Goal: Information Seeking & Learning: Learn about a topic

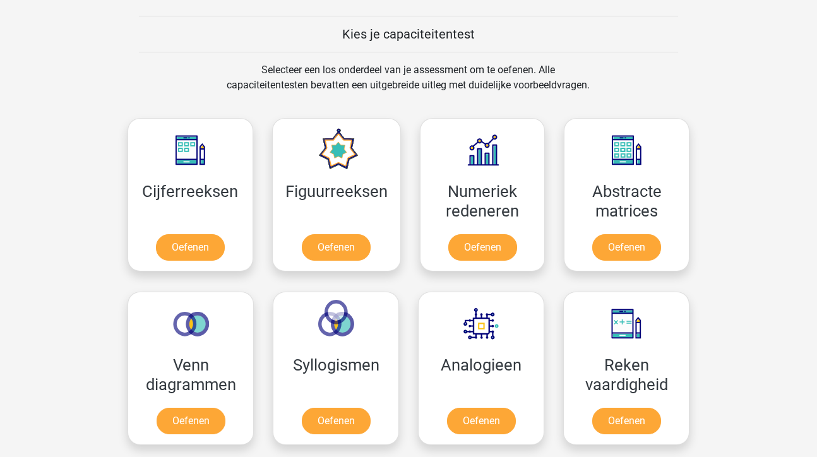
scroll to position [566, 0]
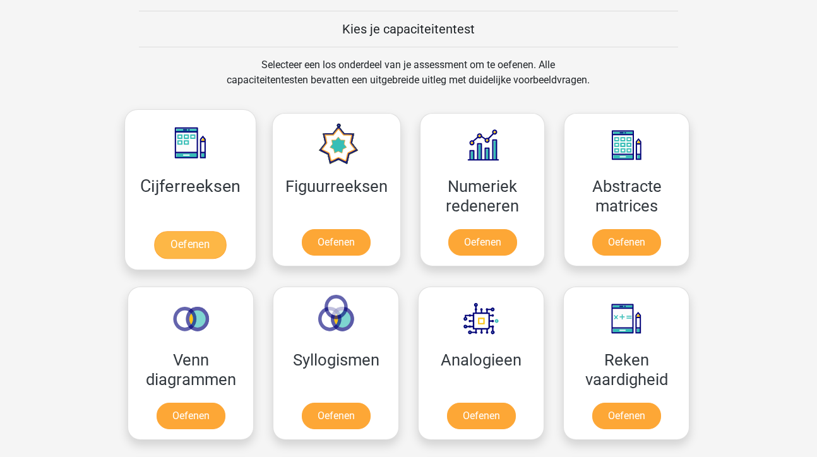
click at [200, 248] on link "Oefenen" at bounding box center [190, 245] width 72 height 28
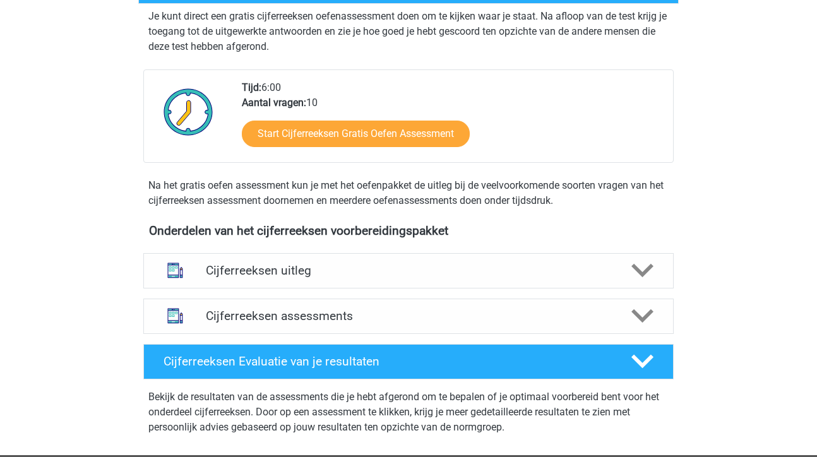
scroll to position [259, 0]
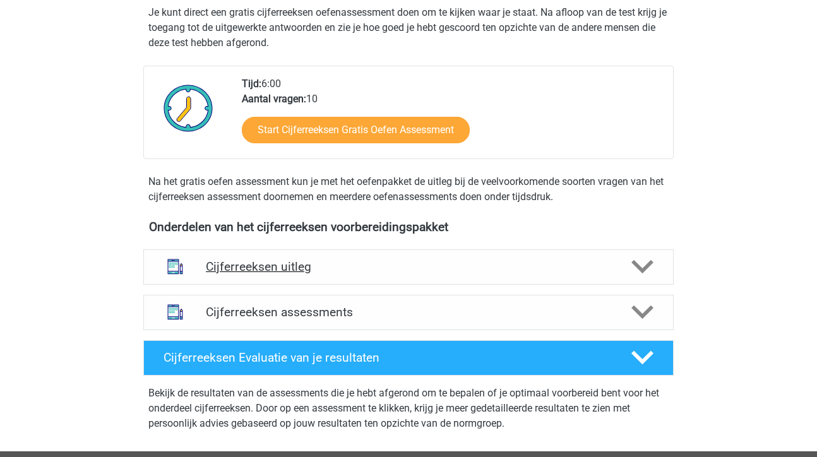
click at [642, 278] on icon at bounding box center [642, 267] width 22 height 22
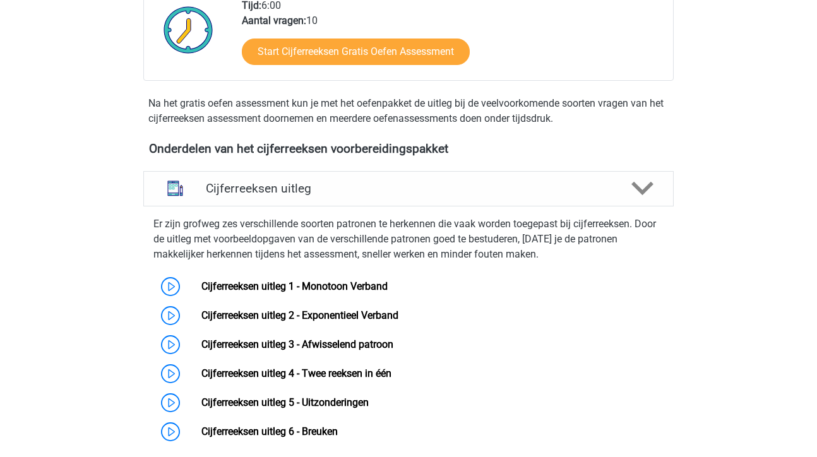
scroll to position [332, 0]
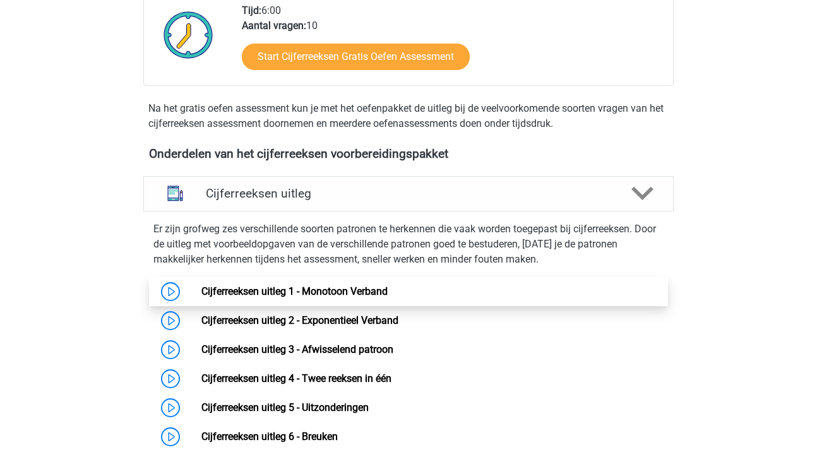
click at [364, 297] on link "Cijferreeksen uitleg 1 - Monotoon Verband" at bounding box center [294, 291] width 186 height 12
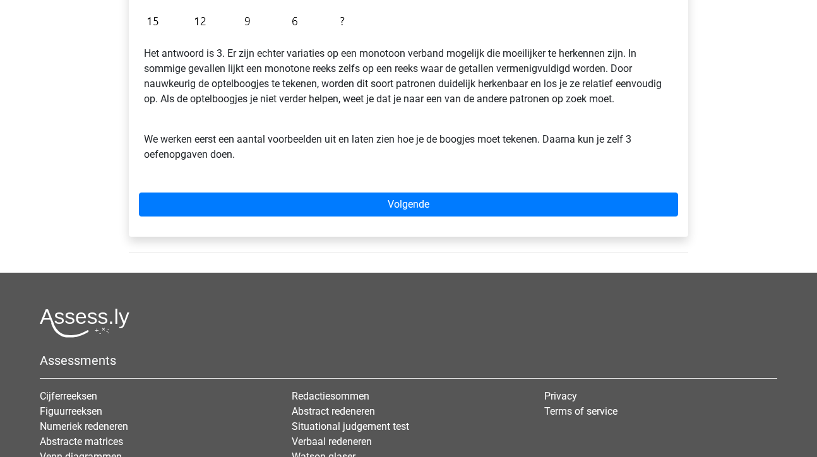
scroll to position [394, 0]
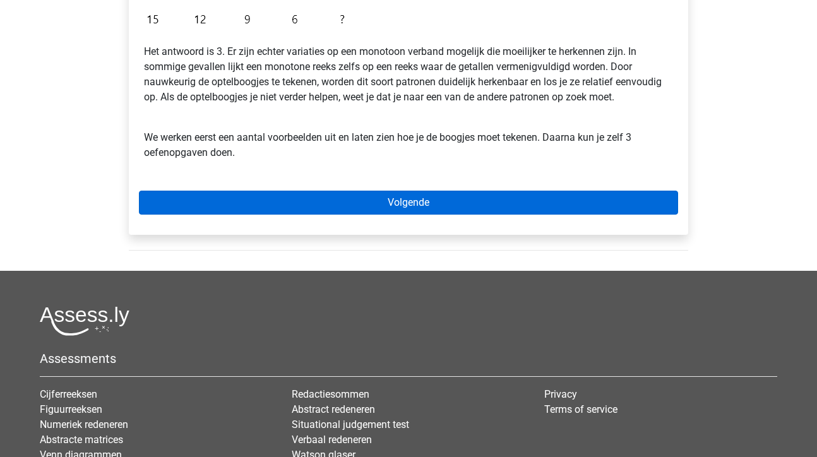
click at [427, 206] on link "Volgende" at bounding box center [408, 203] width 539 height 24
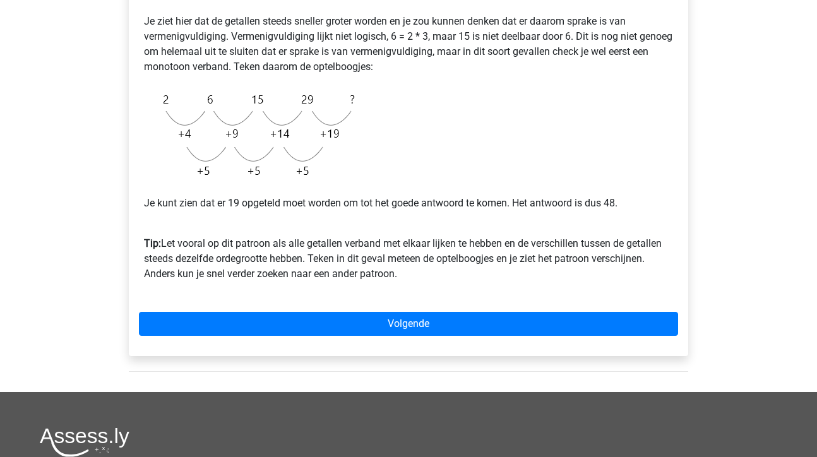
scroll to position [292, 0]
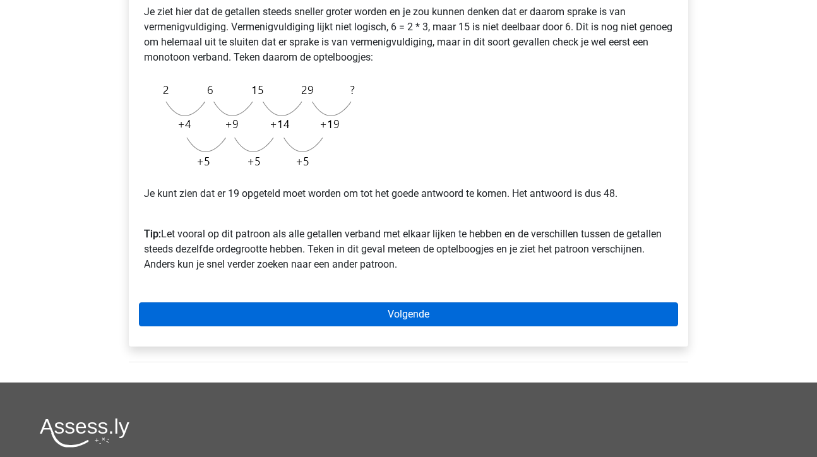
click at [431, 310] on link "Volgende" at bounding box center [408, 314] width 539 height 24
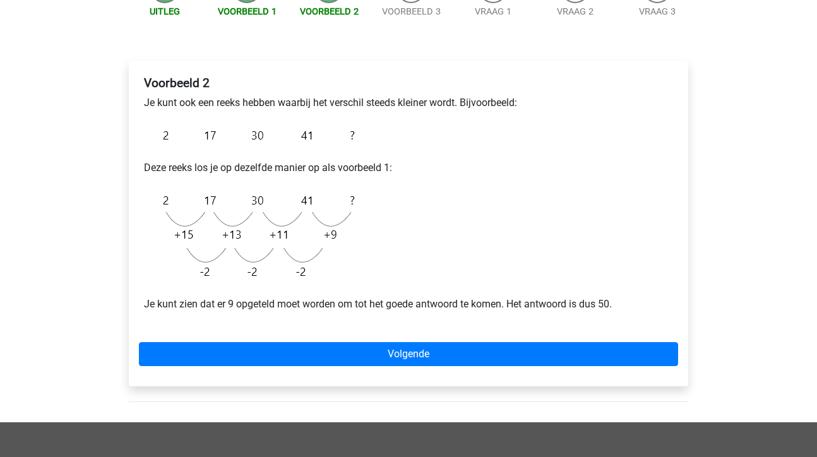
scroll to position [157, 0]
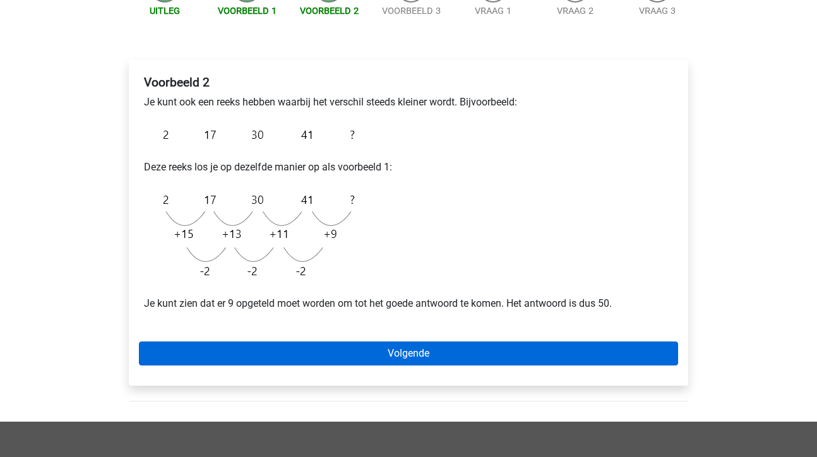
click at [416, 355] on link "Volgende" at bounding box center [408, 354] width 539 height 24
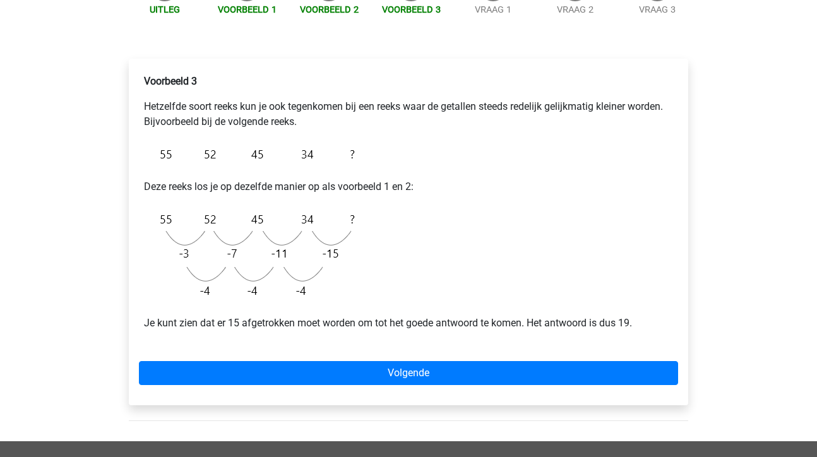
scroll to position [162, 0]
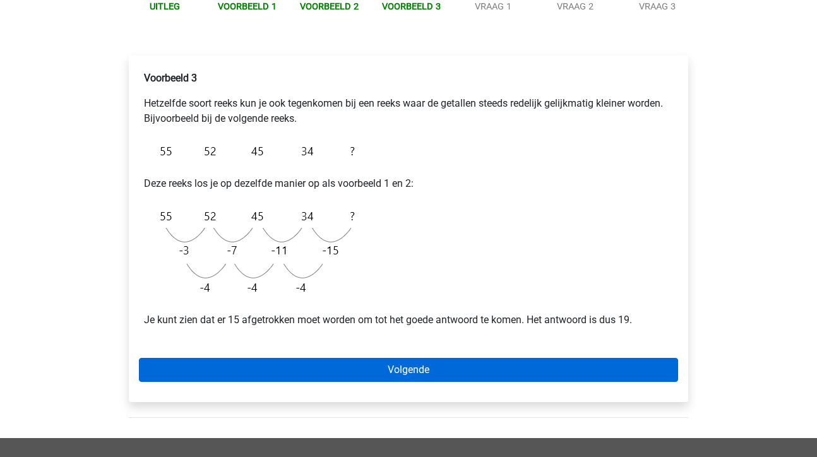
click at [419, 369] on link "Volgende" at bounding box center [408, 370] width 539 height 24
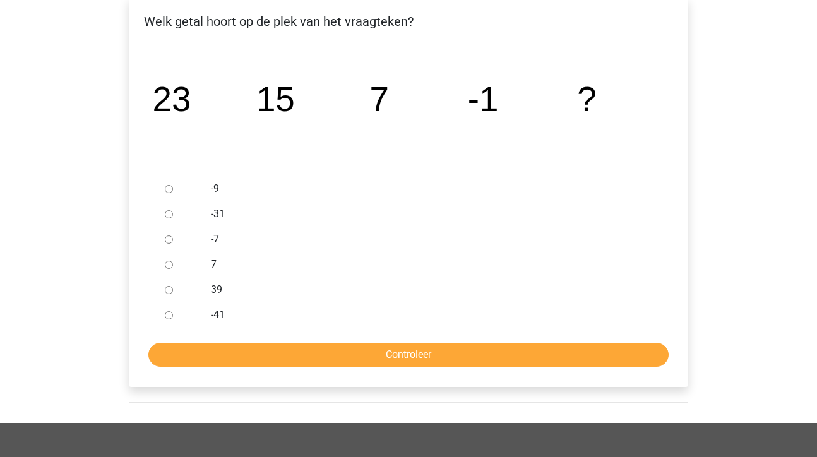
scroll to position [259, 0]
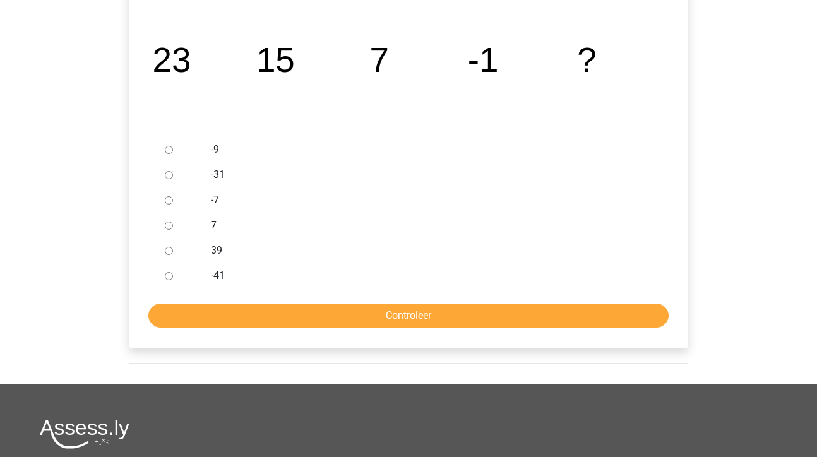
click at [169, 152] on input "-9" at bounding box center [169, 150] width 8 height 8
radio input "true"
click at [392, 320] on input "Controleer" at bounding box center [408, 316] width 520 height 24
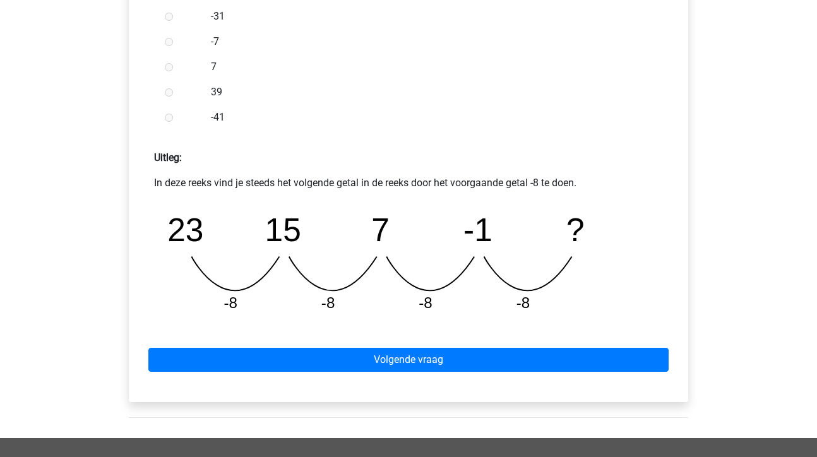
scroll to position [447, 0]
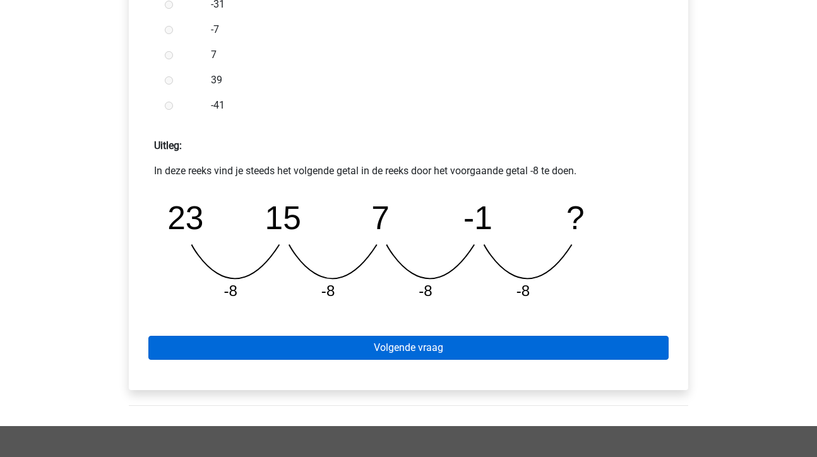
click at [475, 347] on link "Volgende vraag" at bounding box center [408, 348] width 520 height 24
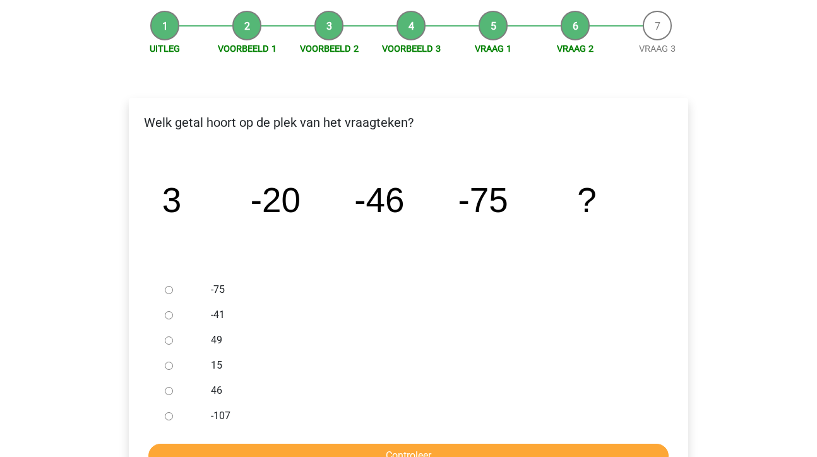
scroll to position [121, 0]
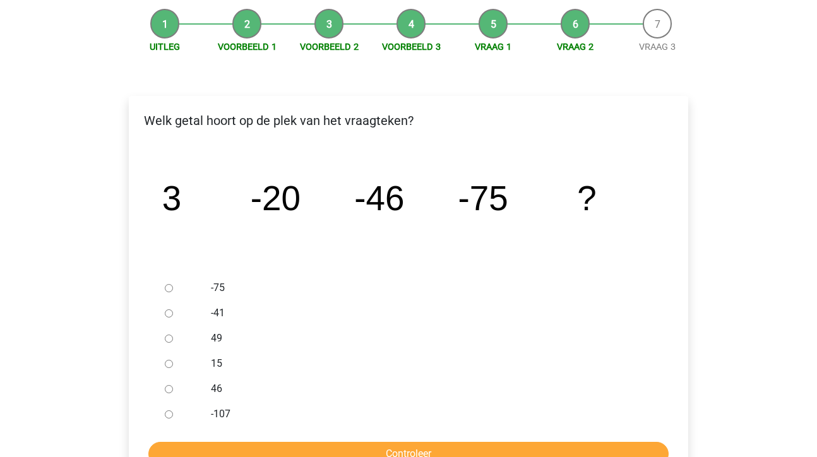
click at [169, 417] on input "-107" at bounding box center [169, 414] width 8 height 8
radio input "true"
click at [399, 453] on input "Controleer" at bounding box center [408, 454] width 520 height 24
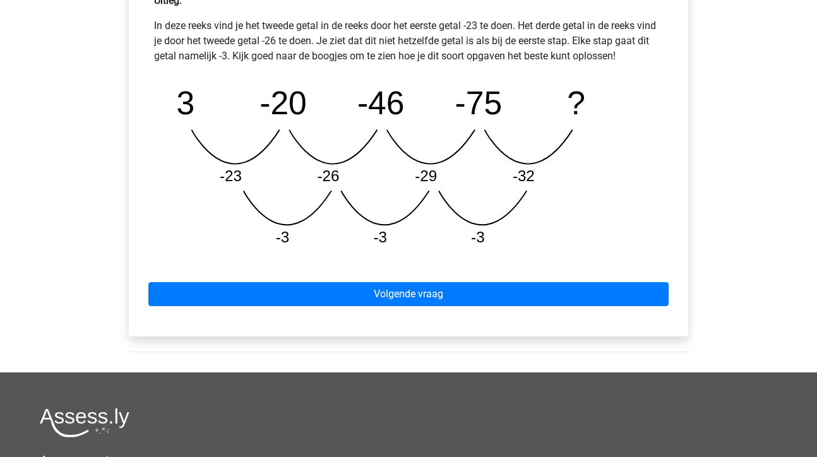
scroll to position [593, 0]
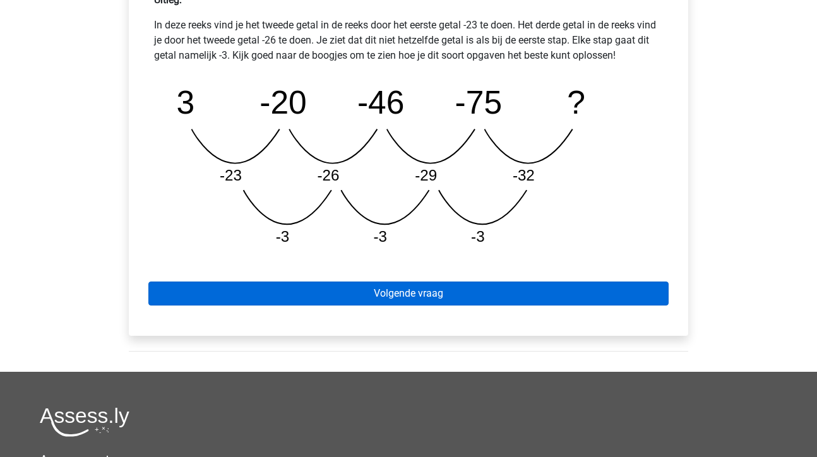
click at [416, 299] on link "Volgende vraag" at bounding box center [408, 294] width 520 height 24
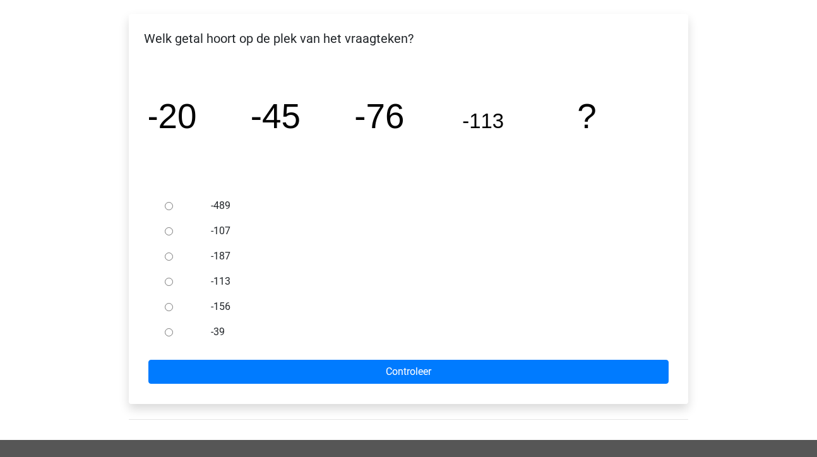
scroll to position [207, 0]
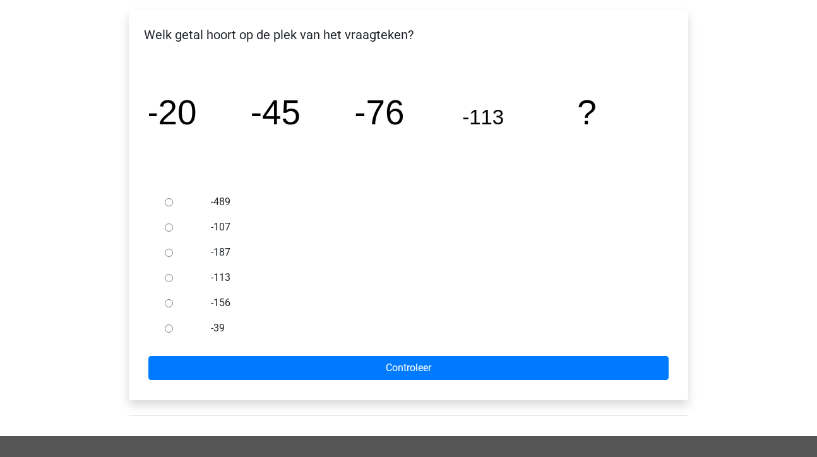
click at [169, 304] on input "-156" at bounding box center [169, 303] width 8 height 8
radio input "true"
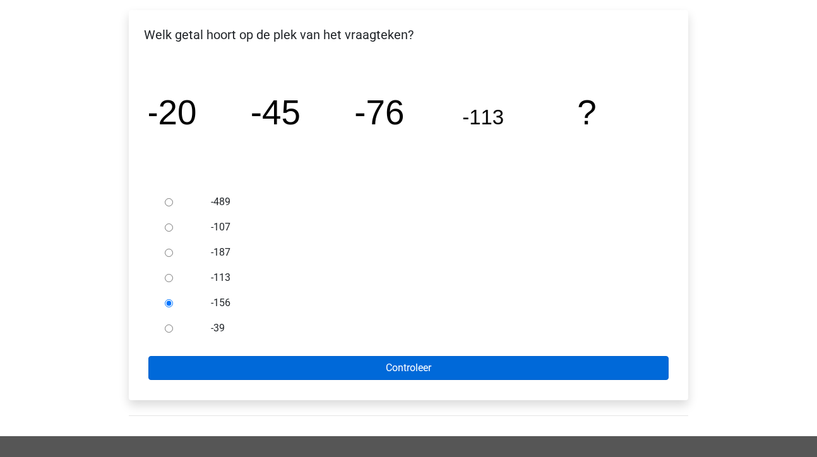
click at [336, 373] on input "Controleer" at bounding box center [408, 368] width 520 height 24
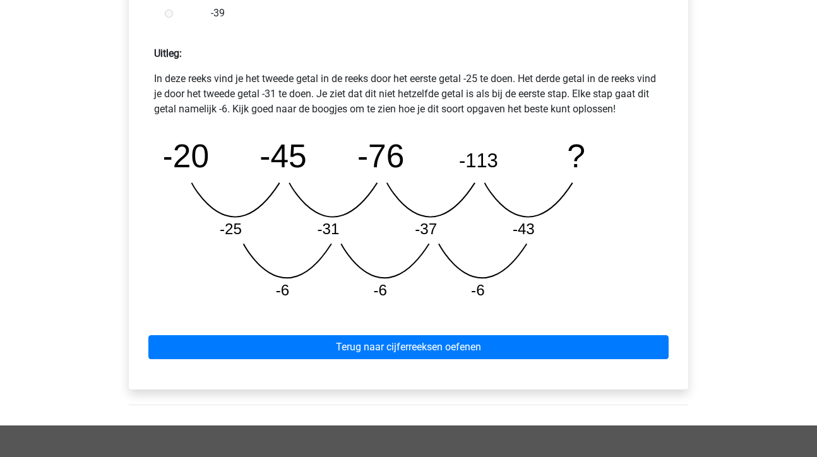
scroll to position [544, 0]
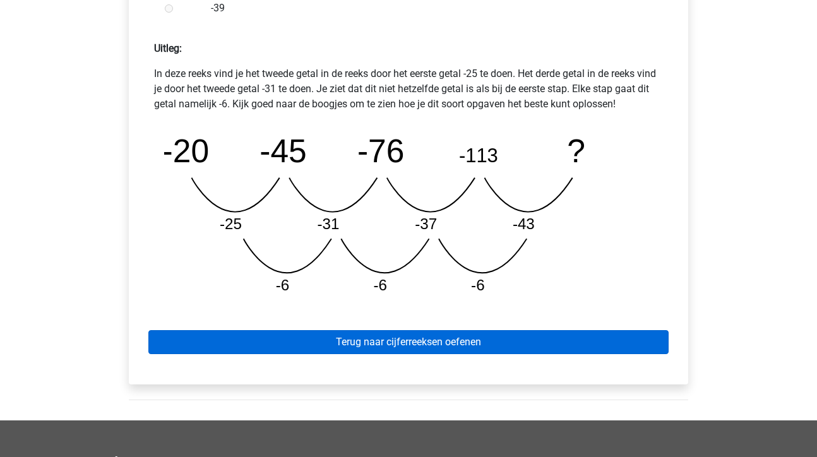
click at [417, 345] on link "Terug naar cijferreeksen oefenen" at bounding box center [408, 342] width 520 height 24
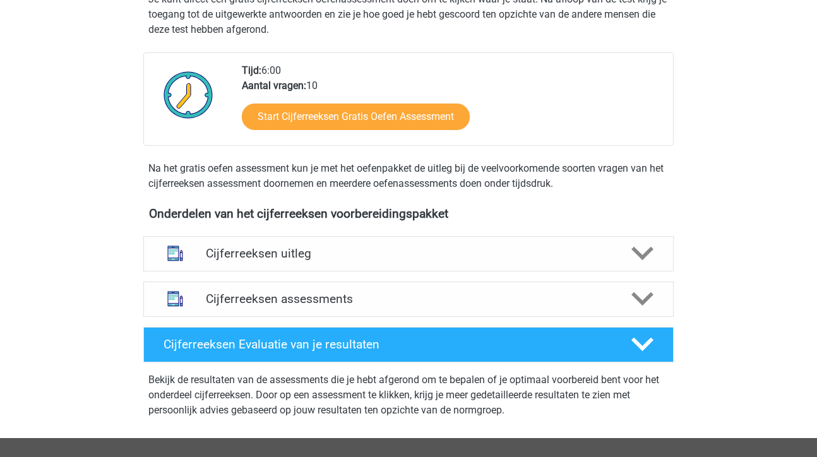
scroll to position [275, 0]
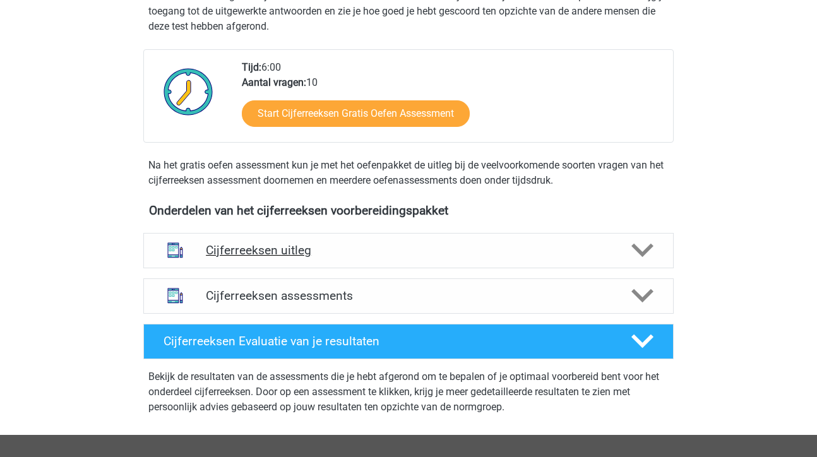
click at [624, 261] on div at bounding box center [642, 250] width 42 height 22
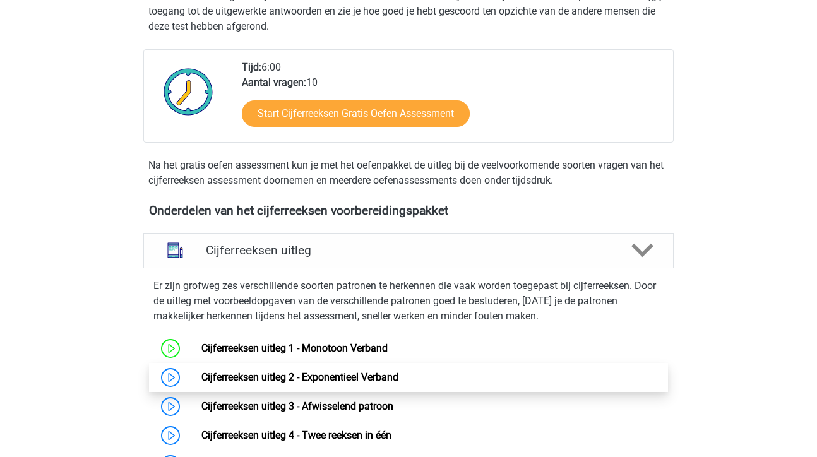
click at [388, 383] on link "Cijferreeksen uitleg 2 - Exponentieel Verband" at bounding box center [299, 377] width 197 height 12
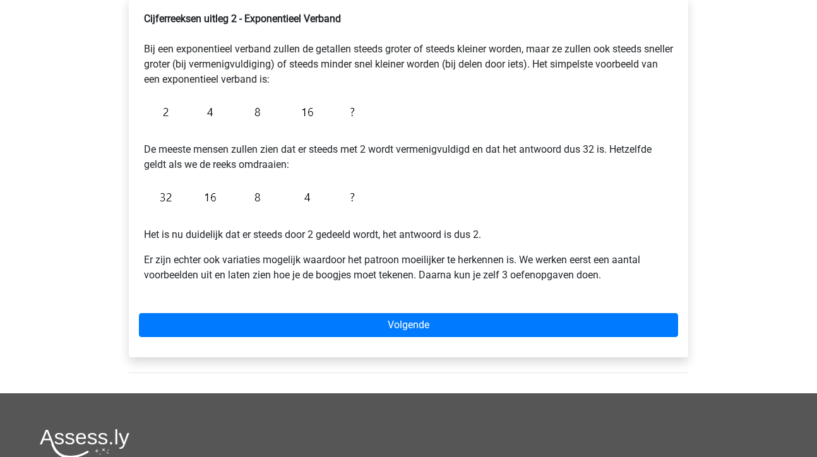
scroll to position [217, 0]
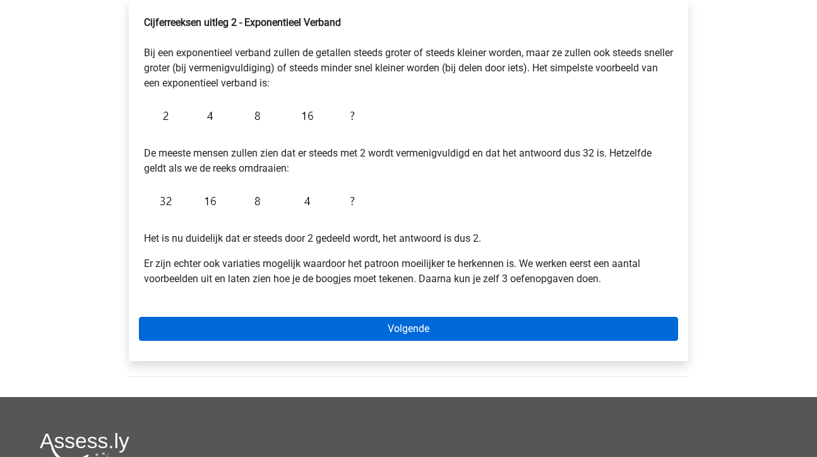
click at [431, 336] on link "Volgende" at bounding box center [408, 329] width 539 height 24
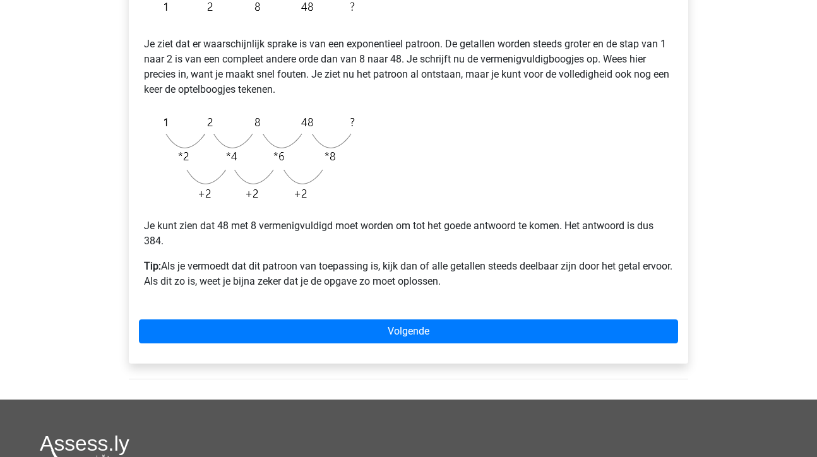
scroll to position [266, 0]
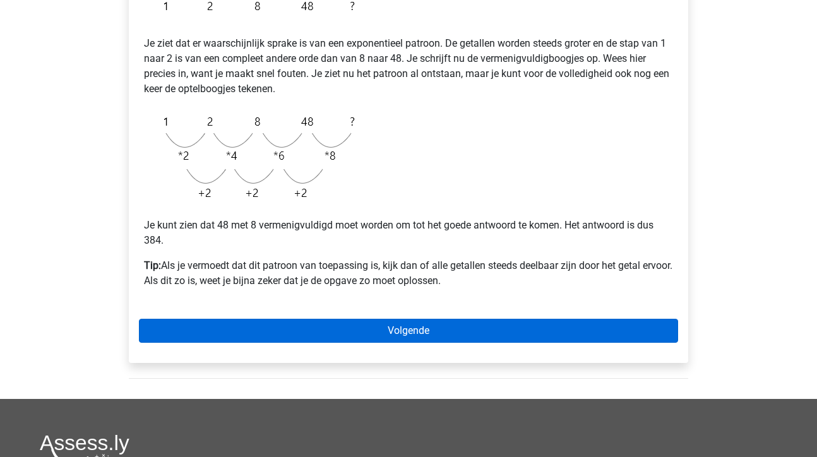
click at [422, 326] on link "Volgende" at bounding box center [408, 331] width 539 height 24
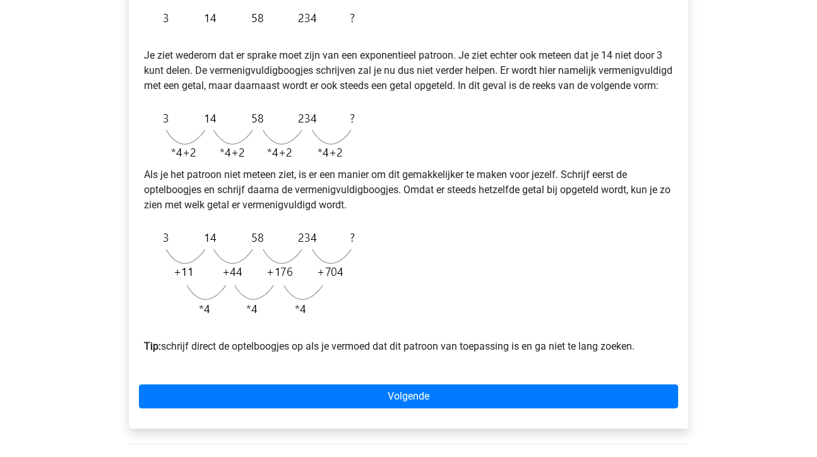
scroll to position [279, 0]
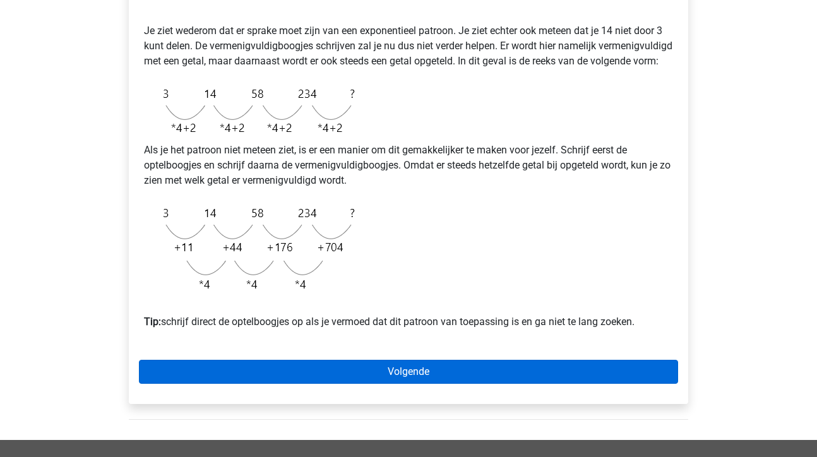
click at [433, 384] on link "Volgende" at bounding box center [408, 372] width 539 height 24
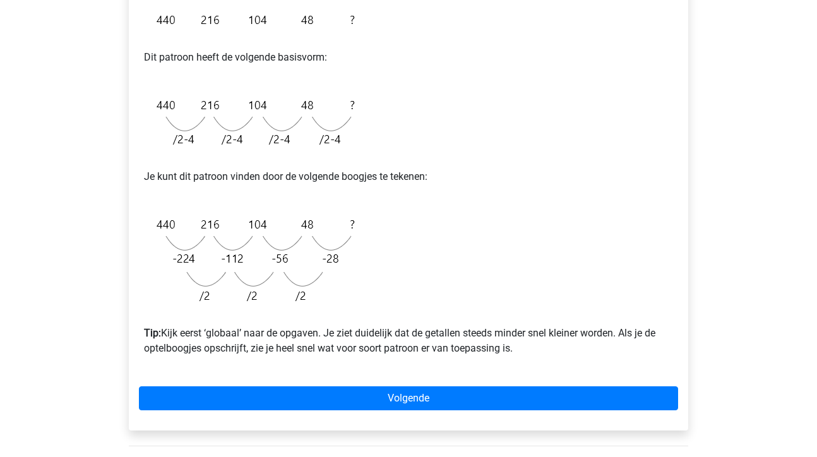
scroll to position [273, 0]
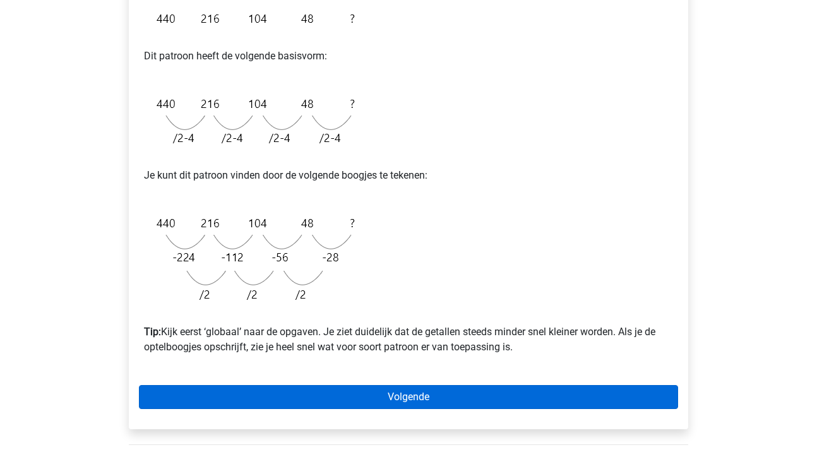
click at [412, 397] on link "Volgende" at bounding box center [408, 397] width 539 height 24
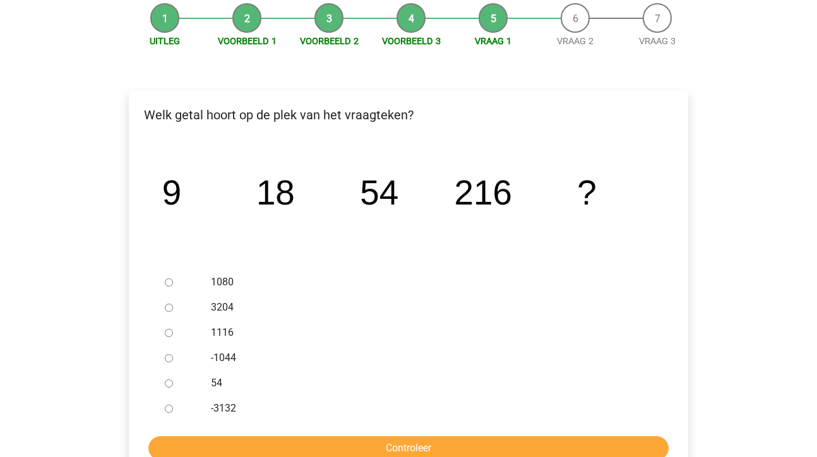
scroll to position [133, 0]
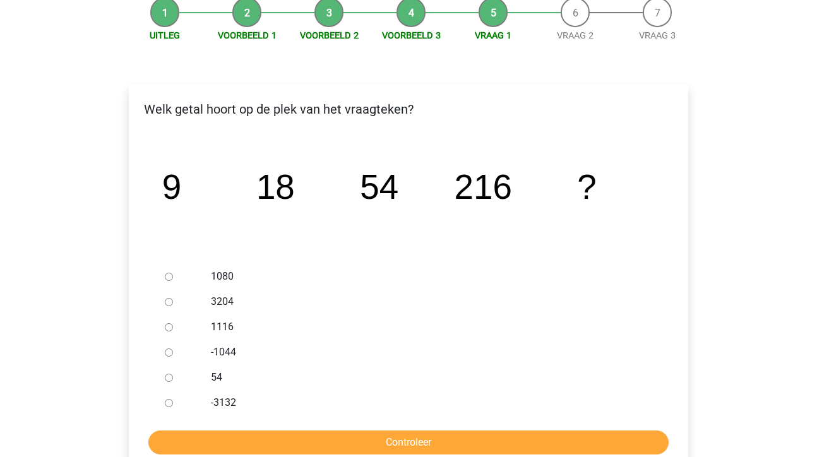
click at [169, 275] on input "1080" at bounding box center [169, 277] width 8 height 8
radio input "true"
click at [366, 446] on input "Controleer" at bounding box center [408, 443] width 520 height 24
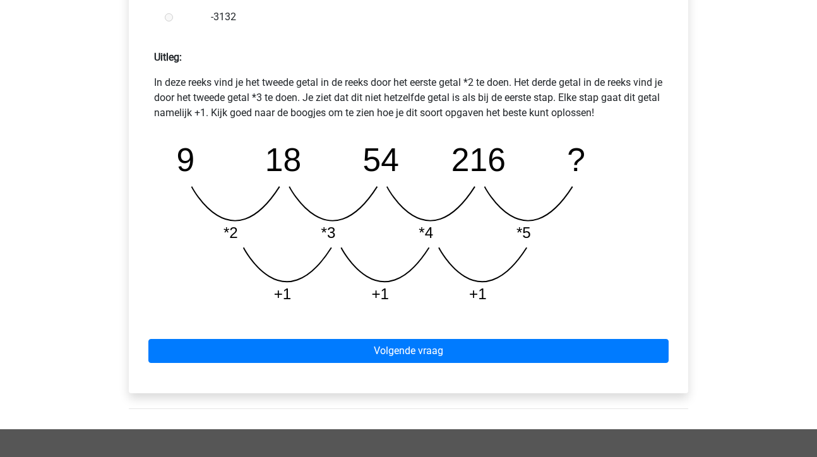
scroll to position [537, 0]
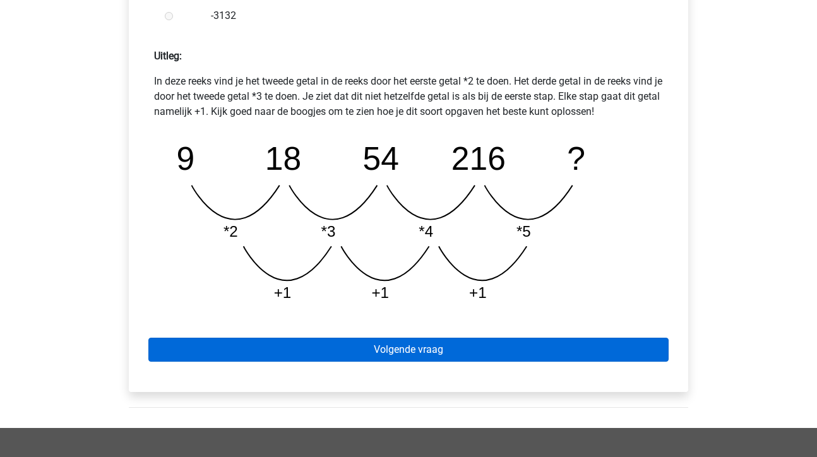
click at [414, 351] on link "Volgende vraag" at bounding box center [408, 350] width 520 height 24
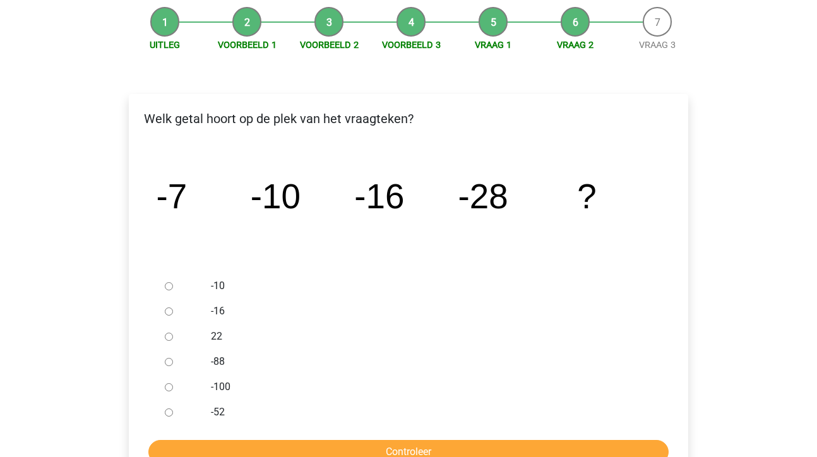
scroll to position [128, 0]
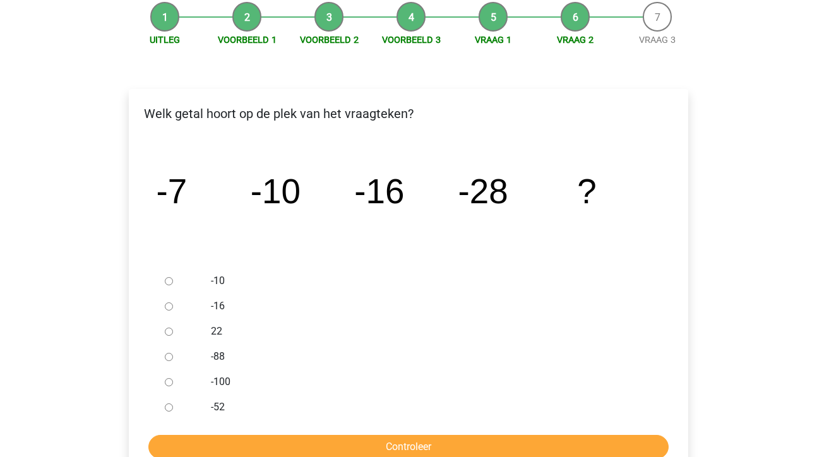
click at [170, 409] on input "-52" at bounding box center [169, 407] width 8 height 8
radio input "true"
click at [432, 446] on input "Controleer" at bounding box center [408, 447] width 520 height 24
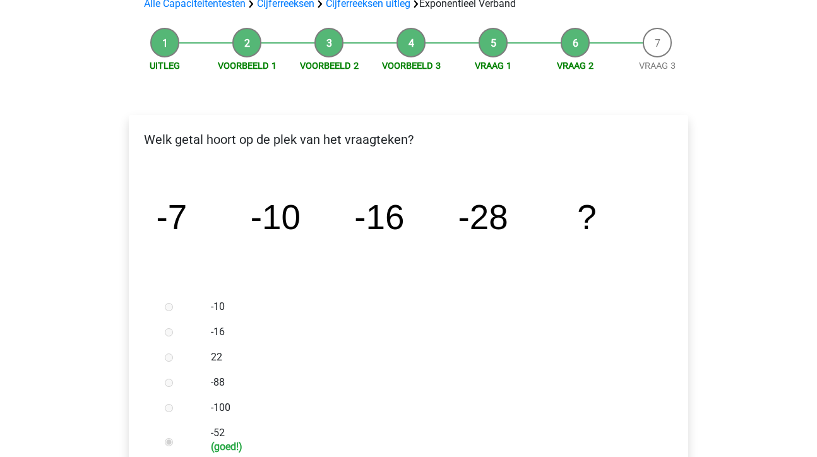
scroll to position [110, 0]
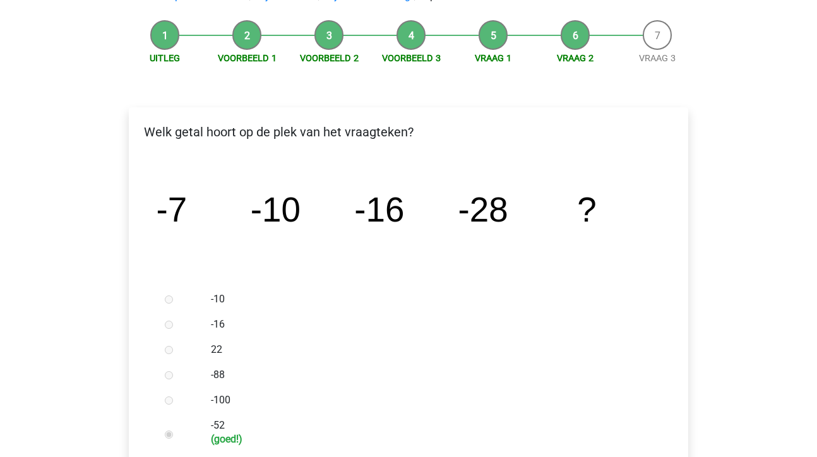
click at [613, 317] on label "-16" at bounding box center [429, 324] width 437 height 15
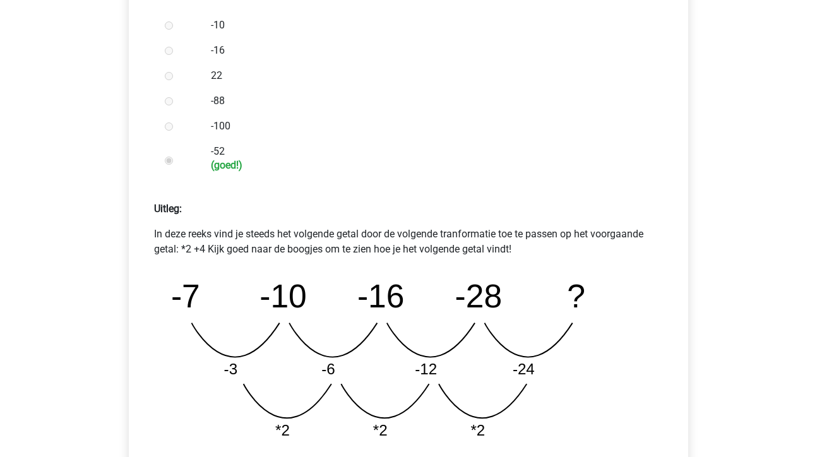
scroll to position [598, 0]
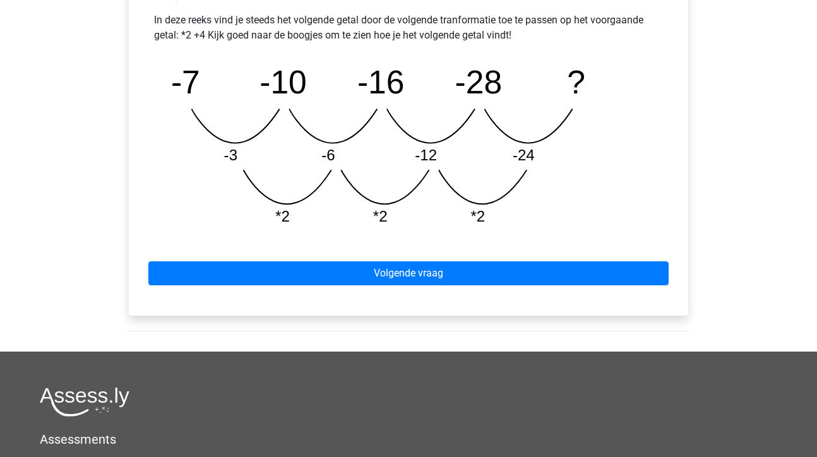
click at [794, 200] on div "Lisette lmbkuiken@gmail.com Nederlands English" at bounding box center [408, 43] width 817 height 1283
drag, startPoint x: 782, startPoint y: 284, endPoint x: 782, endPoint y: 179, distance: 104.8
click at [782, 283] on div "Lisette lmbkuiken@gmail.com Nederlands English" at bounding box center [408, 43] width 817 height 1283
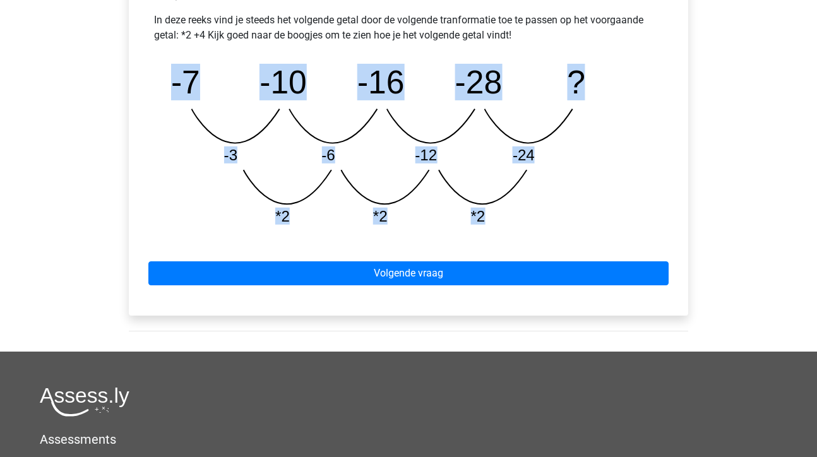
drag, startPoint x: 782, startPoint y: 145, endPoint x: 776, endPoint y: 241, distance: 96.1
click at [776, 241] on div "Lisette lmbkuiken@gmail.com Nederlands English" at bounding box center [408, 43] width 817 height 1283
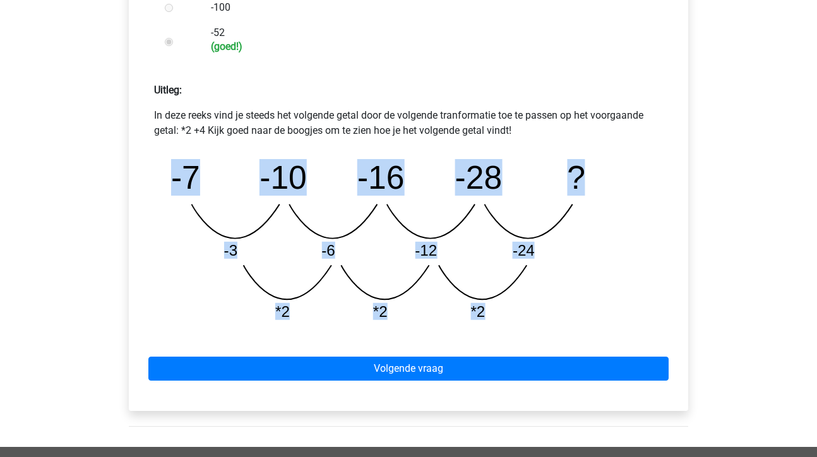
scroll to position [507, 0]
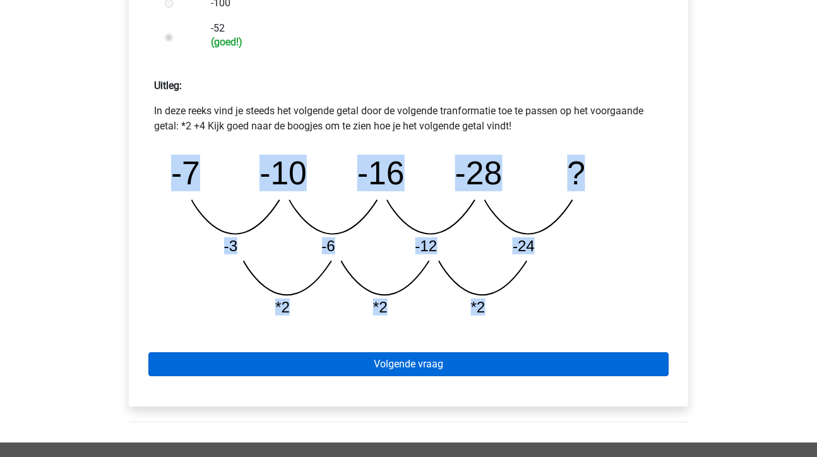
click at [415, 370] on link "Volgende vraag" at bounding box center [408, 364] width 520 height 24
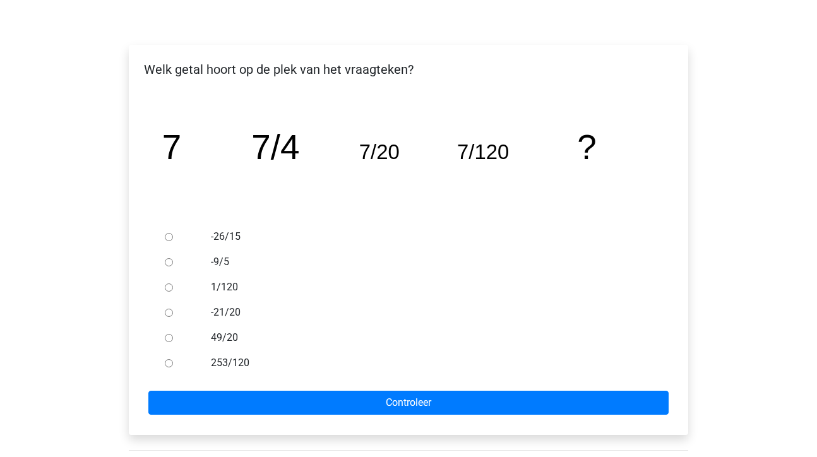
scroll to position [177, 0]
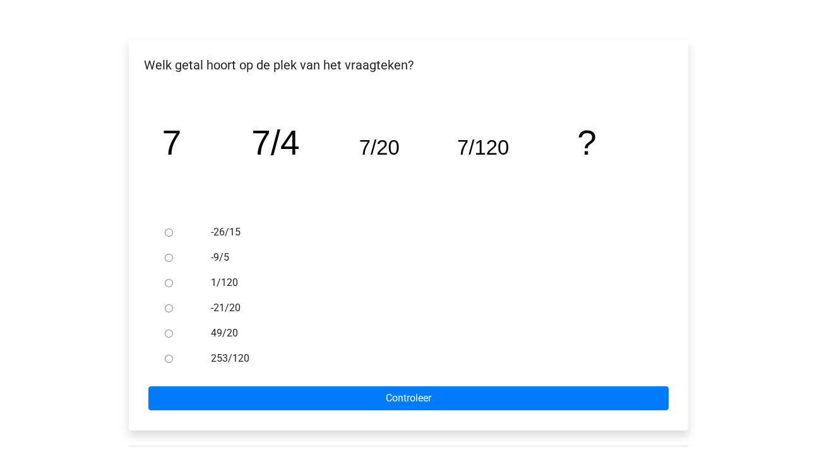
click at [165, 285] on input "1/120" at bounding box center [169, 283] width 8 height 8
radio input "true"
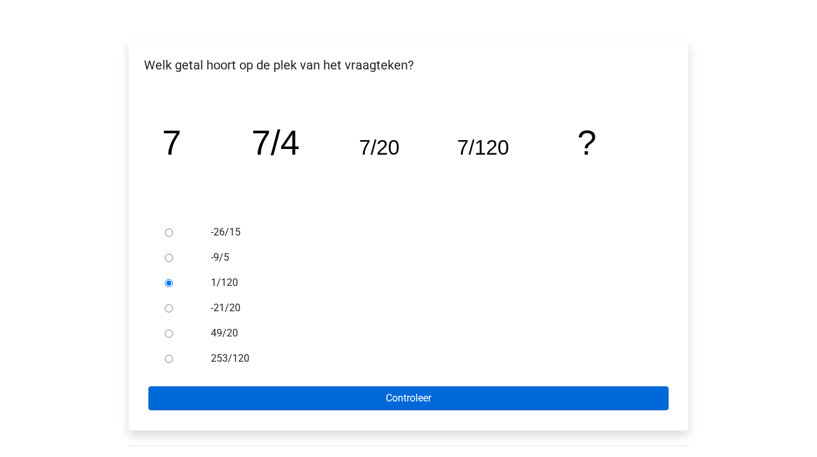
click at [398, 403] on input "Controleer" at bounding box center [408, 398] width 520 height 24
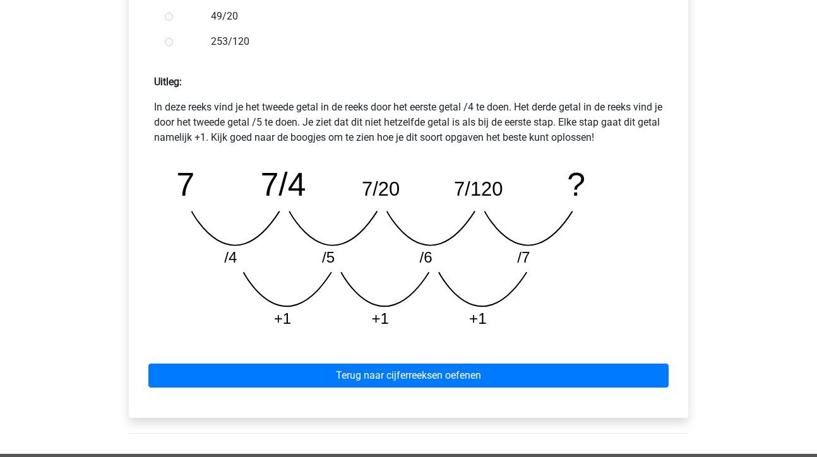
scroll to position [516, 0]
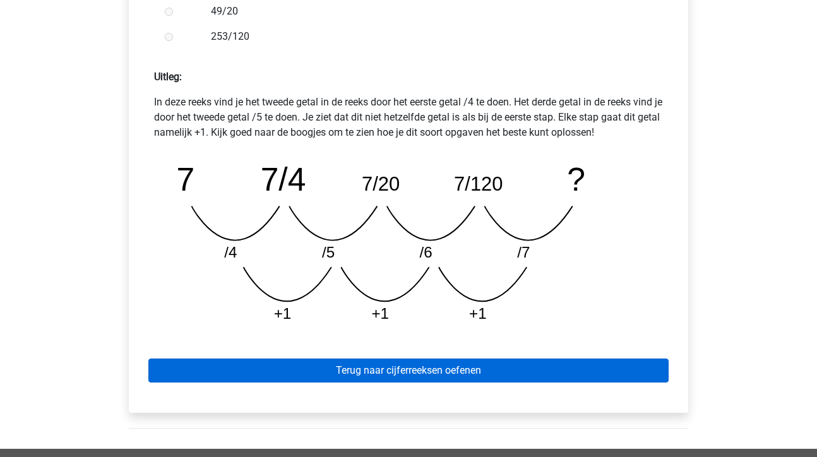
click at [411, 369] on link "Terug naar cijferreeksen oefenen" at bounding box center [408, 371] width 520 height 24
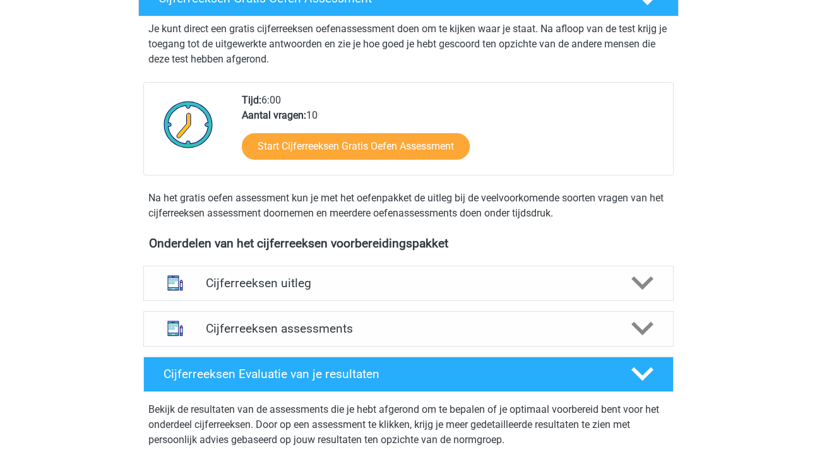
scroll to position [244, 0]
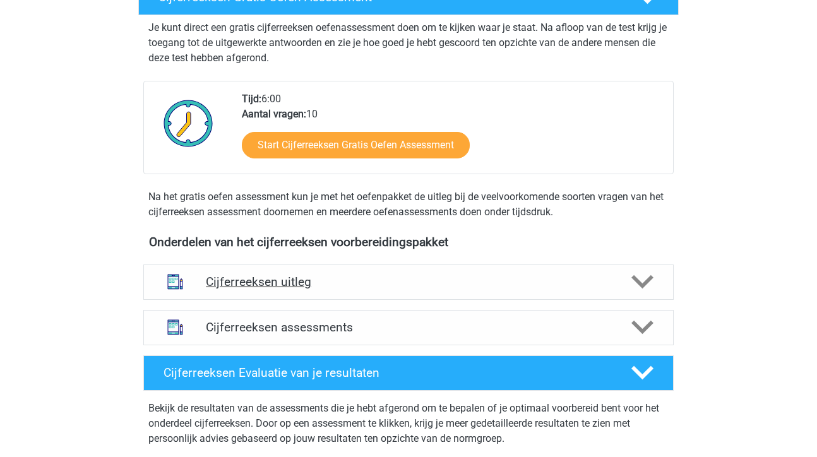
click at [438, 289] on h4 "Cijferreeksen uitleg" at bounding box center [408, 282] width 405 height 15
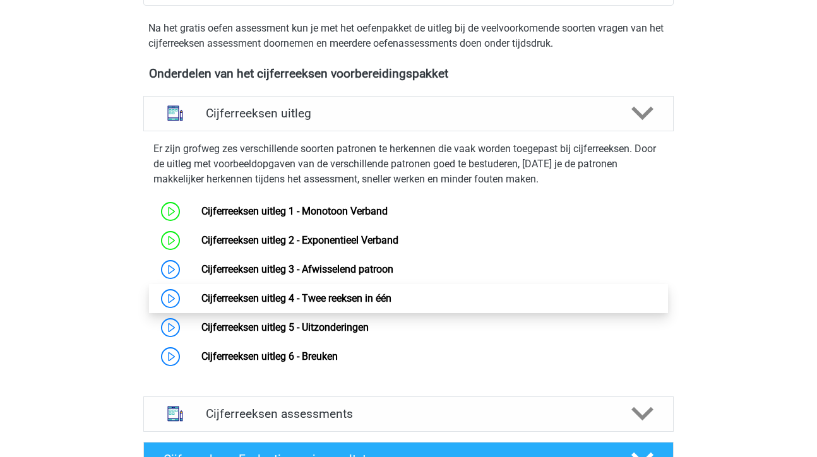
scroll to position [413, 0]
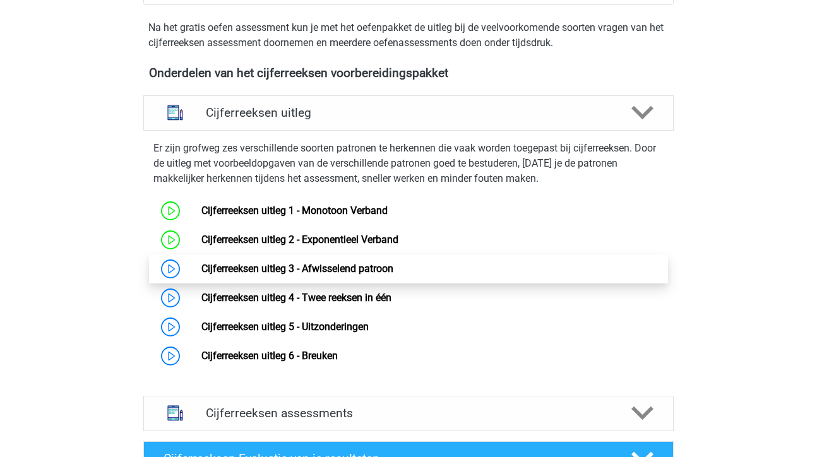
click at [201, 275] on link "Cijferreeksen uitleg 3 - Afwisselend patroon" at bounding box center [297, 269] width 192 height 12
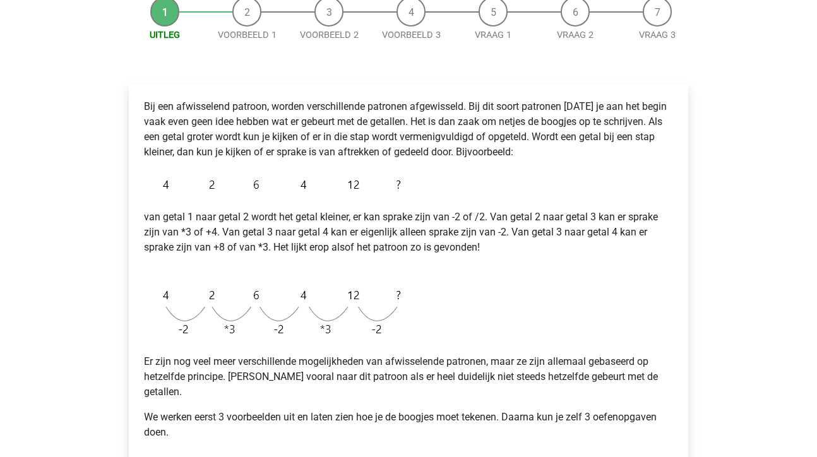
scroll to position [171, 0]
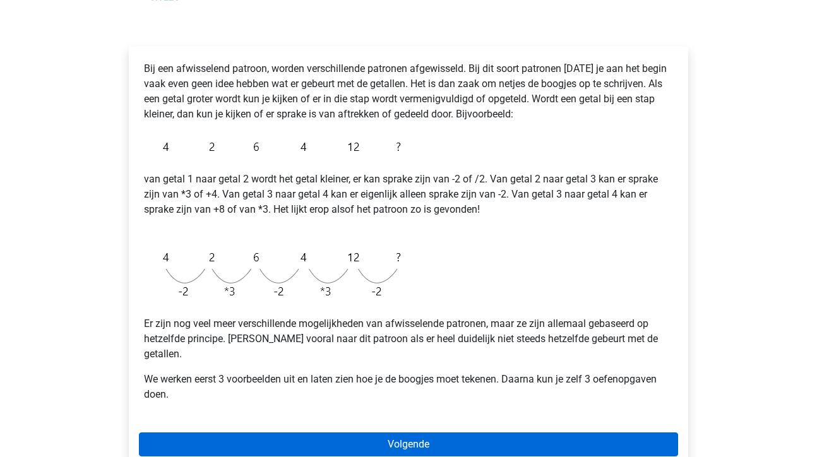
click at [425, 433] on link "Volgende" at bounding box center [408, 444] width 539 height 24
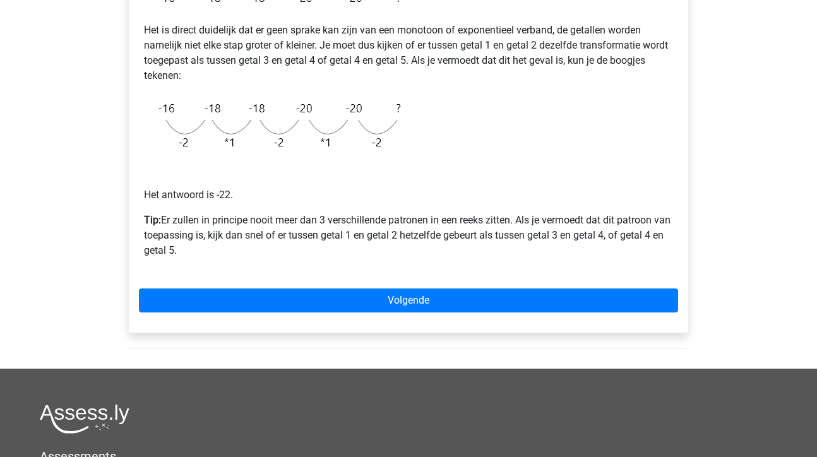
scroll to position [282, 0]
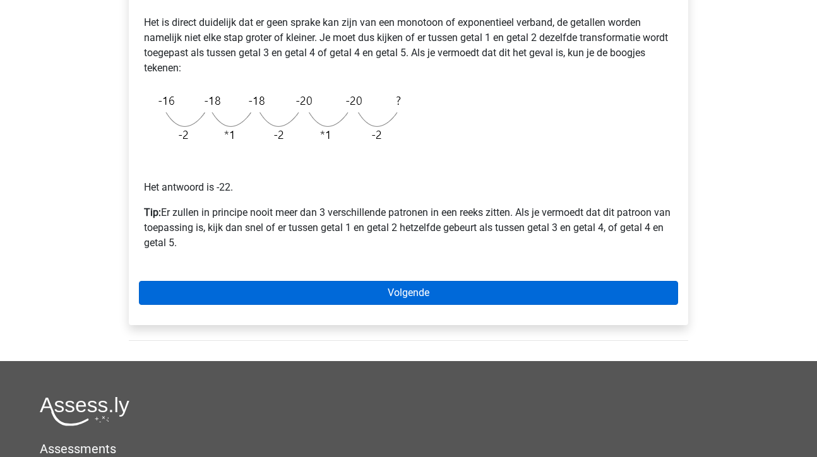
click at [423, 290] on link "Volgende" at bounding box center [408, 293] width 539 height 24
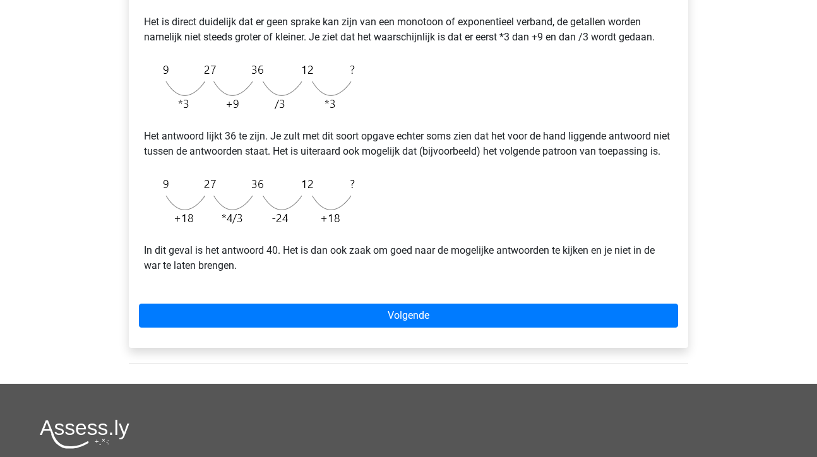
scroll to position [297, 0]
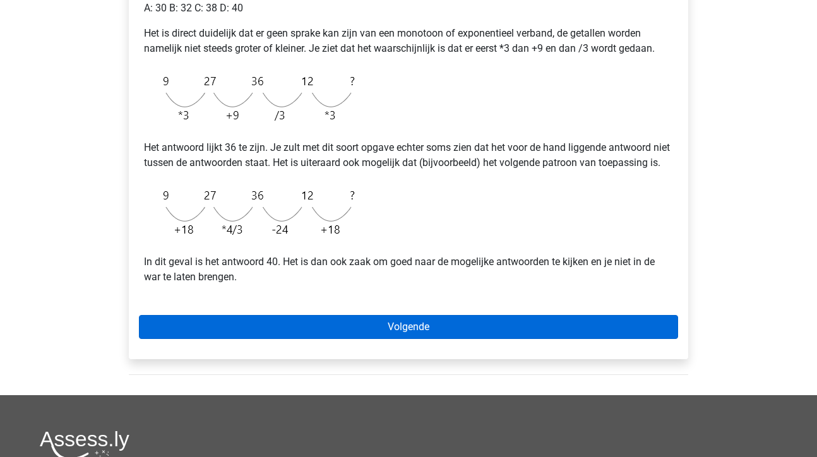
click at [383, 339] on link "Volgende" at bounding box center [408, 327] width 539 height 24
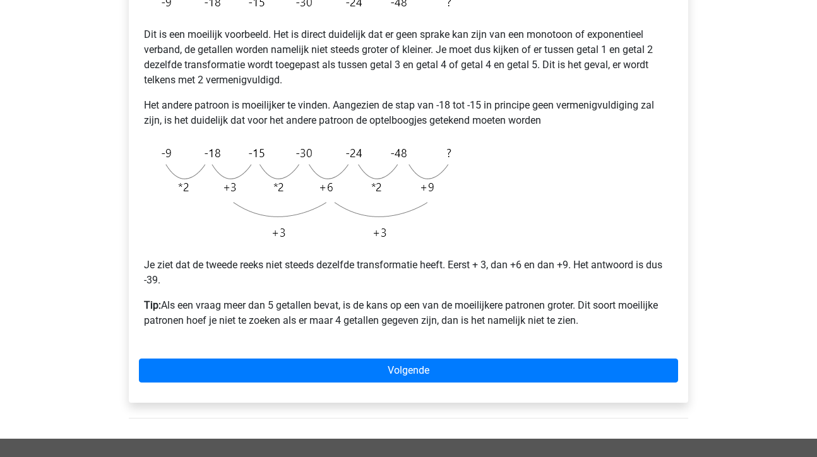
scroll to position [274, 0]
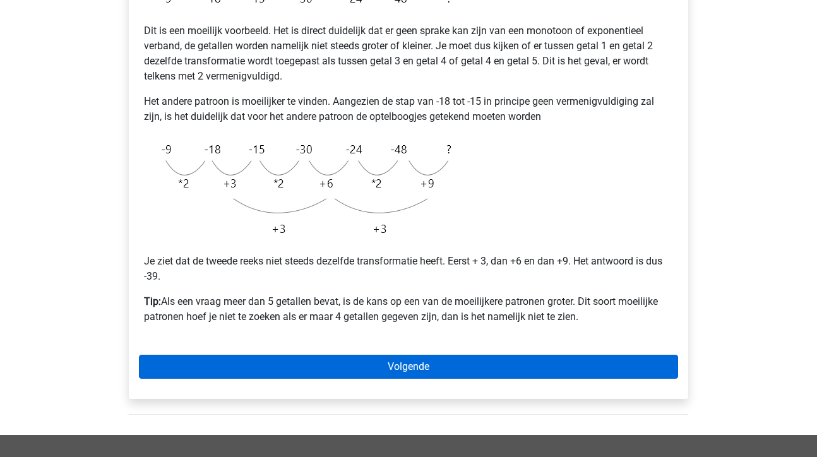
click at [410, 371] on link "Volgende" at bounding box center [408, 367] width 539 height 24
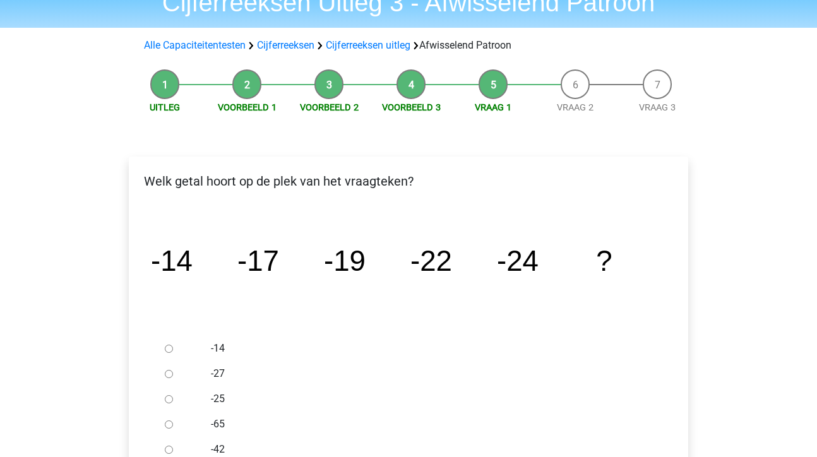
scroll to position [86, 0]
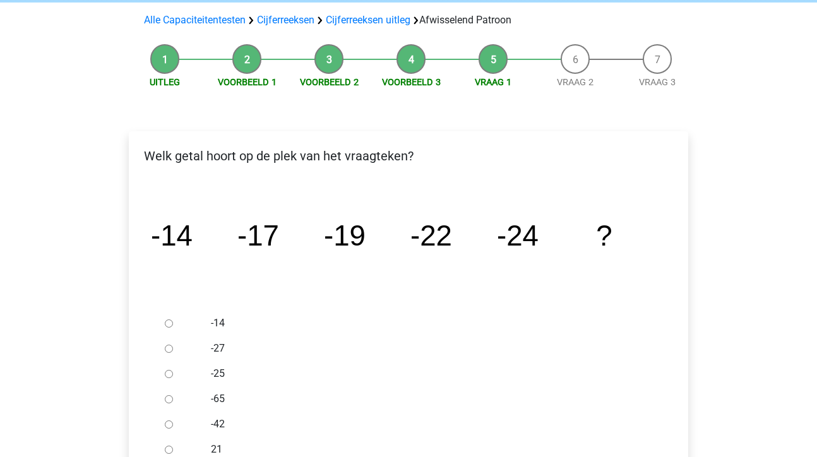
click at [166, 348] on input "-27" at bounding box center [169, 349] width 8 height 8
radio input "true"
click at [311, 378] on label "-25" at bounding box center [429, 373] width 437 height 15
click at [173, 378] on input "-25" at bounding box center [169, 374] width 8 height 8
radio input "true"
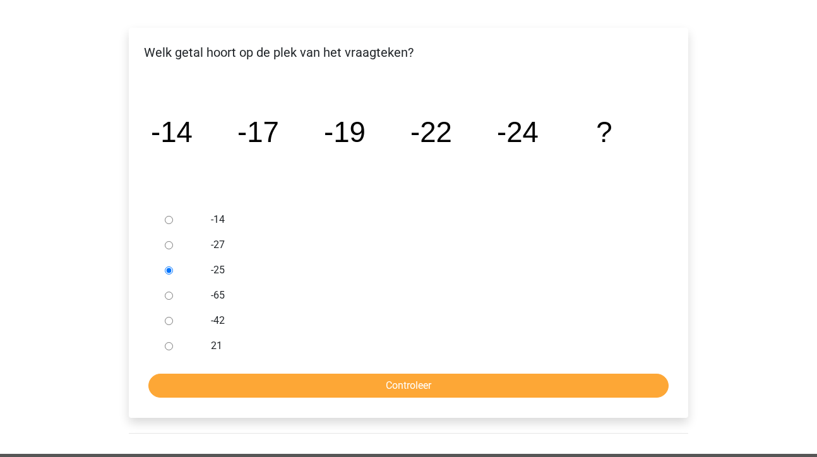
scroll to position [193, 0]
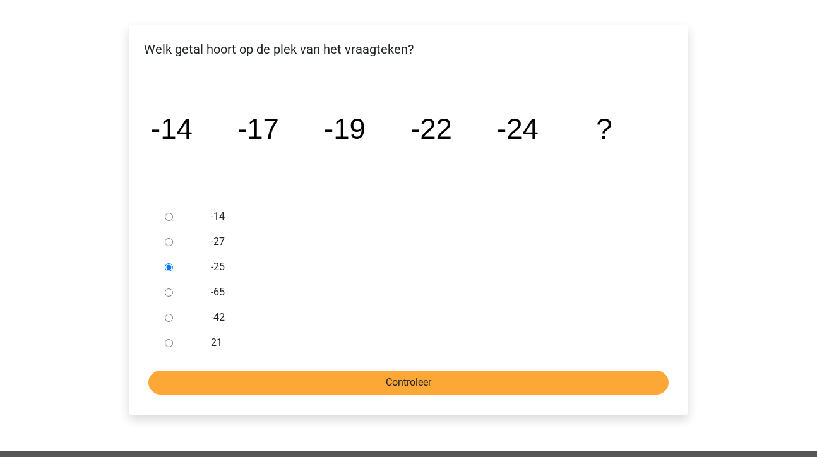
click at [381, 382] on input "Controleer" at bounding box center [408, 383] width 520 height 24
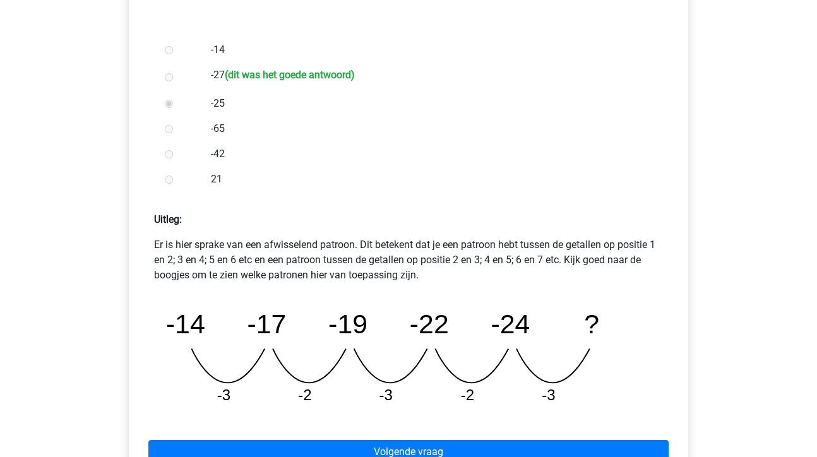
scroll to position [373, 0]
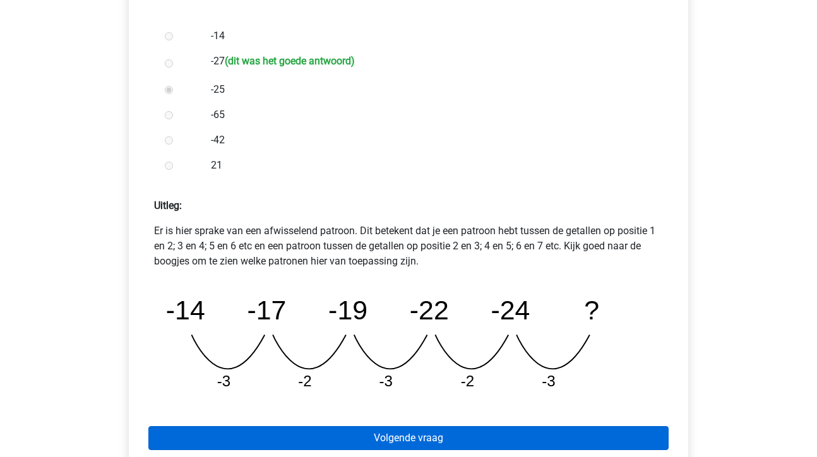
click at [408, 440] on link "Volgende vraag" at bounding box center [408, 438] width 520 height 24
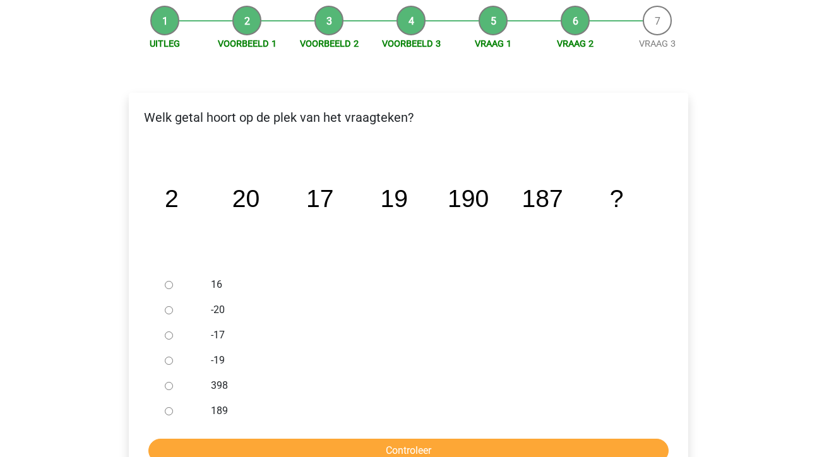
scroll to position [125, 0]
click at [170, 408] on input "189" at bounding box center [169, 411] width 8 height 8
radio input "true"
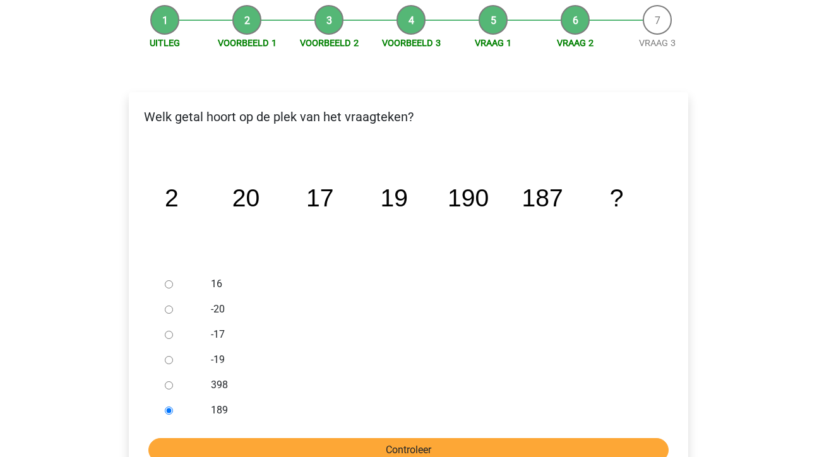
click at [393, 449] on input "Controleer" at bounding box center [408, 450] width 520 height 24
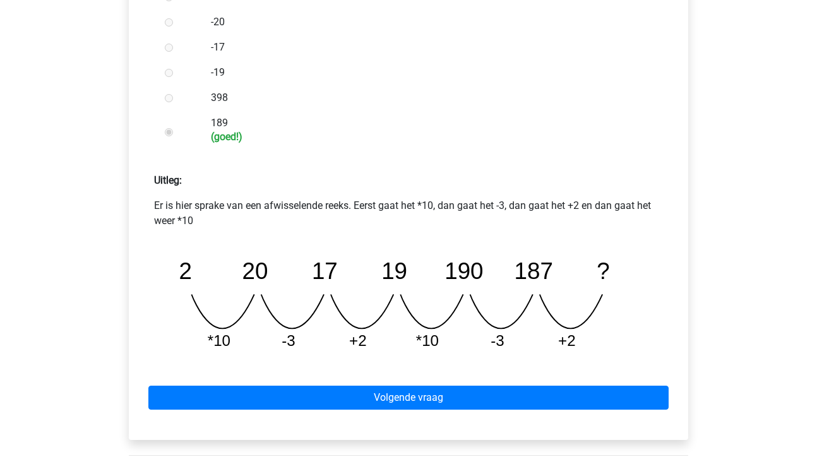
scroll to position [432, 0]
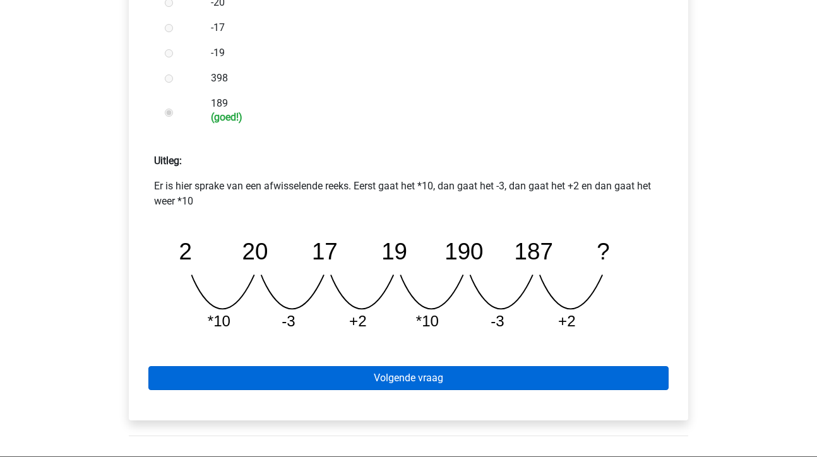
click at [414, 381] on link "Volgende vraag" at bounding box center [408, 378] width 520 height 24
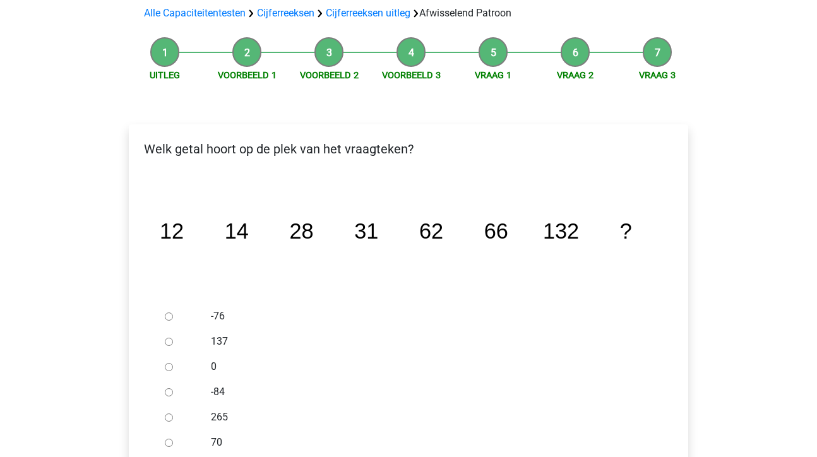
scroll to position [100, 0]
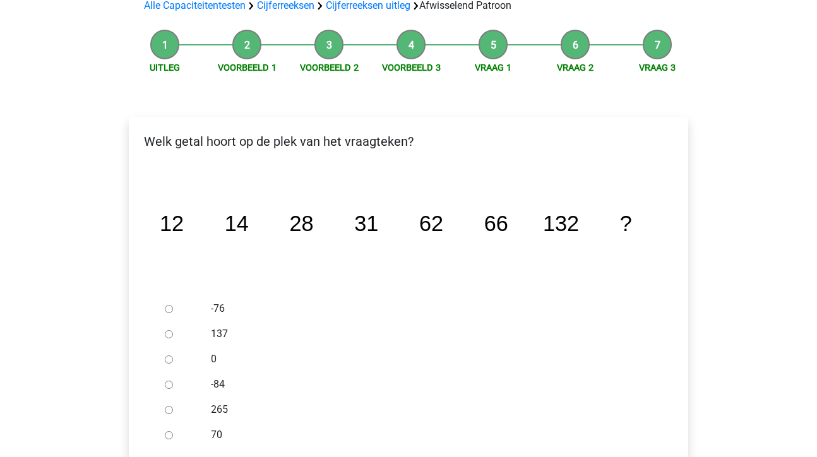
click at [169, 333] on input "137" at bounding box center [169, 334] width 8 height 8
radio input "true"
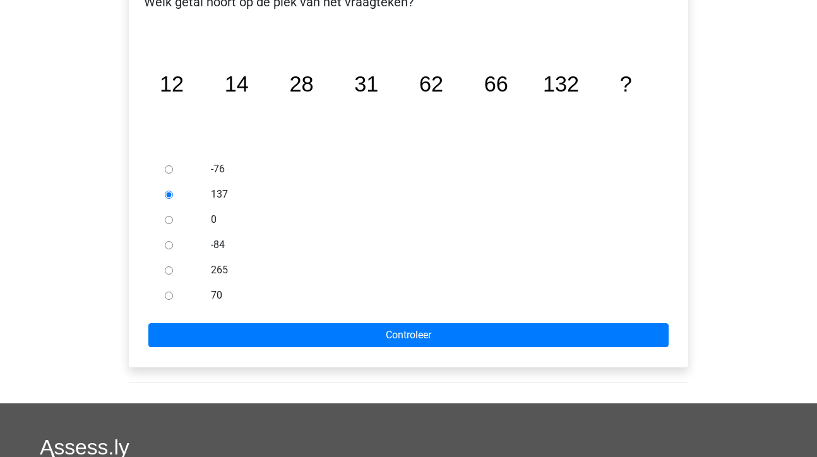
scroll to position [314, 0]
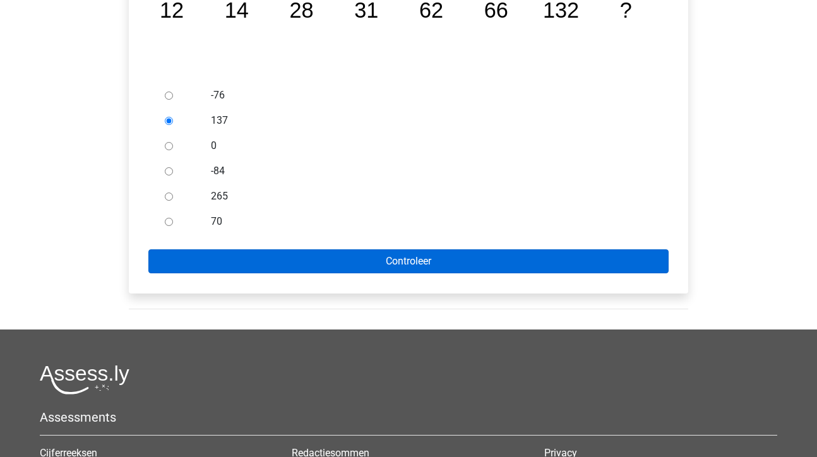
click at [383, 268] on input "Controleer" at bounding box center [408, 261] width 520 height 24
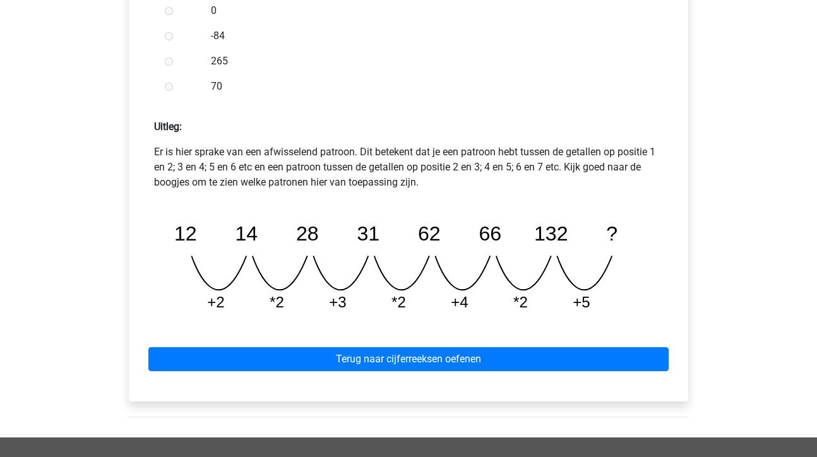
scroll to position [484, 0]
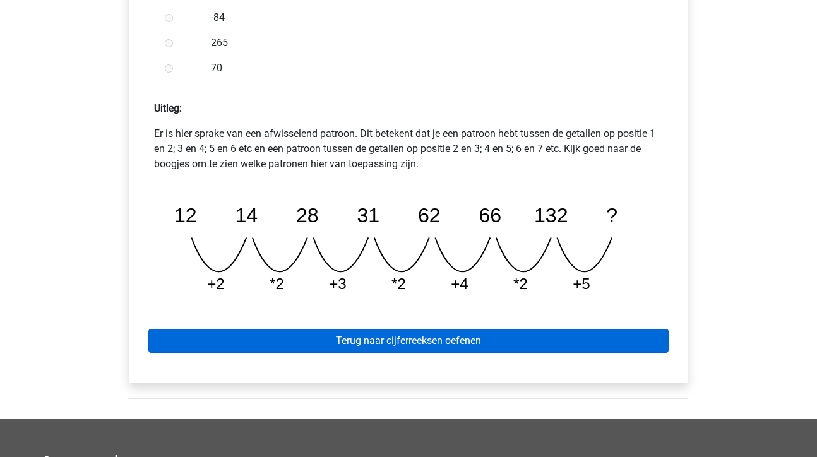
click at [396, 344] on link "Terug naar cijferreeksen oefenen" at bounding box center [408, 341] width 520 height 24
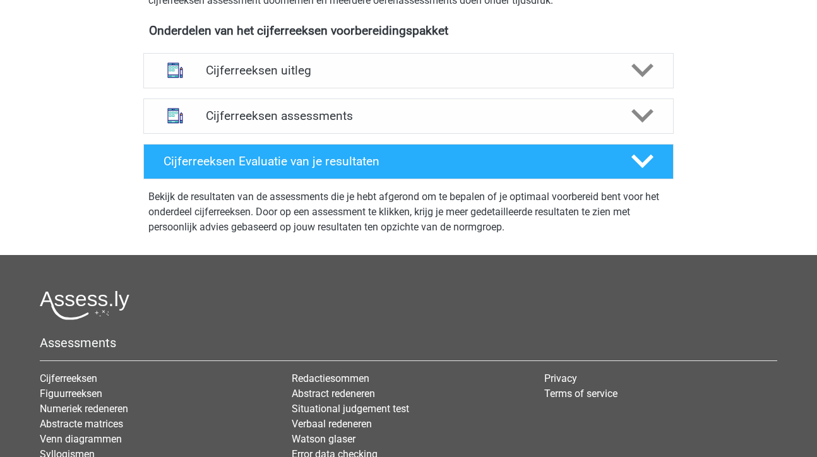
scroll to position [460, 0]
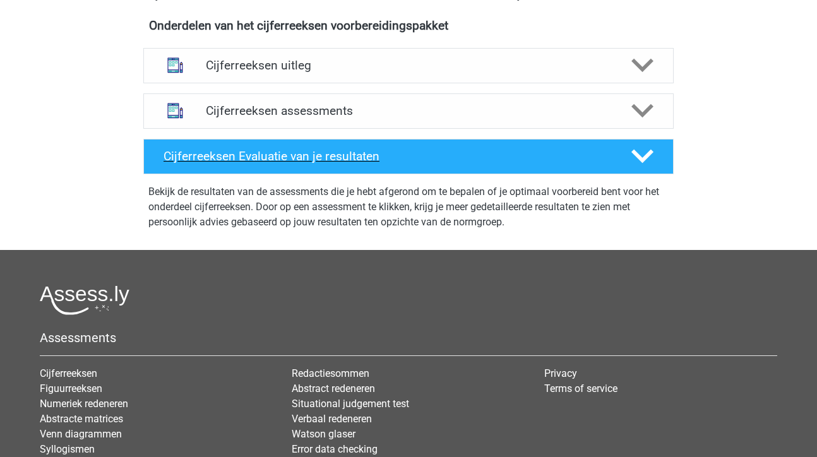
click at [618, 164] on div "Cijferreeksen Evaluatie van je resultaten" at bounding box center [387, 156] width 467 height 15
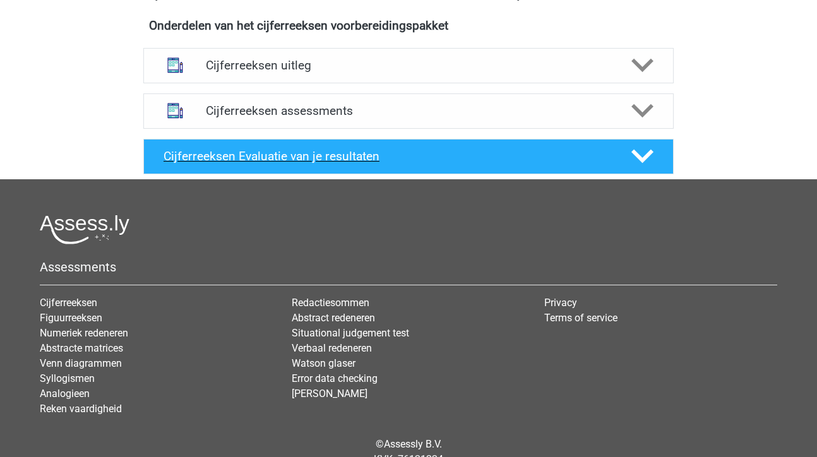
click at [618, 164] on div "Cijferreeksen Evaluatie van je resultaten" at bounding box center [387, 156] width 467 height 15
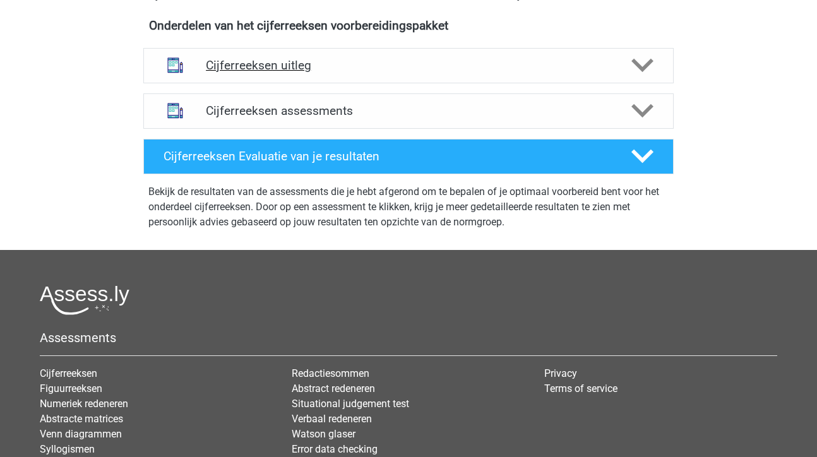
click at [640, 73] on polygon at bounding box center [642, 66] width 22 height 14
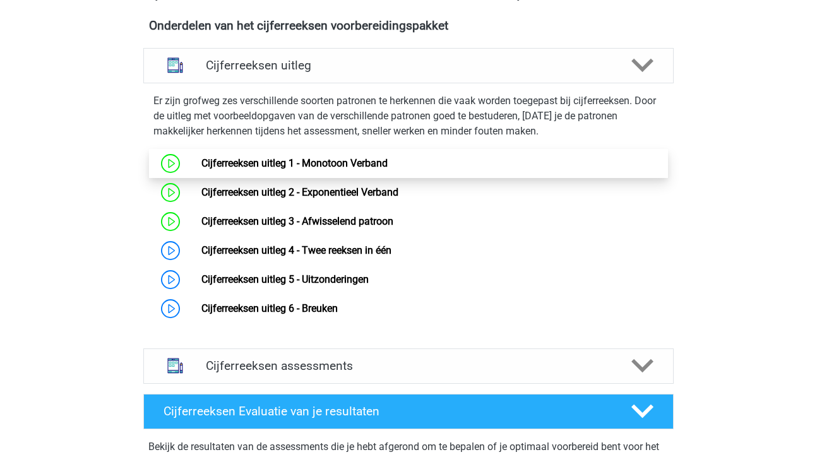
click at [367, 169] on link "Cijferreeksen uitleg 1 - Monotoon Verband" at bounding box center [294, 163] width 186 height 12
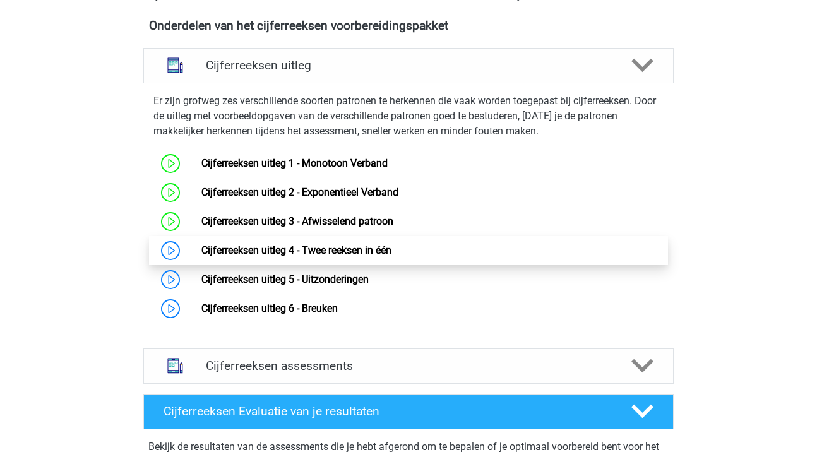
click at [357, 256] on link "Cijferreeksen uitleg 4 - Twee reeksen in één" at bounding box center [296, 250] width 190 height 12
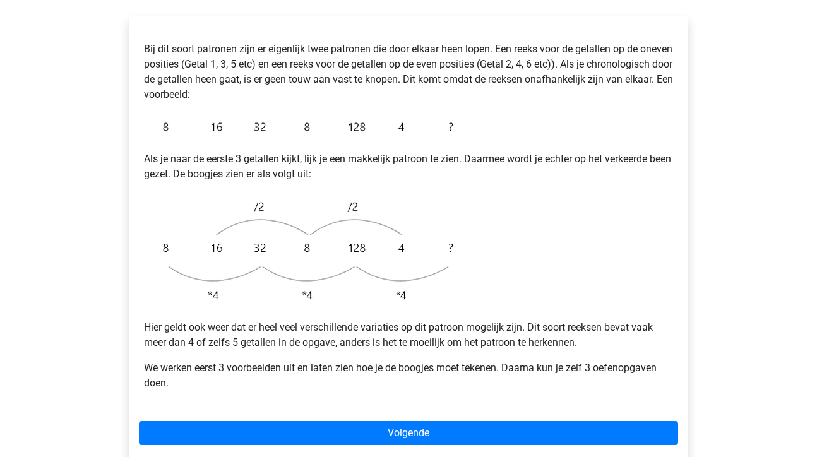
scroll to position [232, 0]
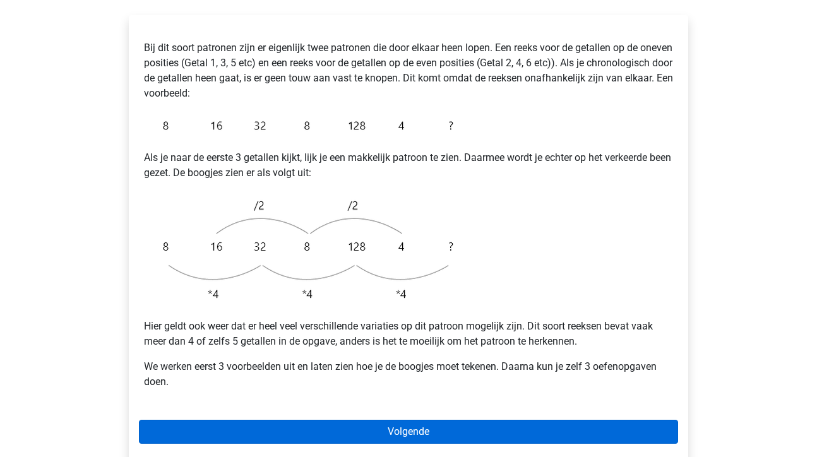
click at [418, 420] on link "Volgende" at bounding box center [408, 432] width 539 height 24
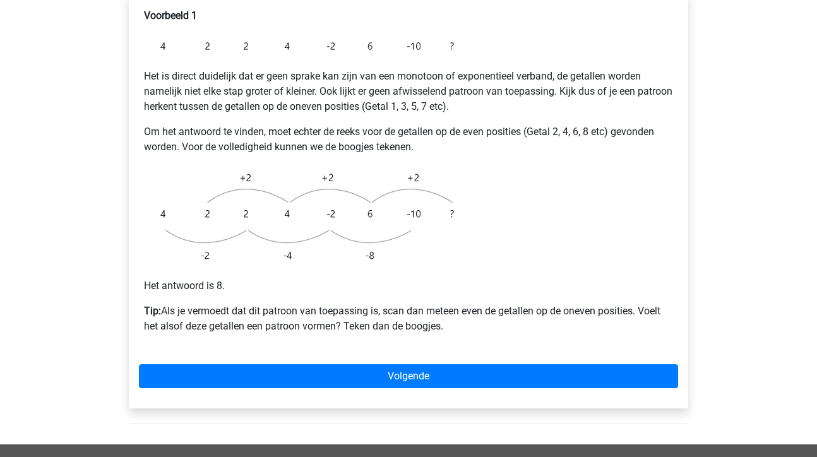
scroll to position [265, 0]
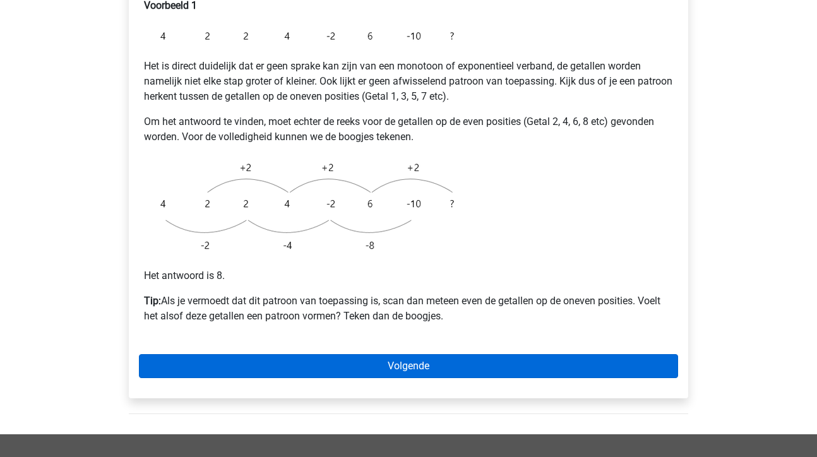
click at [424, 354] on link "Volgende" at bounding box center [408, 366] width 539 height 24
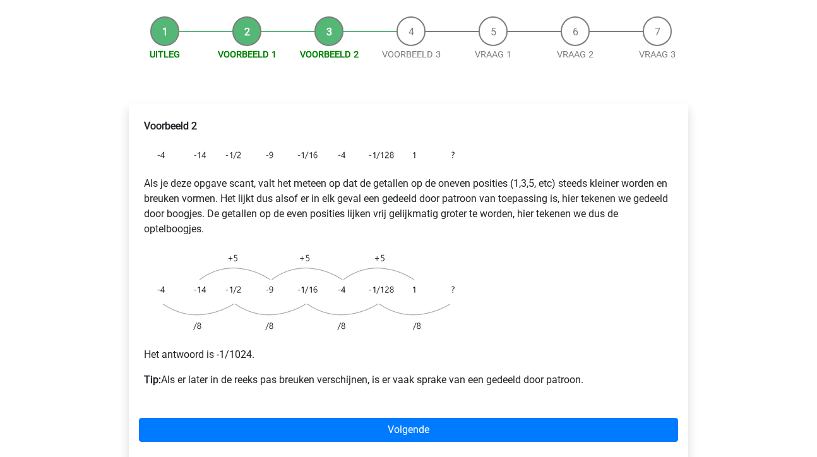
scroll to position [154, 0]
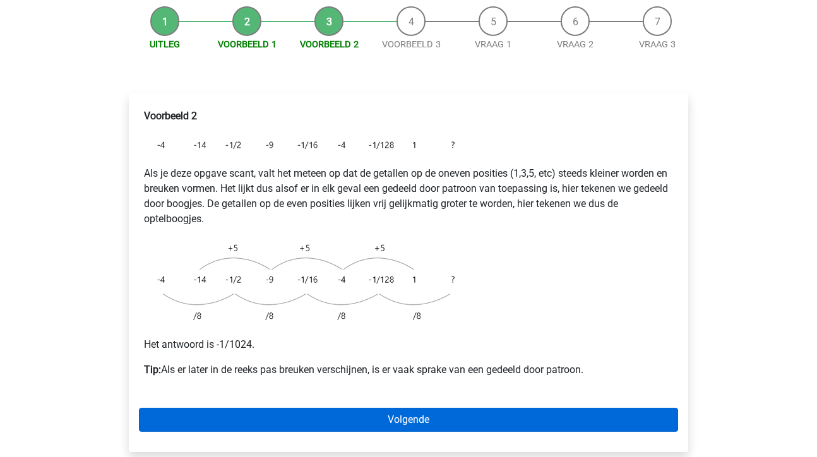
click at [400, 408] on link "Volgende" at bounding box center [408, 420] width 539 height 24
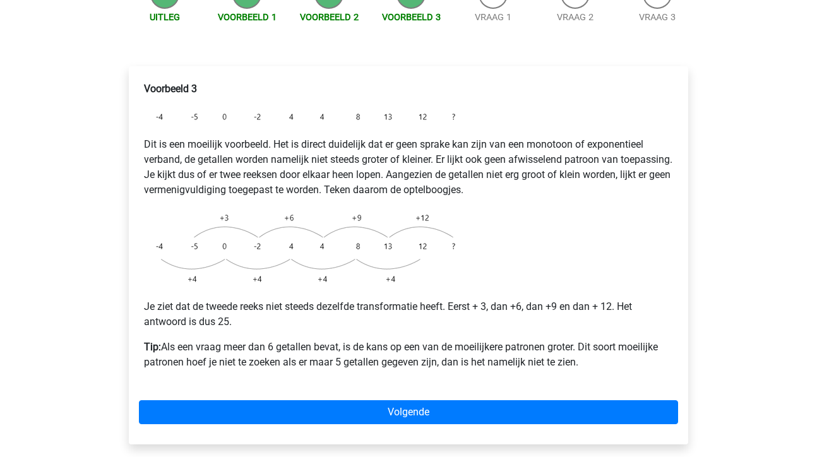
scroll to position [184, 0]
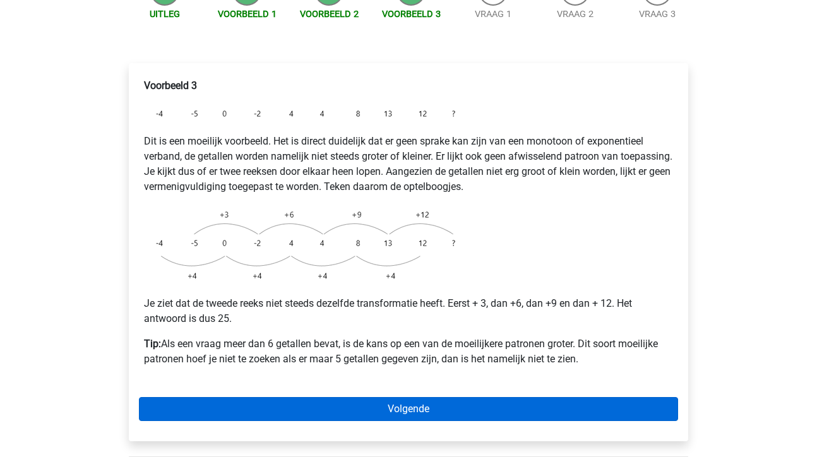
click at [392, 397] on link "Volgende" at bounding box center [408, 409] width 539 height 24
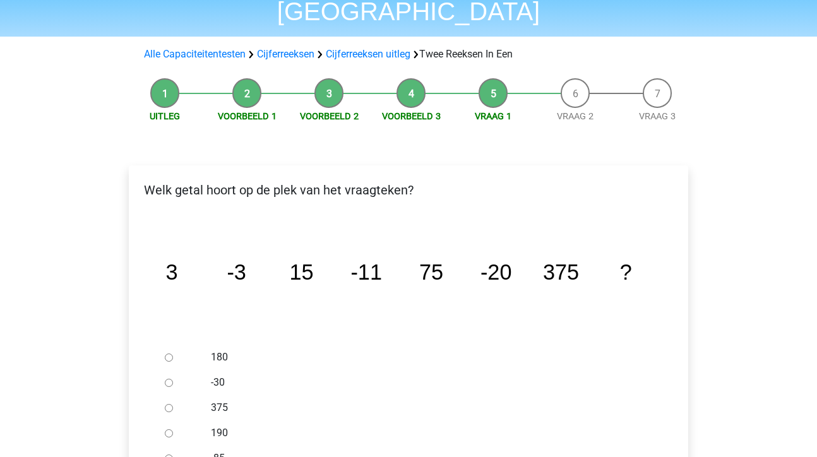
scroll to position [92, 0]
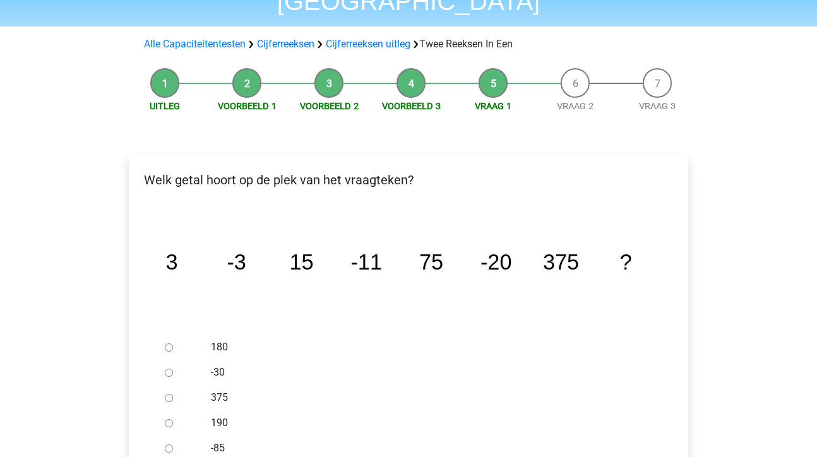
click at [165, 369] on input "-30" at bounding box center [169, 373] width 8 height 8
radio input "true"
click at [746, 285] on div "Lisette lmbkuiken@gmail.com Nederlands English" at bounding box center [408, 411] width 817 height 1007
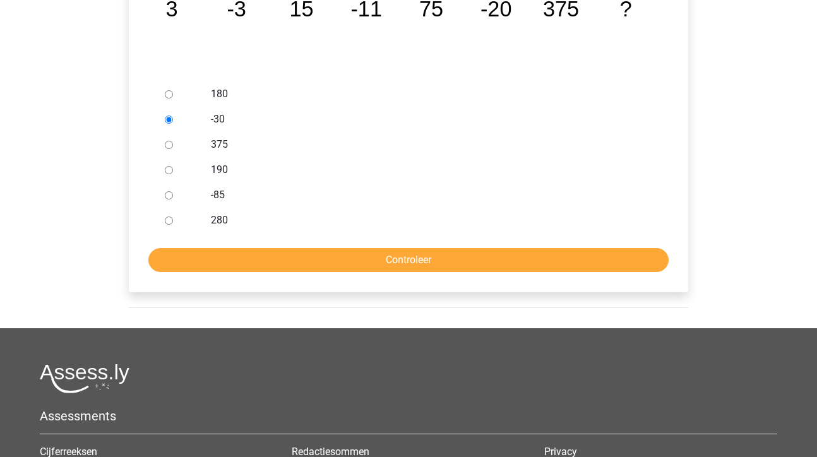
scroll to position [352, 0]
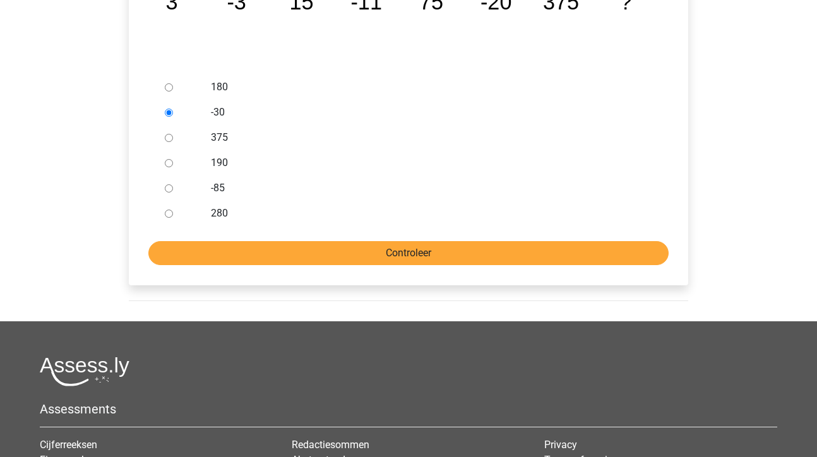
click at [413, 241] on input "Controleer" at bounding box center [408, 253] width 520 height 24
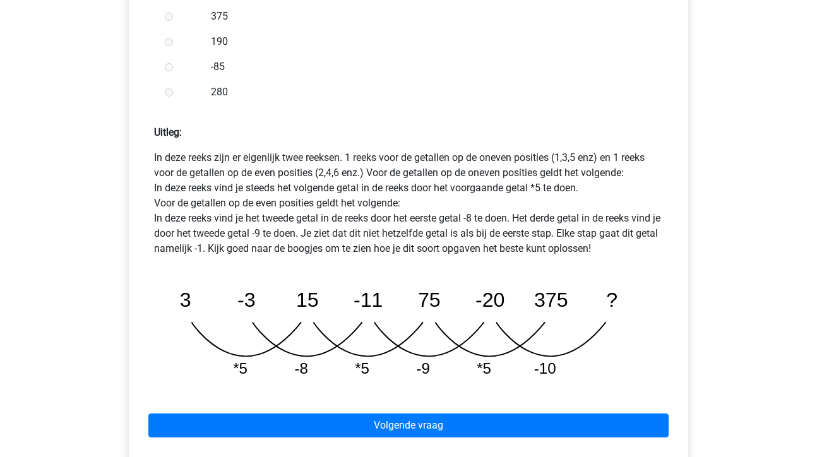
scroll to position [514, 0]
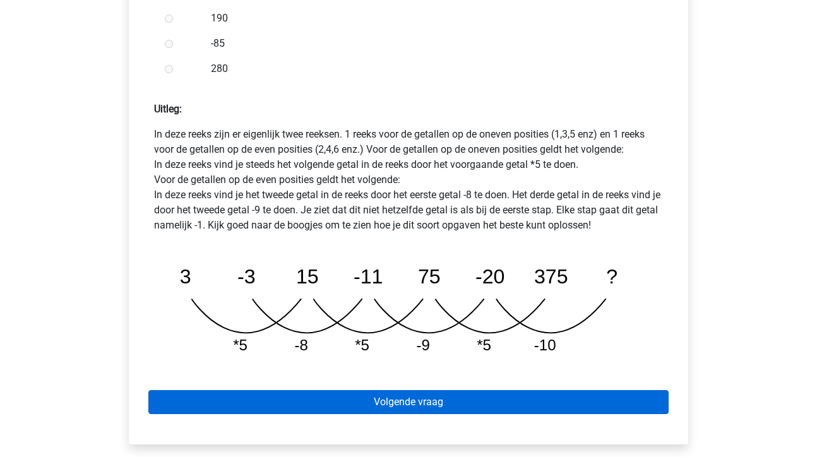
click at [397, 390] on link "Volgende vraag" at bounding box center [408, 402] width 520 height 24
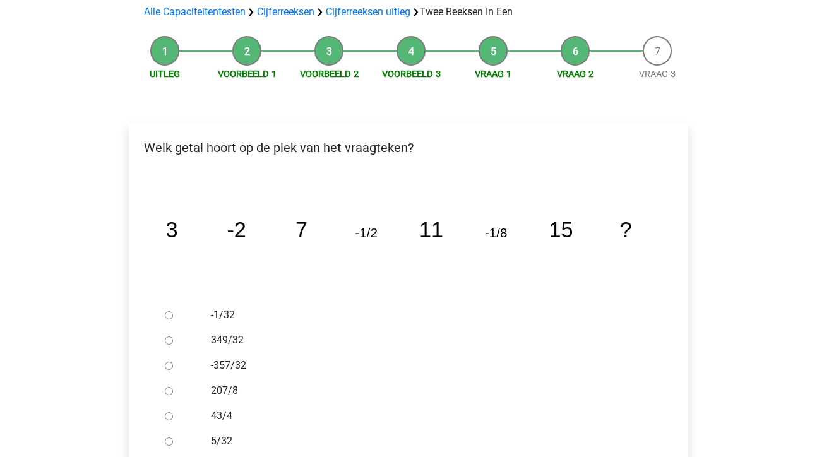
scroll to position [131, 0]
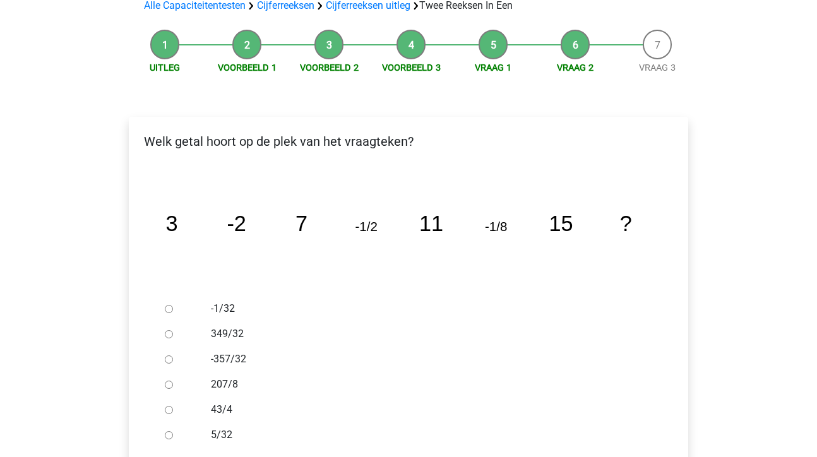
click at [168, 305] on input "-1/32" at bounding box center [169, 309] width 8 height 8
radio input "true"
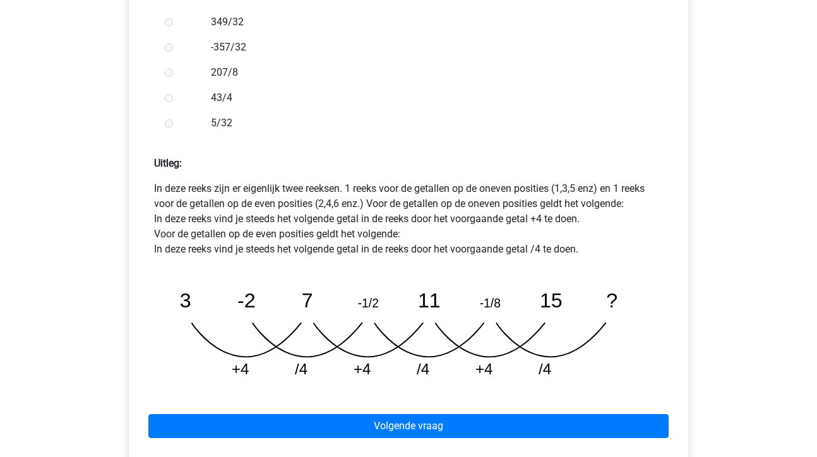
scroll to position [460, 0]
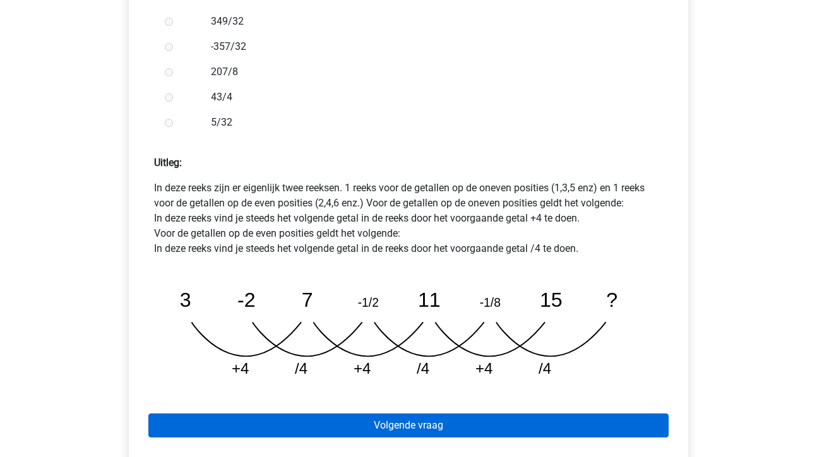
click at [438, 414] on link "Volgende vraag" at bounding box center [408, 426] width 520 height 24
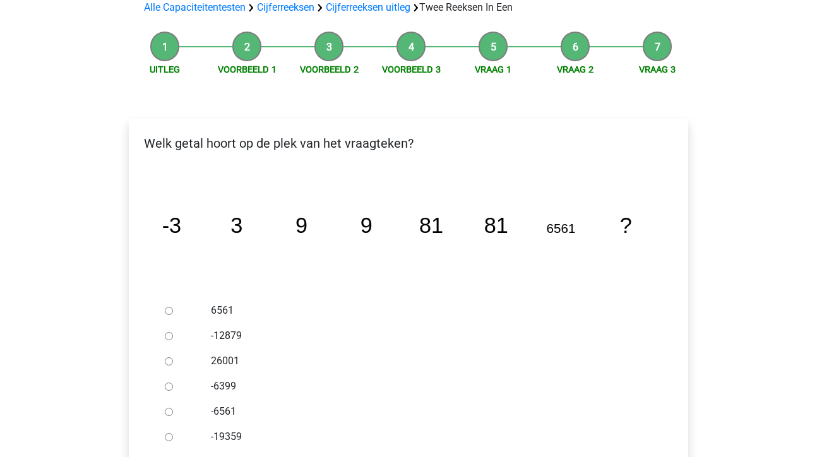
scroll to position [136, 0]
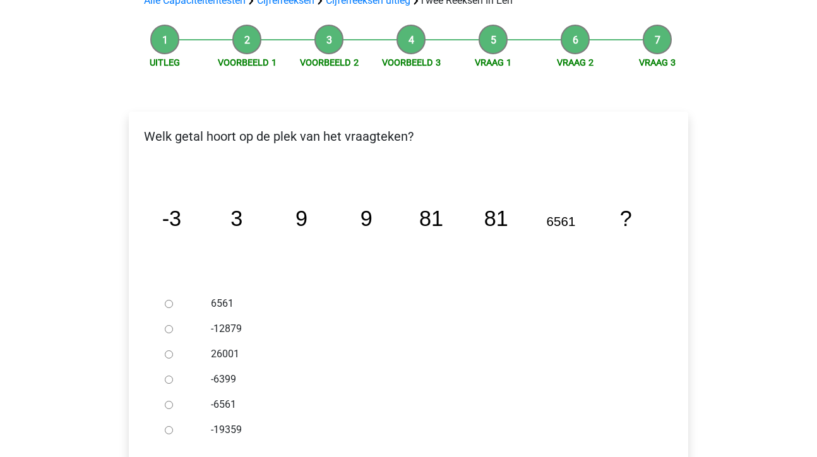
click at [167, 350] on input "26001" at bounding box center [169, 354] width 8 height 8
radio input "true"
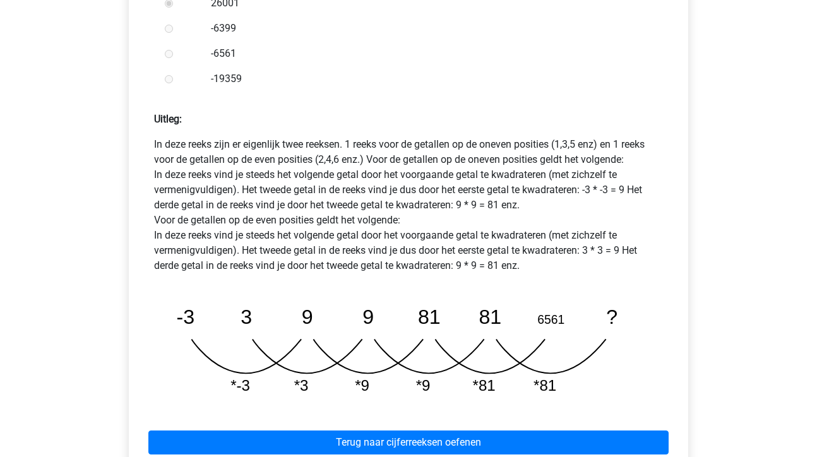
scroll to position [492, 0]
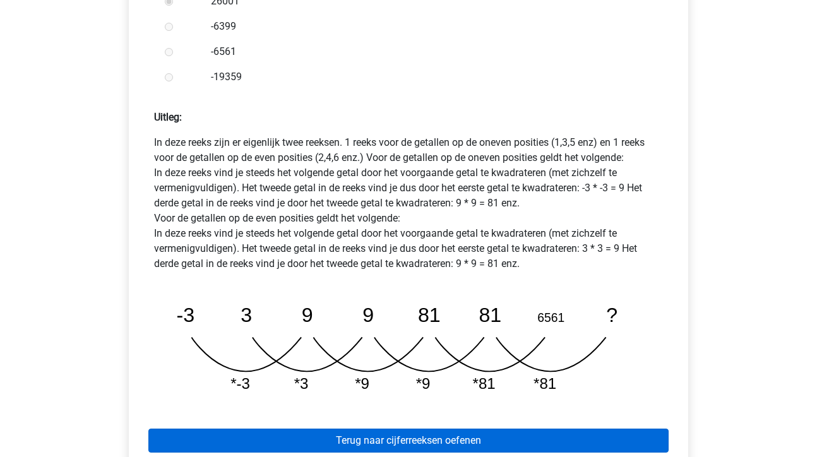
click at [424, 429] on link "Terug naar cijferreeksen oefenen" at bounding box center [408, 441] width 520 height 24
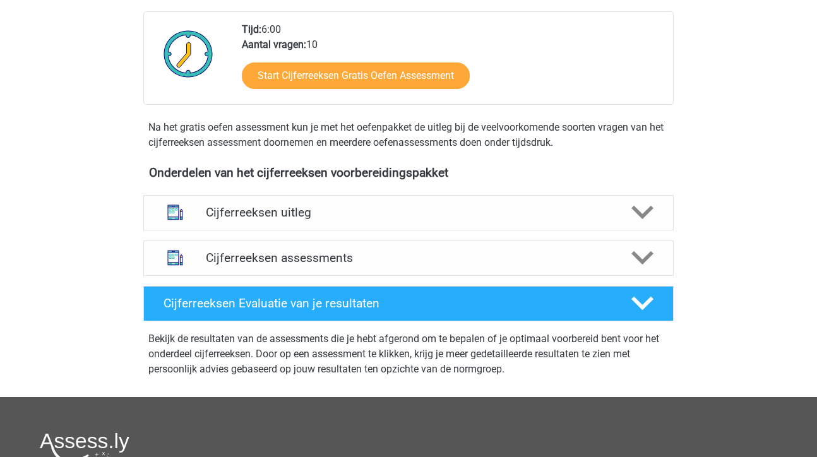
scroll to position [316, 0]
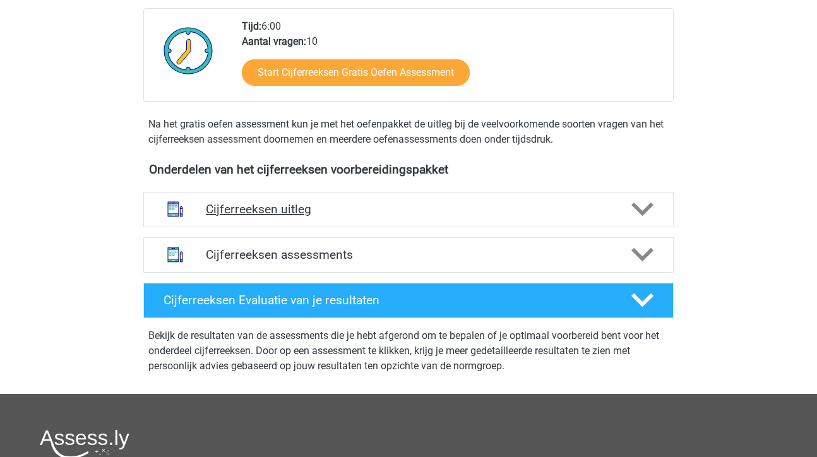
click at [486, 217] on h4 "Cijferreeksen uitleg" at bounding box center [408, 209] width 405 height 15
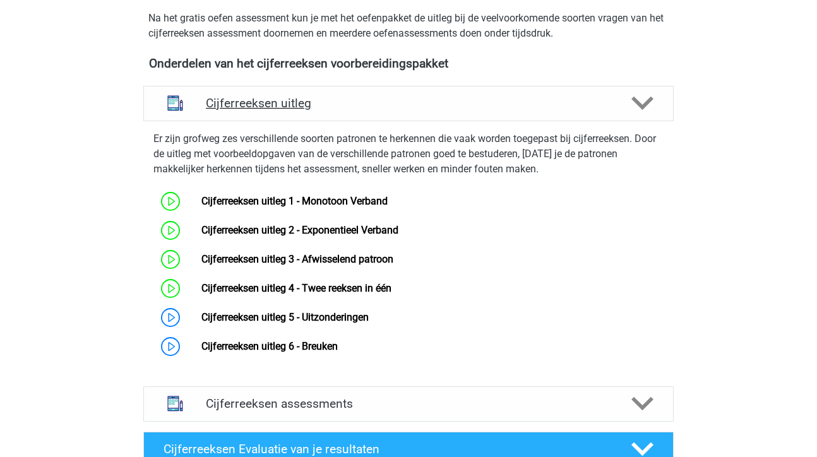
scroll to position [427, 0]
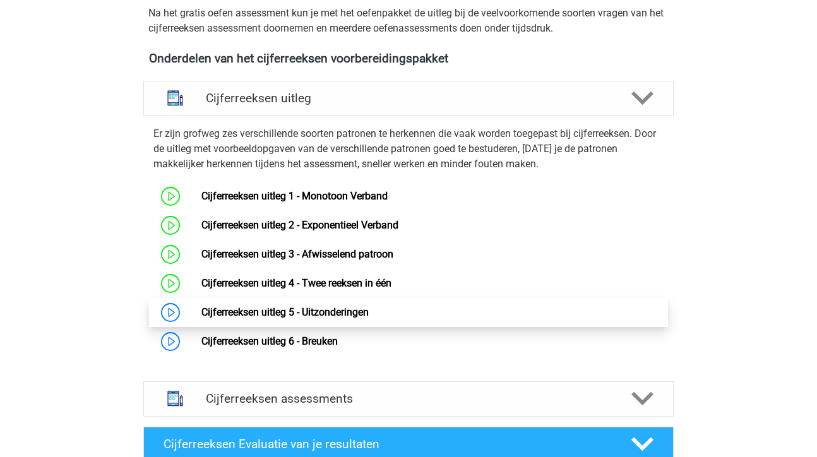
click at [345, 318] on link "Cijferreeksen uitleg 5 - Uitzonderingen" at bounding box center [284, 312] width 167 height 12
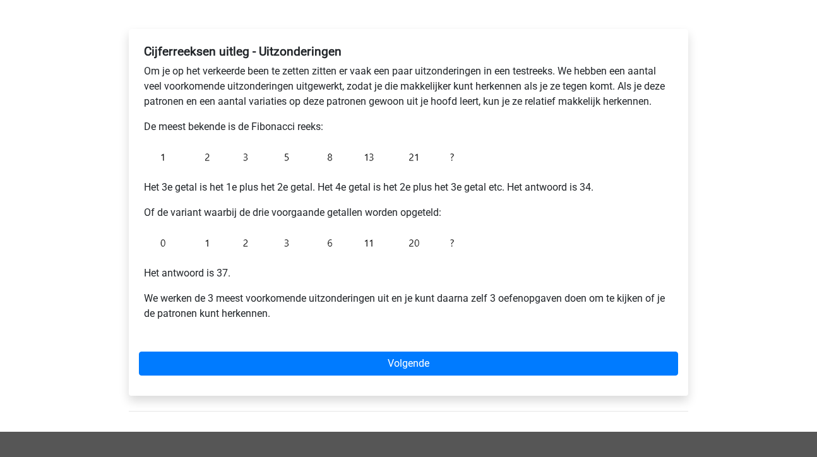
scroll to position [192, 0]
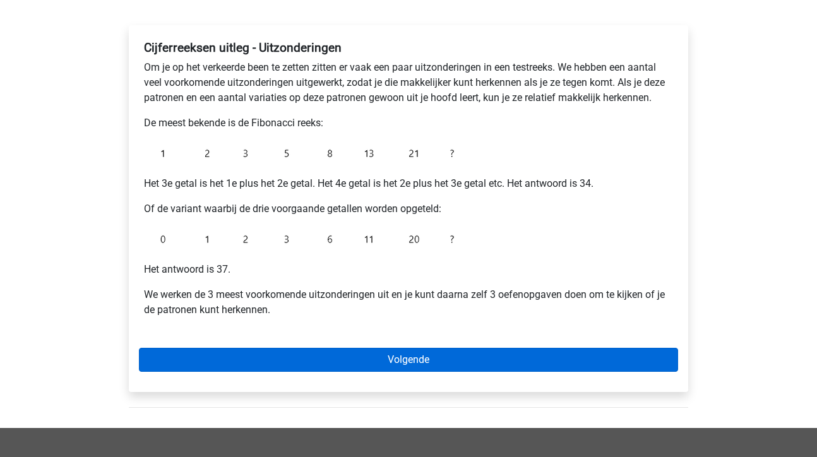
click at [403, 355] on link "Volgende" at bounding box center [408, 360] width 539 height 24
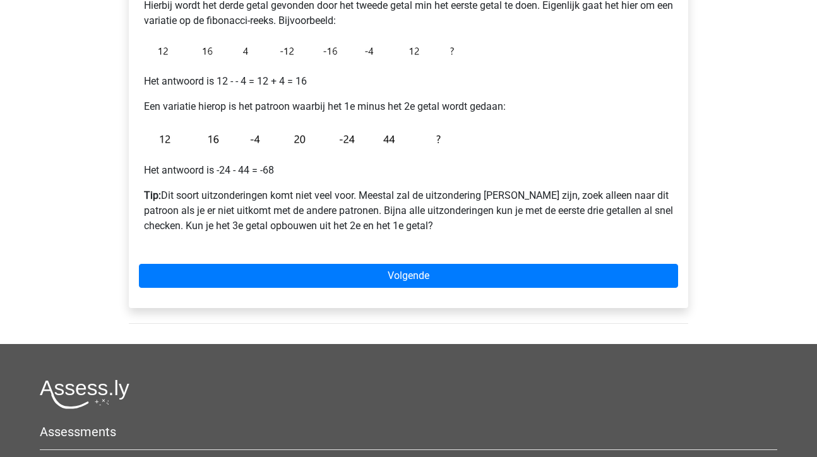
scroll to position [256, 0]
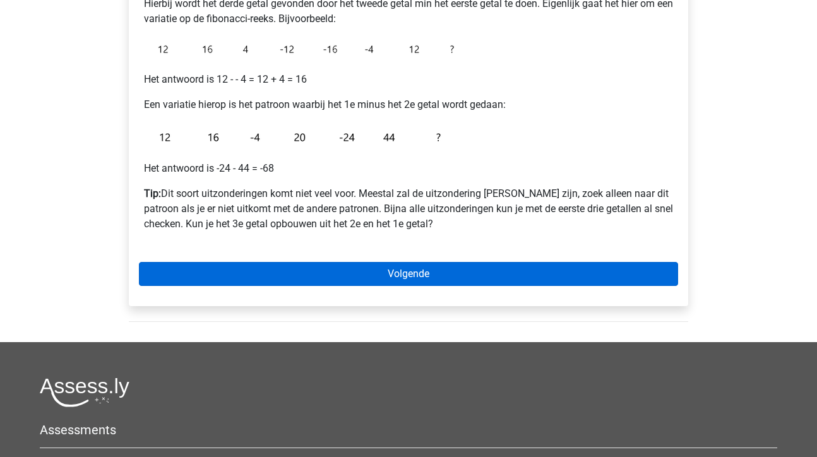
click at [396, 270] on link "Volgende" at bounding box center [408, 274] width 539 height 24
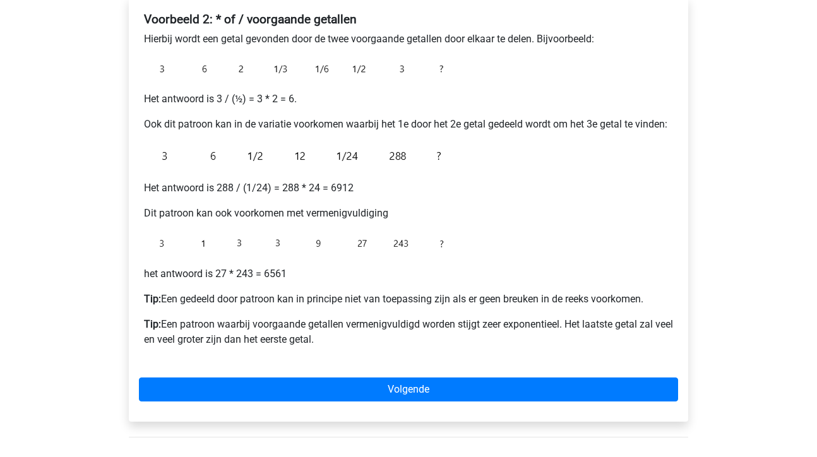
scroll to position [222, 0]
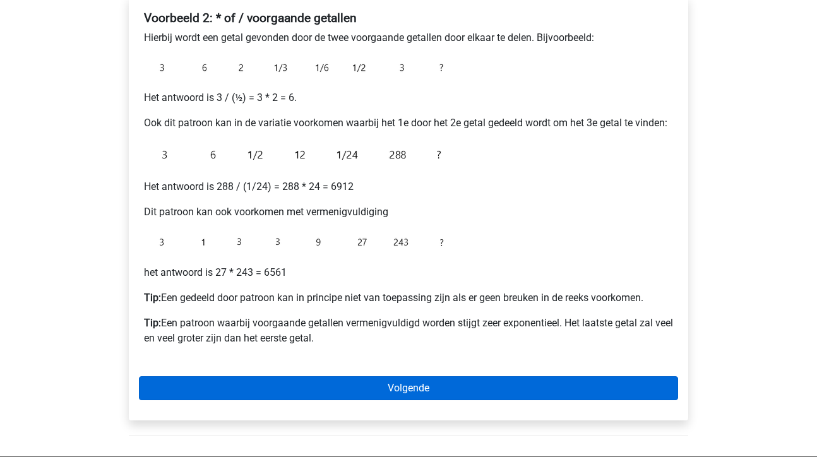
click at [414, 386] on link "Volgende" at bounding box center [408, 388] width 539 height 24
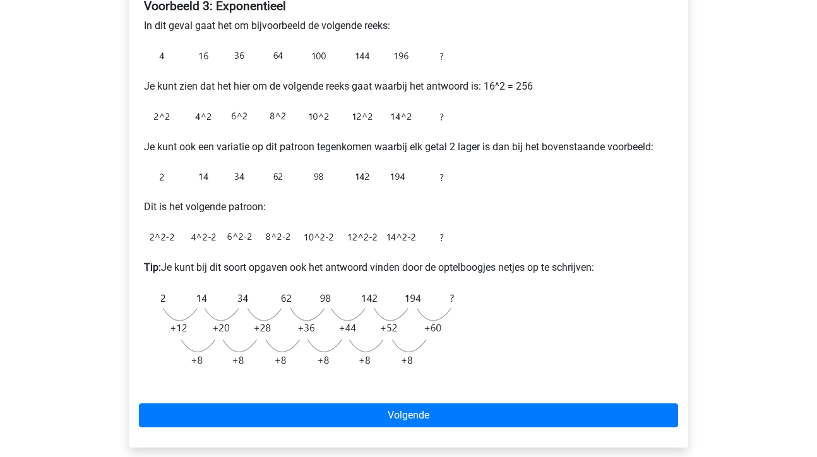
scroll to position [234, 0]
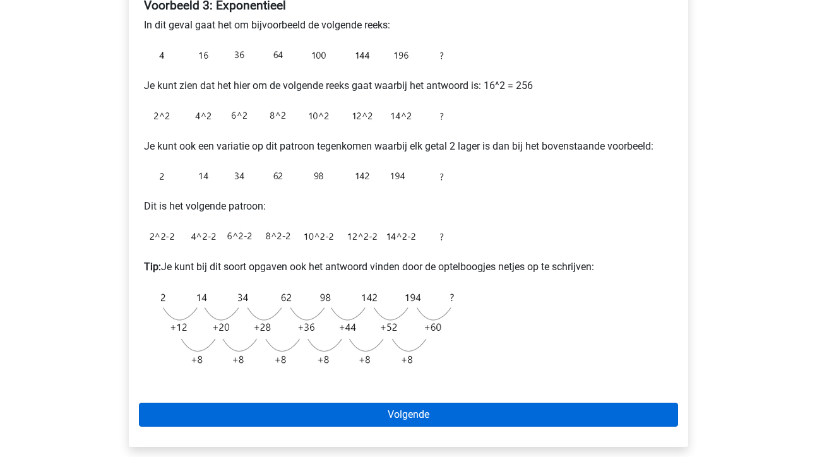
click at [419, 414] on link "Volgende" at bounding box center [408, 415] width 539 height 24
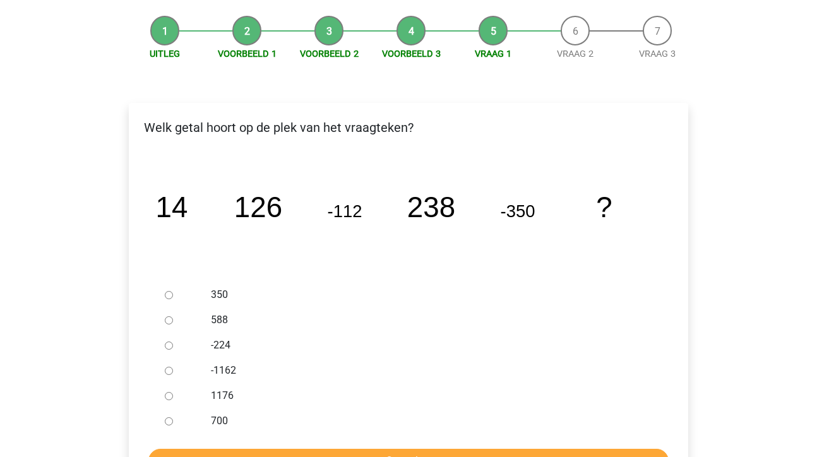
scroll to position [136, 0]
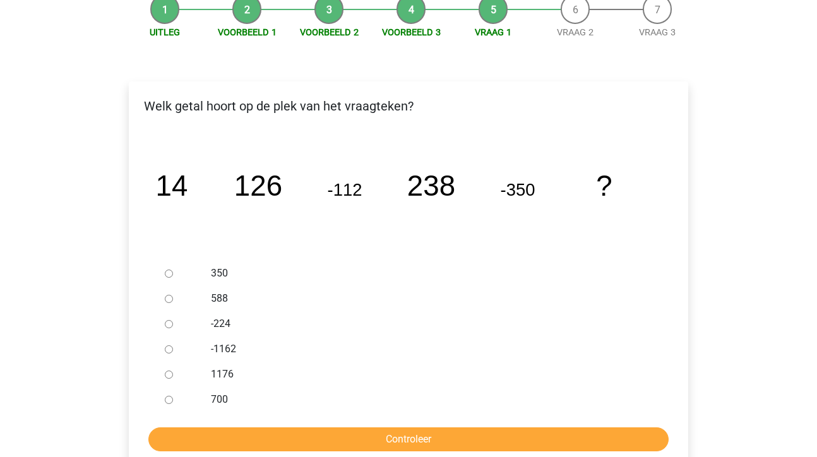
click at [165, 271] on input "350" at bounding box center [169, 274] width 8 height 8
radio input "true"
click at [407, 440] on input "Controleer" at bounding box center [408, 439] width 520 height 24
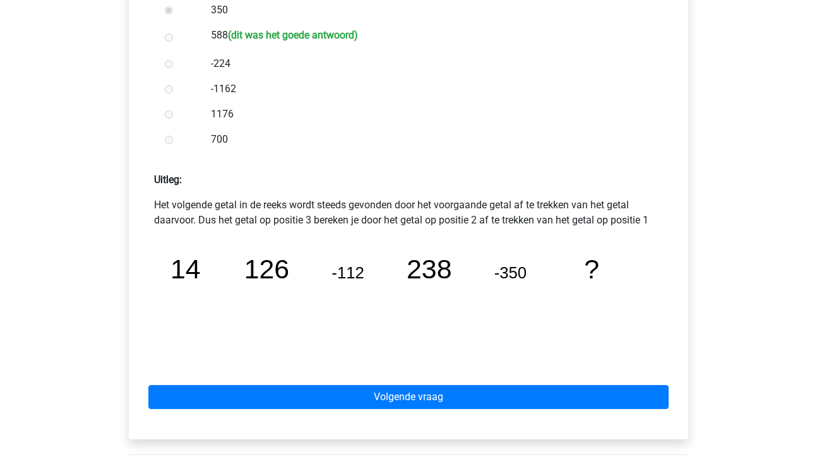
scroll to position [413, 0]
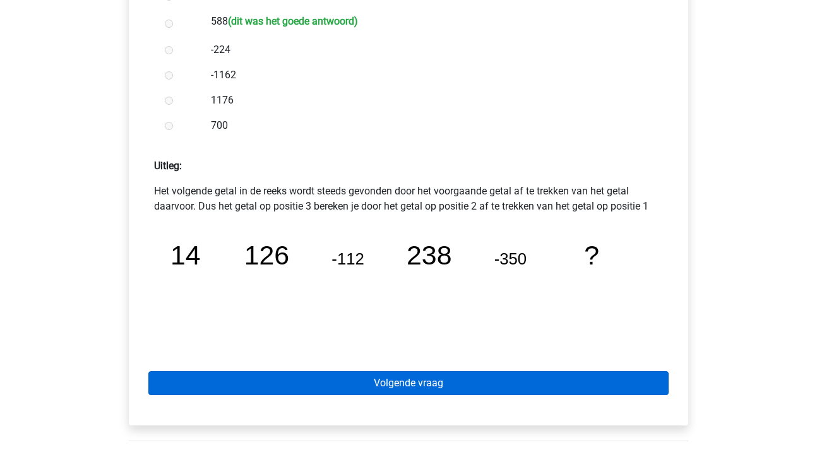
click at [420, 388] on link "Volgende vraag" at bounding box center [408, 383] width 520 height 24
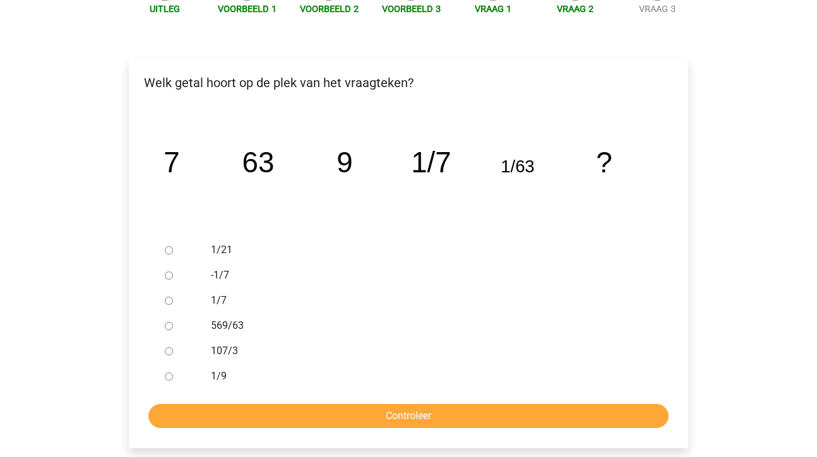
scroll to position [167, 0]
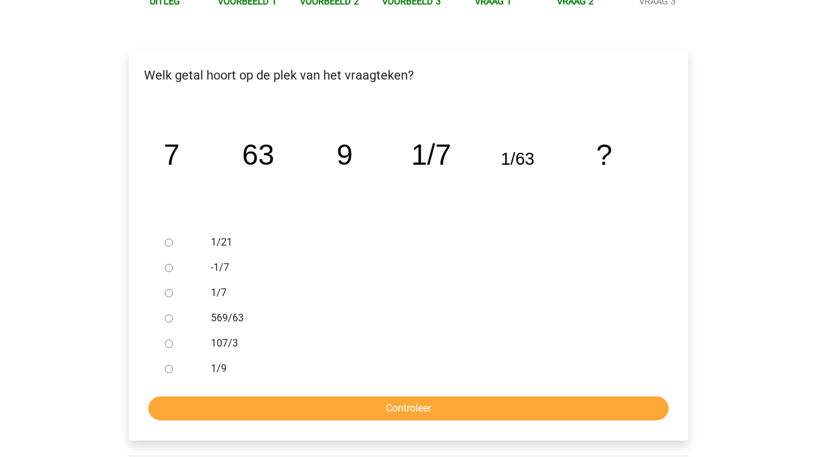
click at [170, 369] on input "1/9" at bounding box center [169, 369] width 8 height 8
radio input "true"
click at [395, 407] on input "Controleer" at bounding box center [408, 408] width 520 height 24
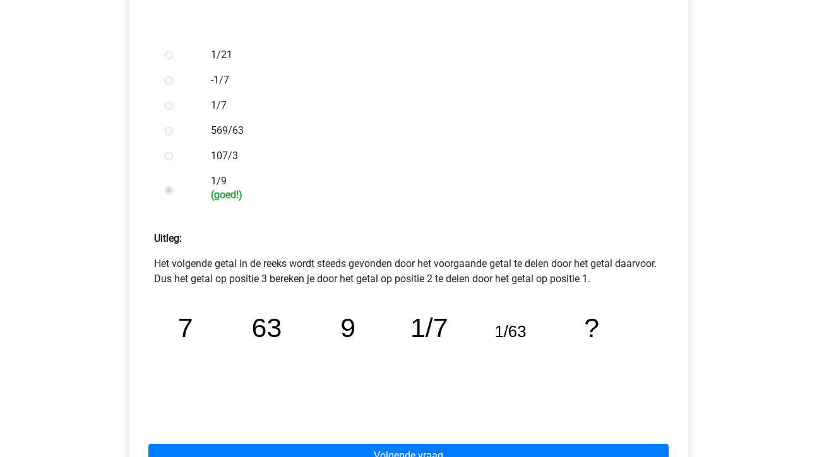
scroll to position [372, 0]
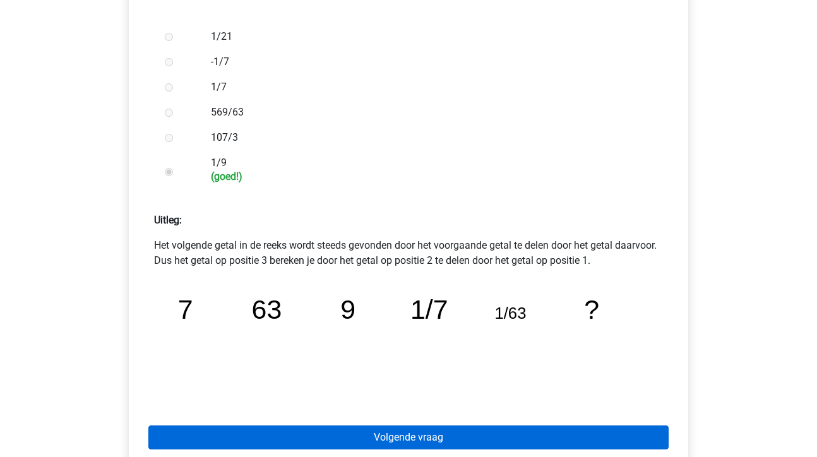
click at [407, 437] on link "Volgende vraag" at bounding box center [408, 437] width 520 height 24
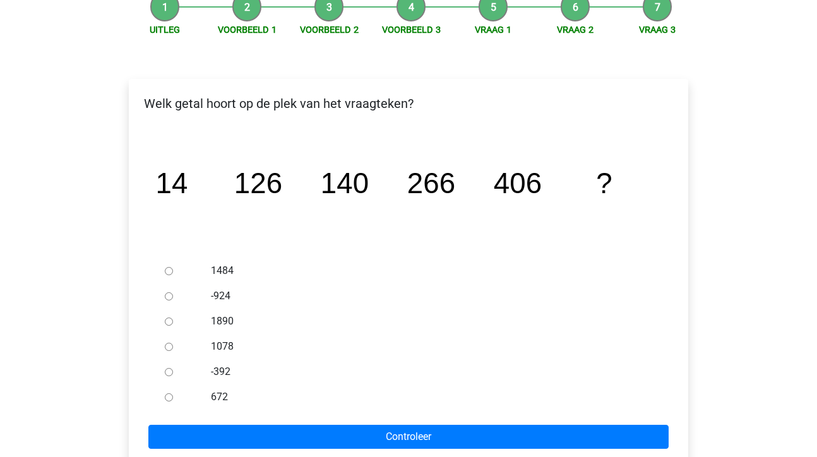
scroll to position [139, 0]
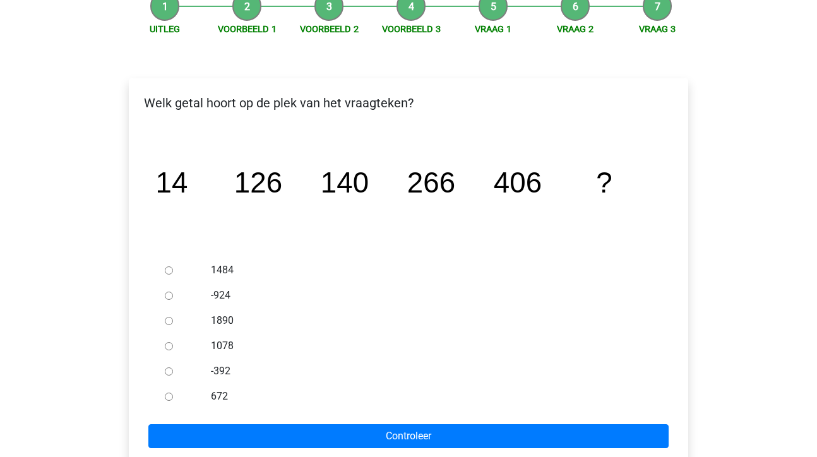
click at [170, 398] on input "672" at bounding box center [169, 397] width 8 height 8
radio input "true"
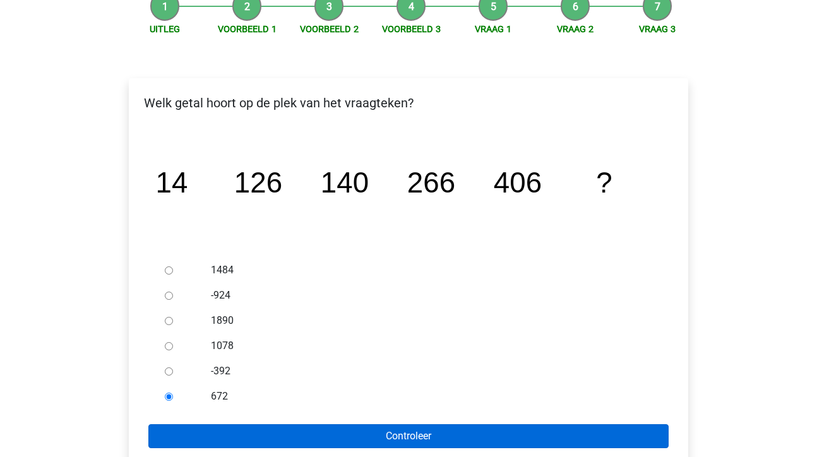
click at [370, 433] on input "Controleer" at bounding box center [408, 436] width 520 height 24
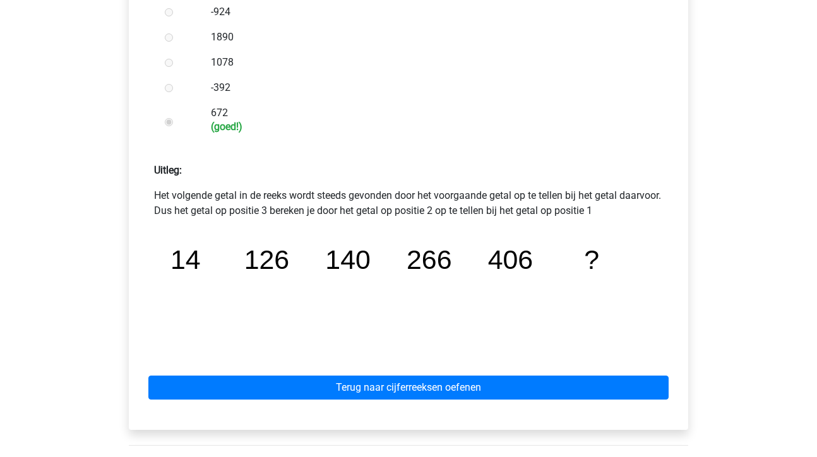
scroll to position [434, 0]
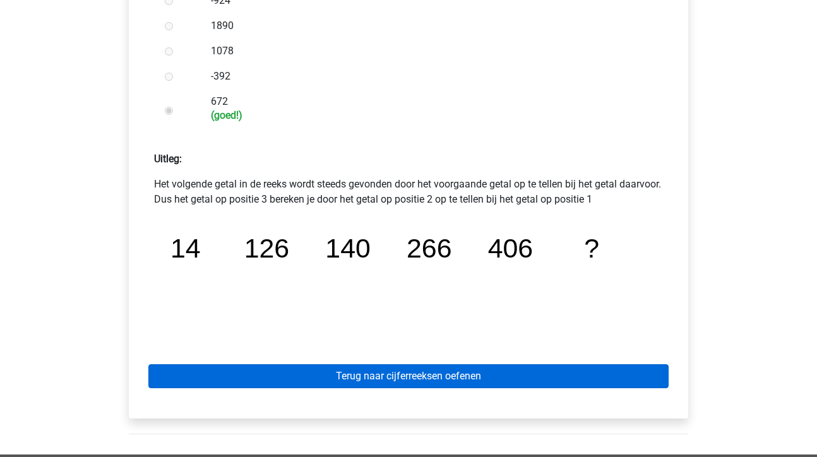
click at [430, 379] on link "Terug naar cijferreeksen oefenen" at bounding box center [408, 376] width 520 height 24
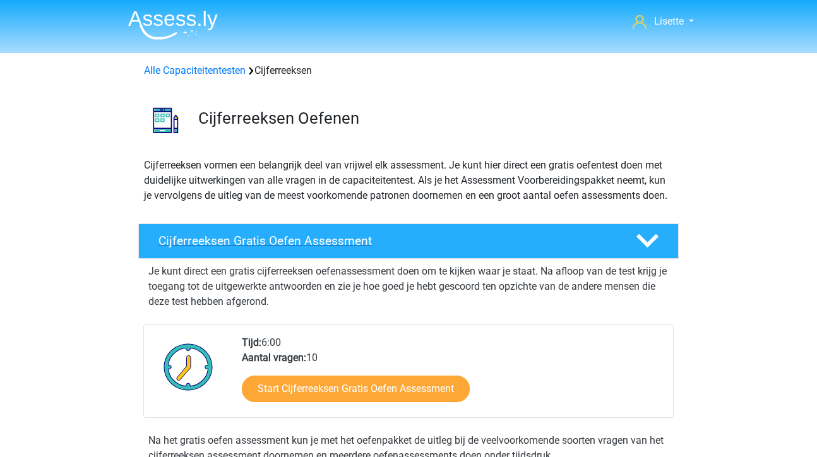
click at [533, 248] on h4 "Cijferreeksen Gratis Oefen Assessment" at bounding box center [386, 241] width 457 height 15
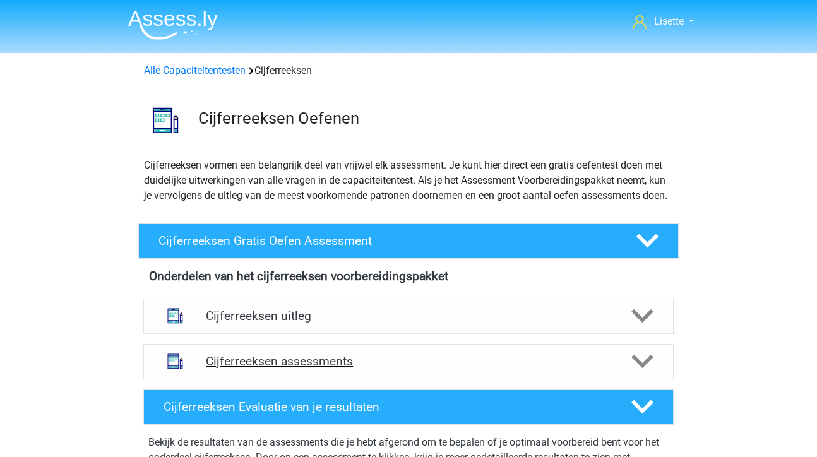
click at [501, 369] on h4 "Cijferreeksen assessments" at bounding box center [408, 361] width 405 height 15
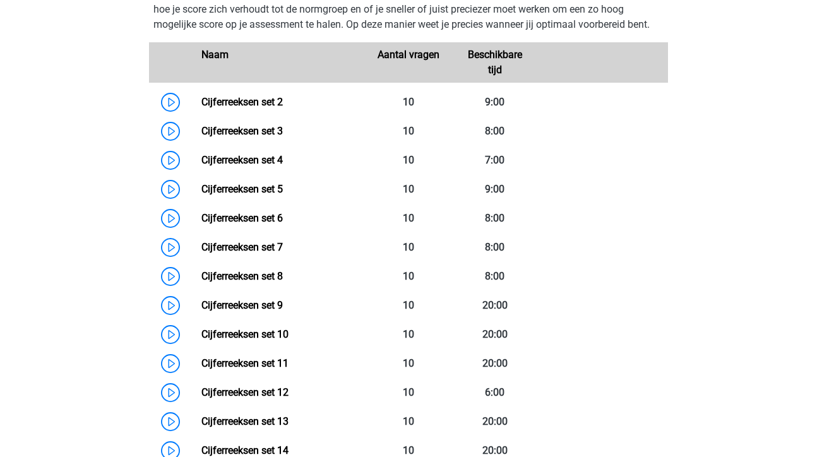
scroll to position [371, 0]
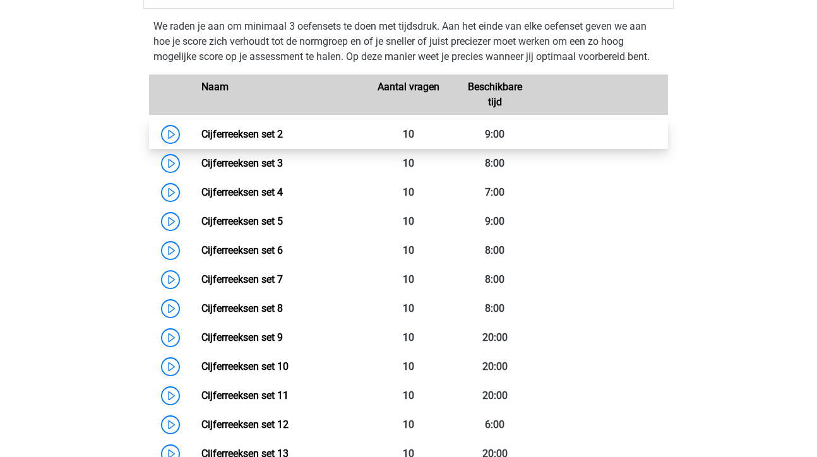
click at [201, 140] on link "Cijferreeksen set 2" at bounding box center [241, 134] width 81 height 12
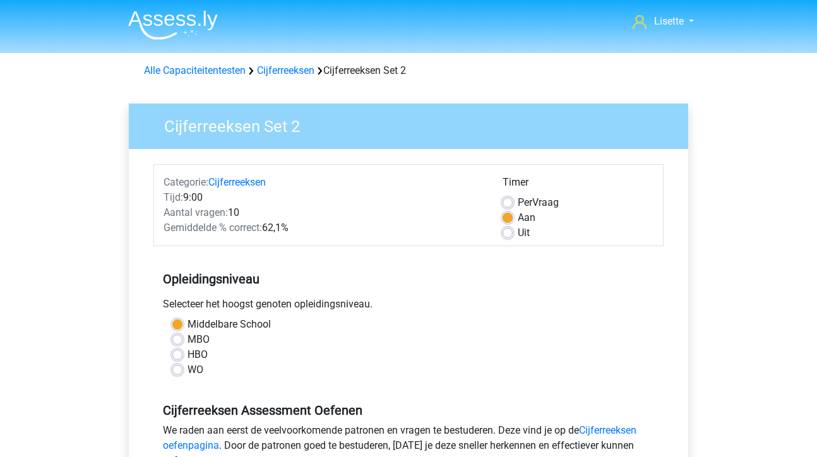
click at [187, 339] on label "MBO" at bounding box center [198, 339] width 22 height 15
click at [179, 339] on input "MBO" at bounding box center [177, 338] width 10 height 13
radio input "true"
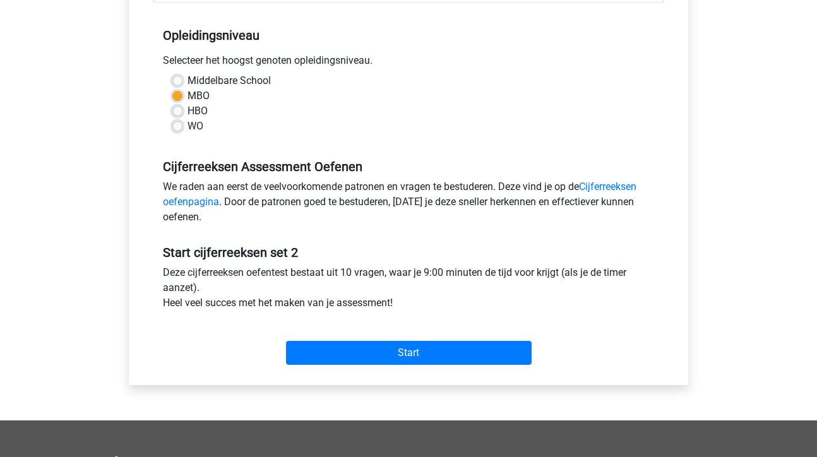
scroll to position [248, 0]
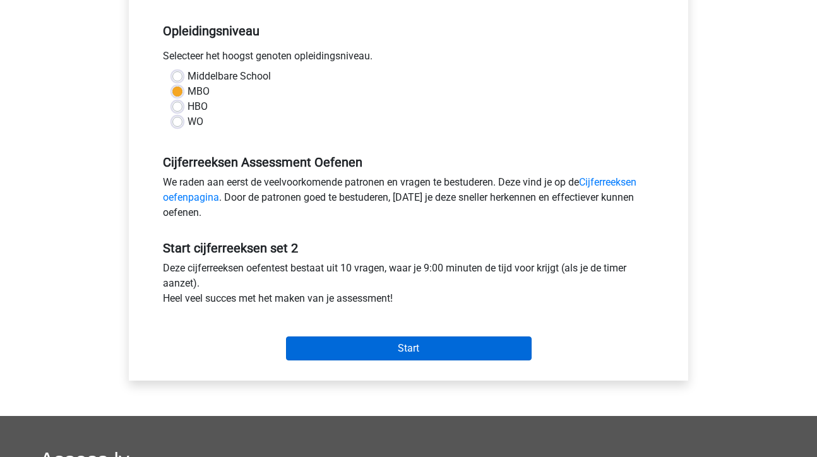
click at [390, 352] on input "Start" at bounding box center [409, 348] width 246 height 24
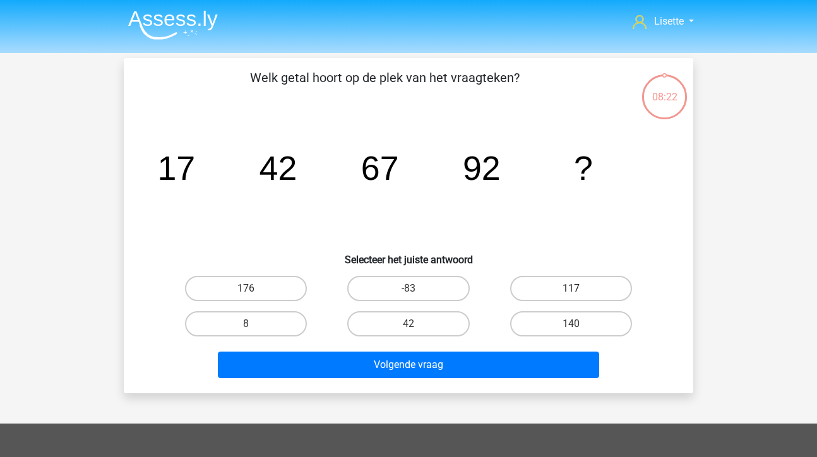
click at [577, 284] on label "117" at bounding box center [571, 288] width 122 height 25
click at [577, 289] on input "117" at bounding box center [575, 293] width 8 height 8
radio input "true"
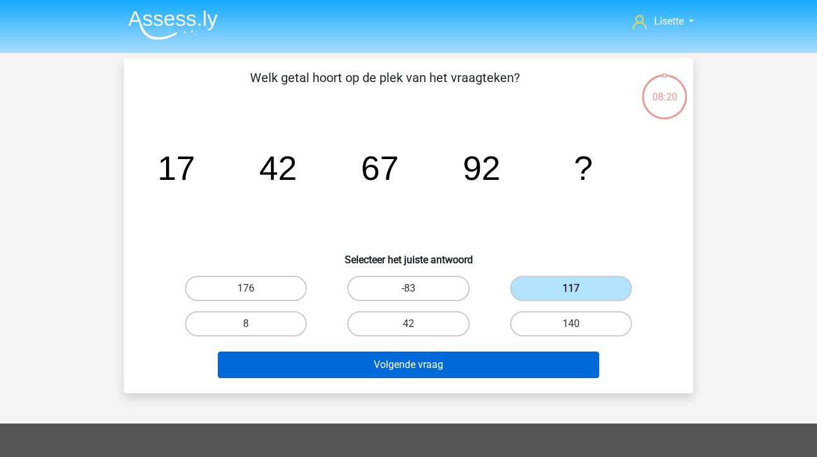
click at [431, 363] on button "Volgende vraag" at bounding box center [409, 365] width 382 height 27
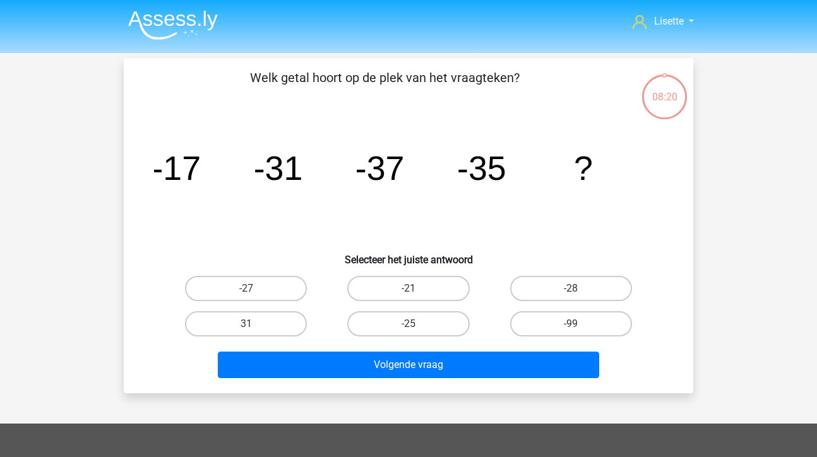
scroll to position [58, 0]
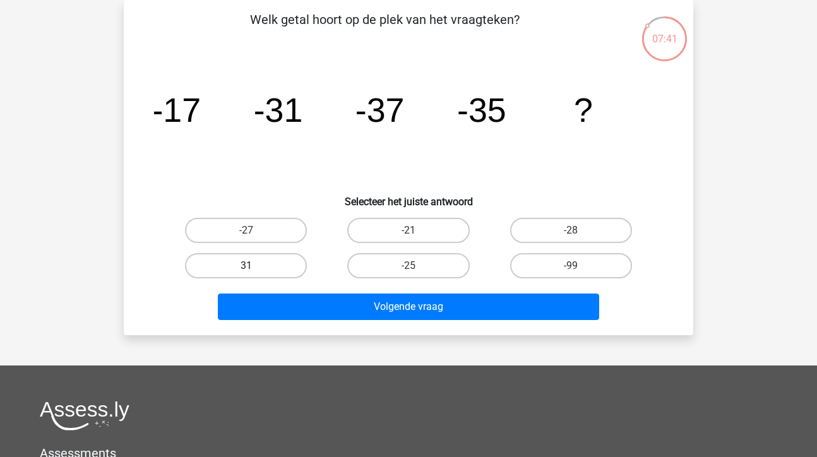
click at [262, 267] on label "31" at bounding box center [246, 265] width 122 height 25
click at [254, 267] on input "31" at bounding box center [250, 270] width 8 height 8
radio input "true"
click at [264, 227] on label "-27" at bounding box center [246, 230] width 122 height 25
click at [254, 230] on input "-27" at bounding box center [250, 234] width 8 height 8
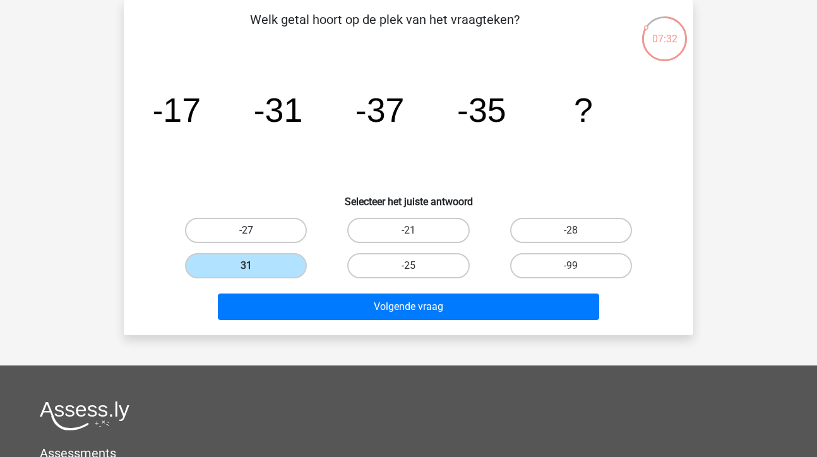
radio input "true"
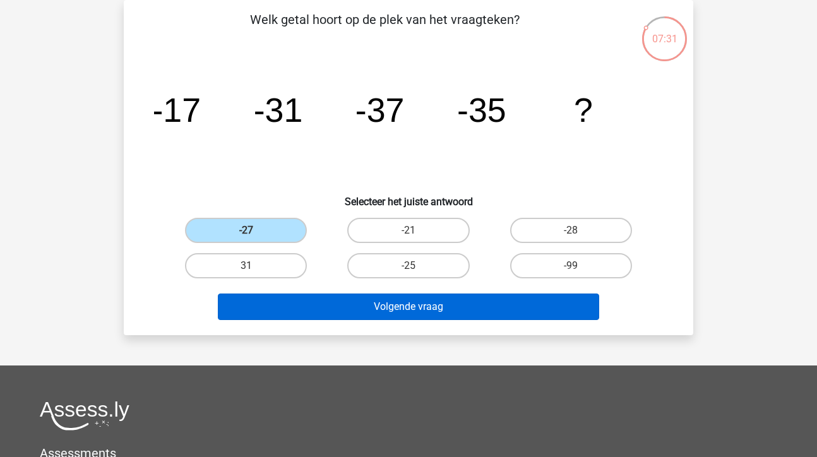
click at [437, 306] on button "Volgende vraag" at bounding box center [409, 307] width 382 height 27
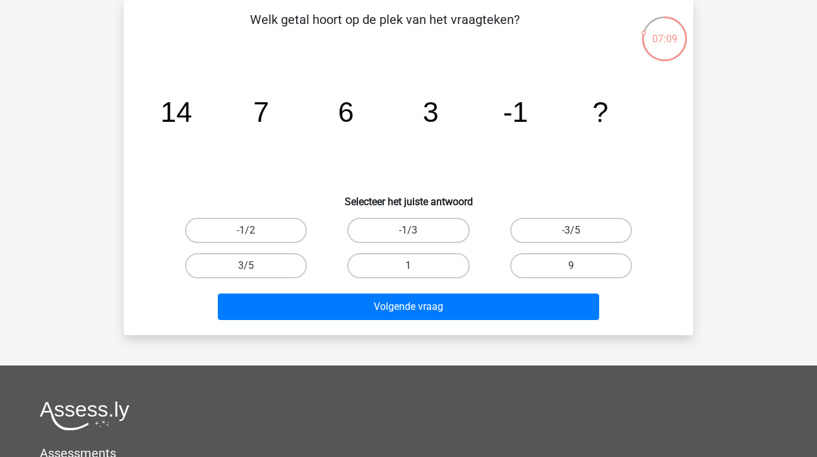
click at [412, 232] on input "-1/3" at bounding box center [412, 234] width 8 height 8
radio input "true"
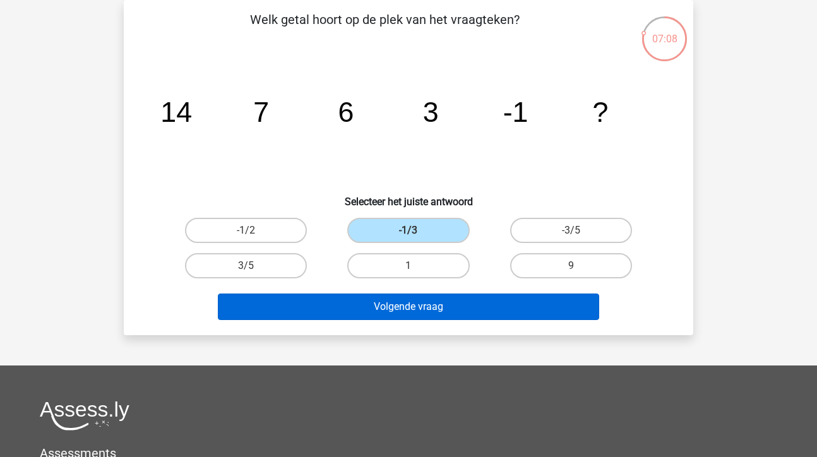
click at [420, 309] on button "Volgende vraag" at bounding box center [409, 307] width 382 height 27
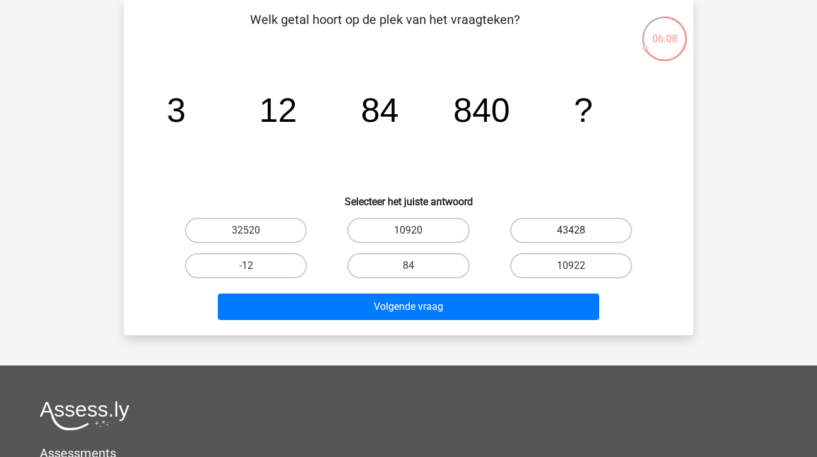
click at [581, 231] on label "43428" at bounding box center [571, 230] width 122 height 25
click at [579, 231] on input "43428" at bounding box center [575, 234] width 8 height 8
radio input "true"
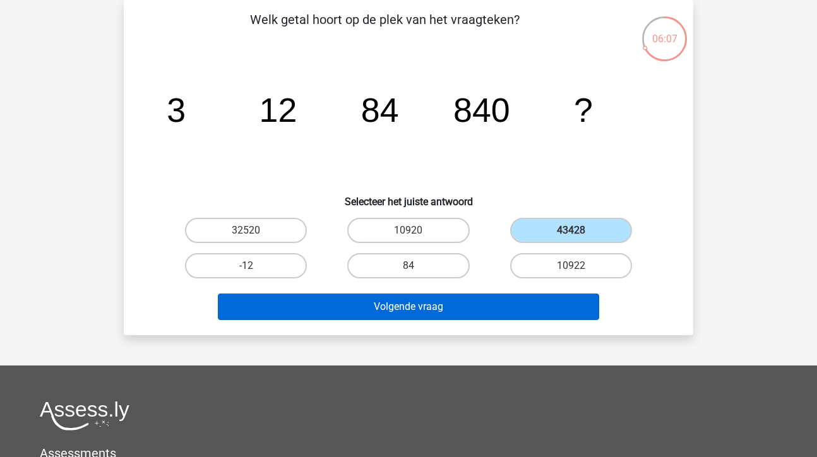
click at [430, 305] on button "Volgende vraag" at bounding box center [409, 307] width 382 height 27
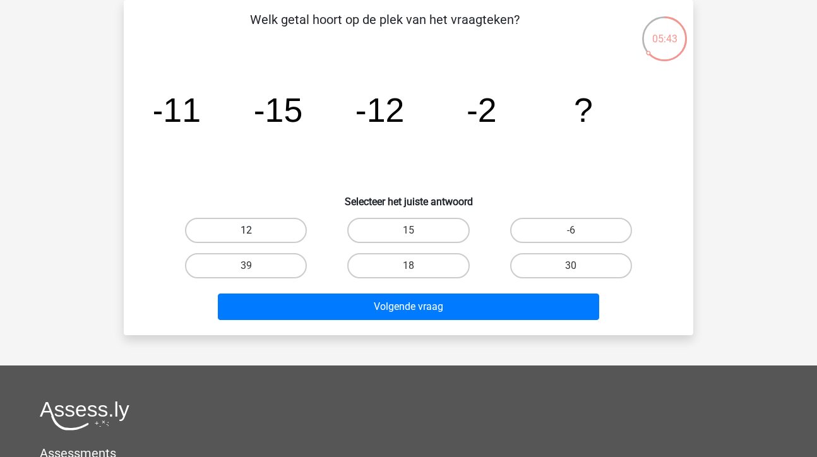
click at [269, 229] on label "12" at bounding box center [246, 230] width 122 height 25
click at [254, 230] on input "12" at bounding box center [250, 234] width 8 height 8
radio input "true"
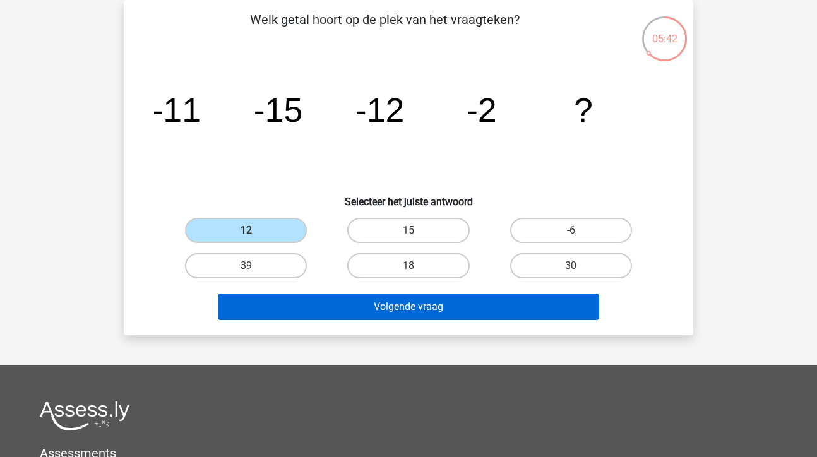
click at [371, 310] on button "Volgende vraag" at bounding box center [409, 307] width 382 height 27
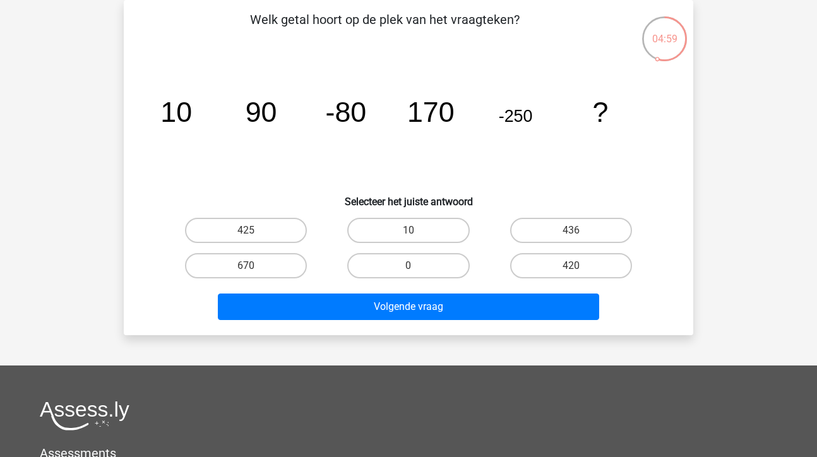
click at [415, 234] on input "10" at bounding box center [412, 234] width 8 height 8
radio input "true"
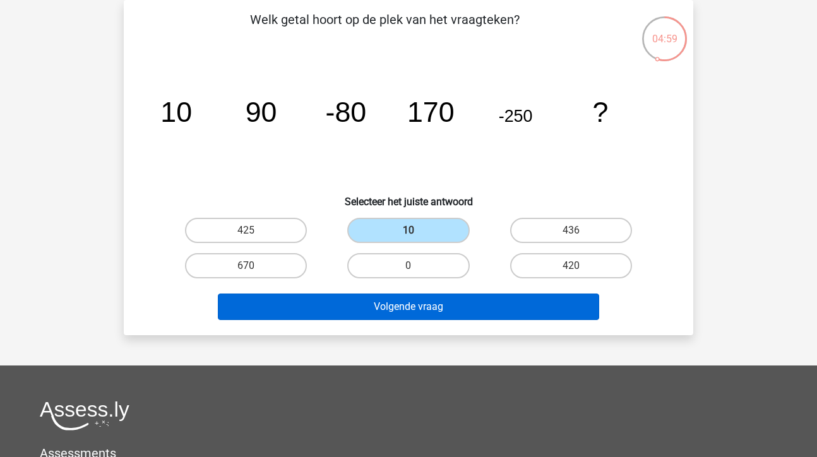
click at [398, 307] on button "Volgende vraag" at bounding box center [409, 307] width 382 height 27
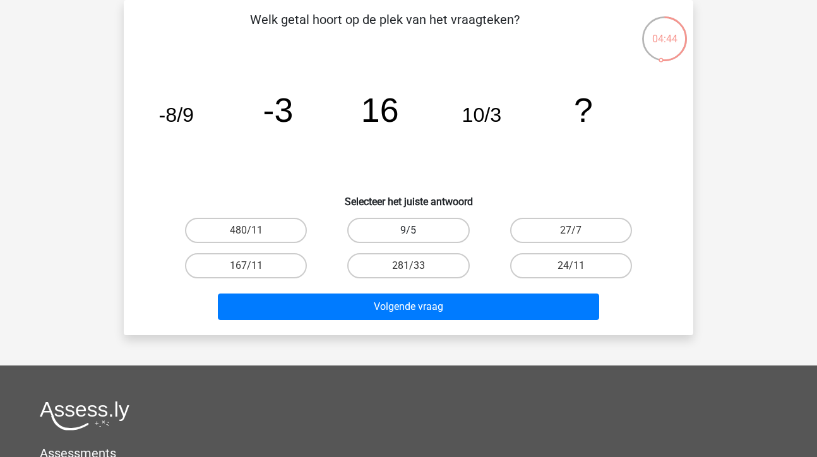
click at [429, 234] on label "9/5" at bounding box center [408, 230] width 122 height 25
click at [417, 234] on input "9/5" at bounding box center [412, 234] width 8 height 8
radio input "true"
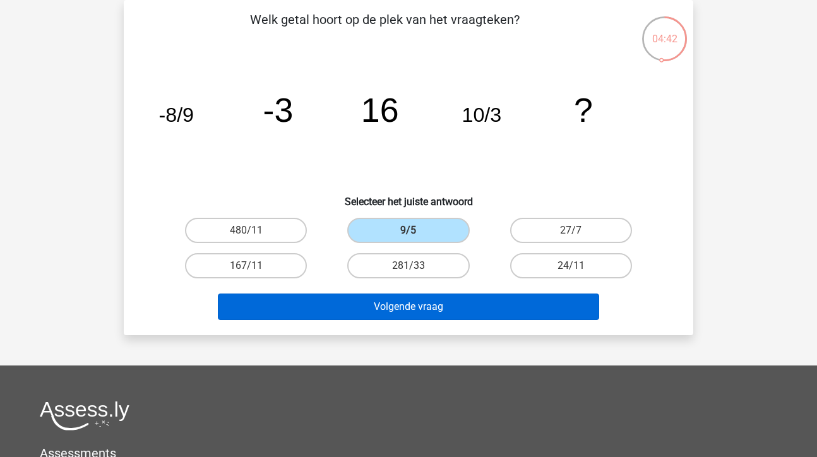
click at [412, 306] on button "Volgende vraag" at bounding box center [409, 307] width 382 height 27
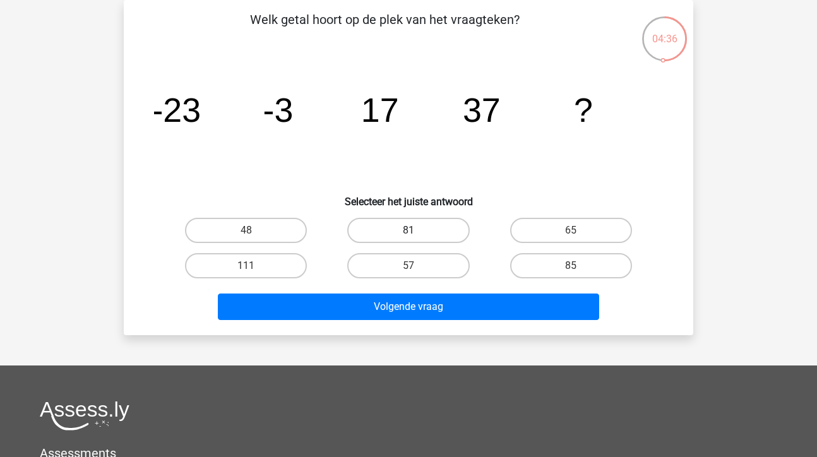
click at [432, 232] on label "81" at bounding box center [408, 230] width 122 height 25
click at [417, 232] on input "81" at bounding box center [412, 234] width 8 height 8
radio input "true"
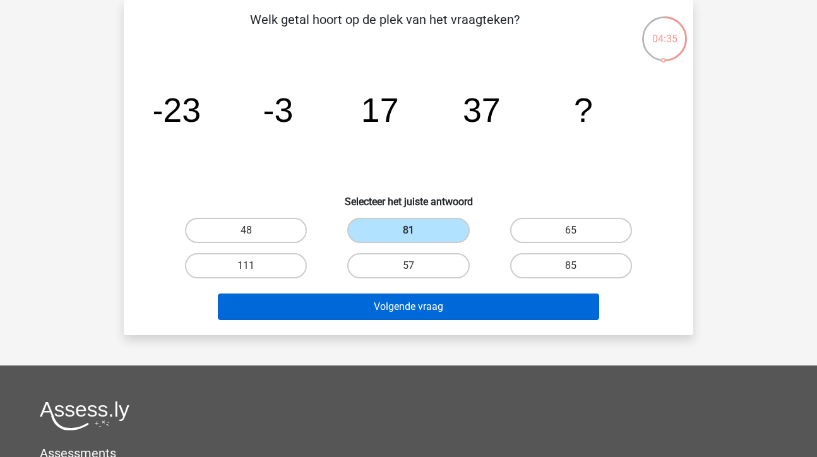
click at [438, 312] on button "Volgende vraag" at bounding box center [409, 307] width 382 height 27
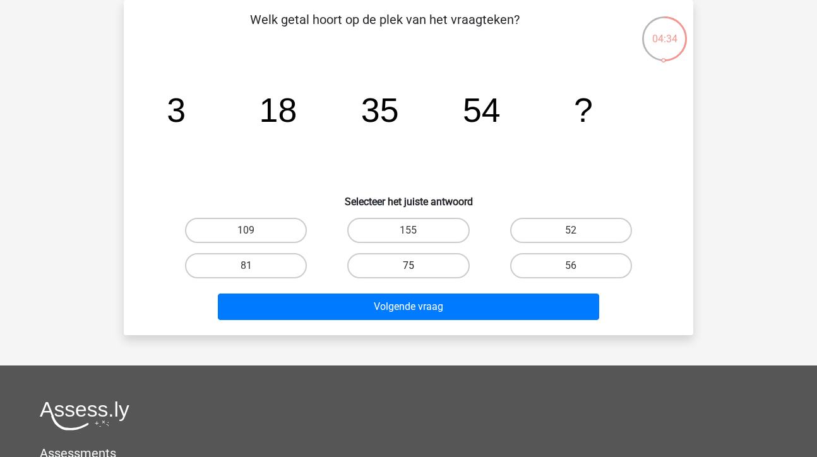
click at [436, 266] on label "75" at bounding box center [408, 265] width 122 height 25
click at [417, 266] on input "75" at bounding box center [412, 270] width 8 height 8
radio input "true"
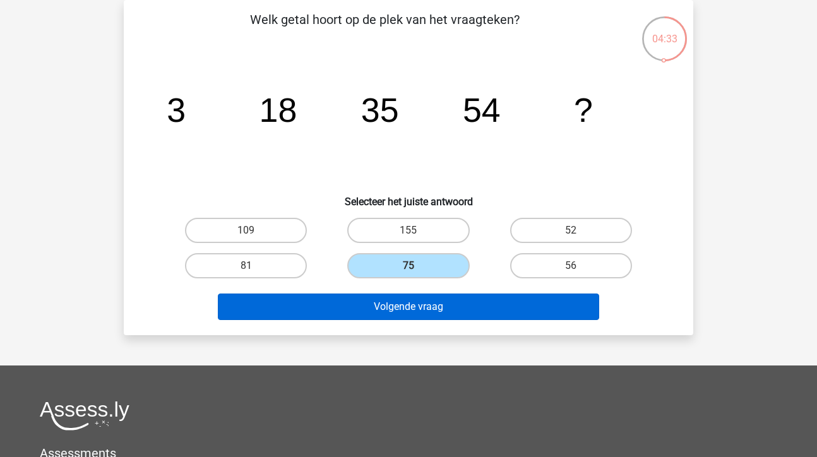
click at [436, 316] on button "Volgende vraag" at bounding box center [409, 307] width 382 height 27
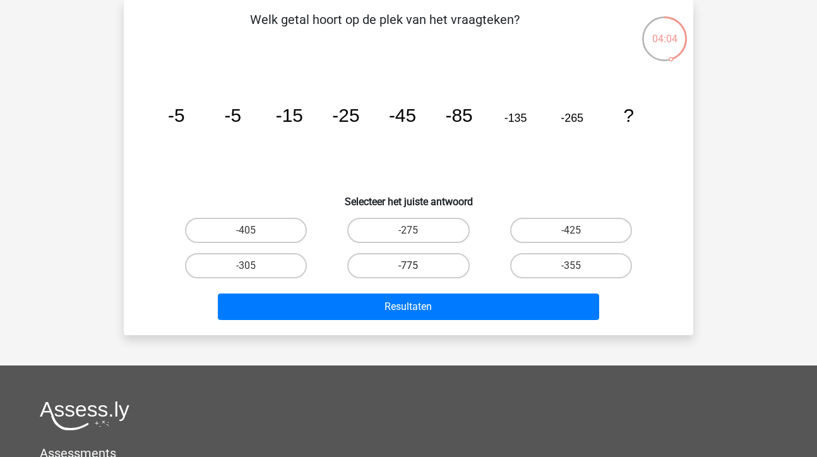
click at [439, 261] on label "-775" at bounding box center [408, 265] width 122 height 25
click at [417, 266] on input "-775" at bounding box center [412, 270] width 8 height 8
radio input "true"
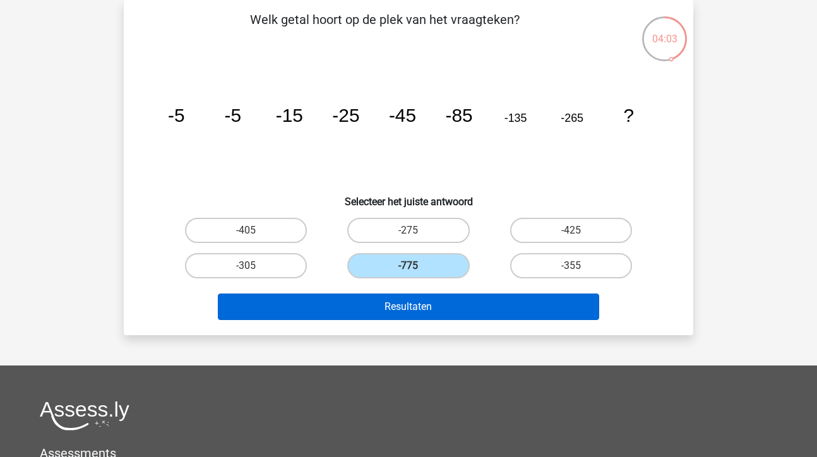
click at [430, 309] on button "Resultaten" at bounding box center [409, 307] width 382 height 27
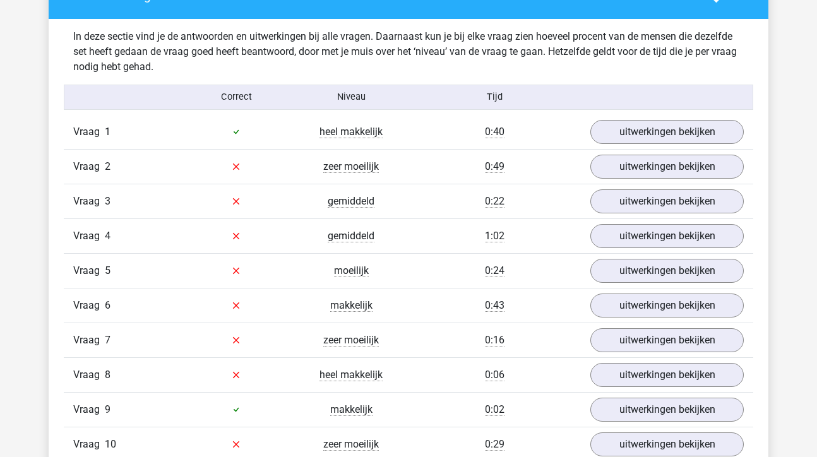
scroll to position [752, 0]
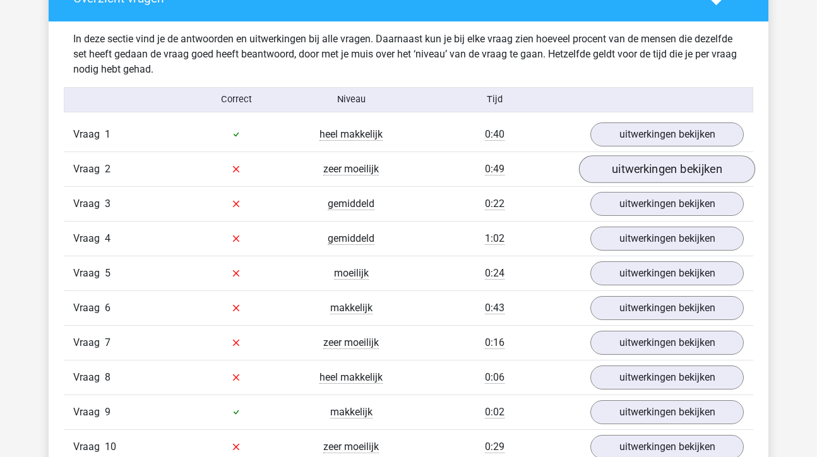
click at [624, 167] on link "uitwerkingen bekijken" at bounding box center [667, 169] width 176 height 28
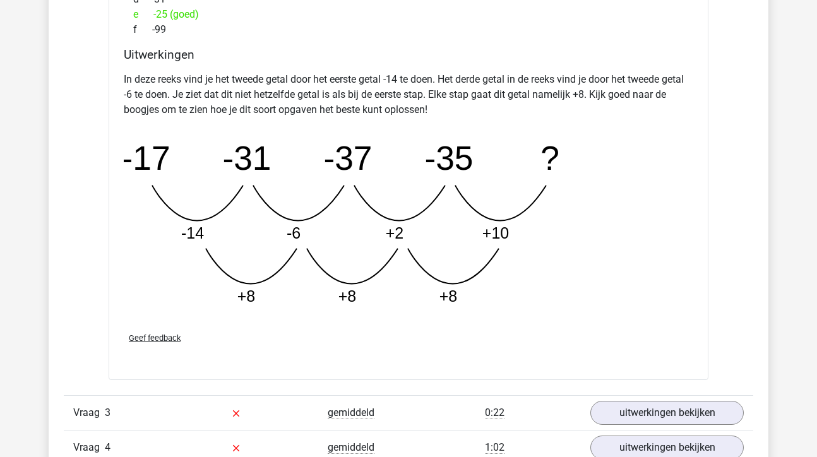
scroll to position [1188, 0]
click at [666, 412] on link "uitwerkingen bekijken" at bounding box center [667, 413] width 176 height 28
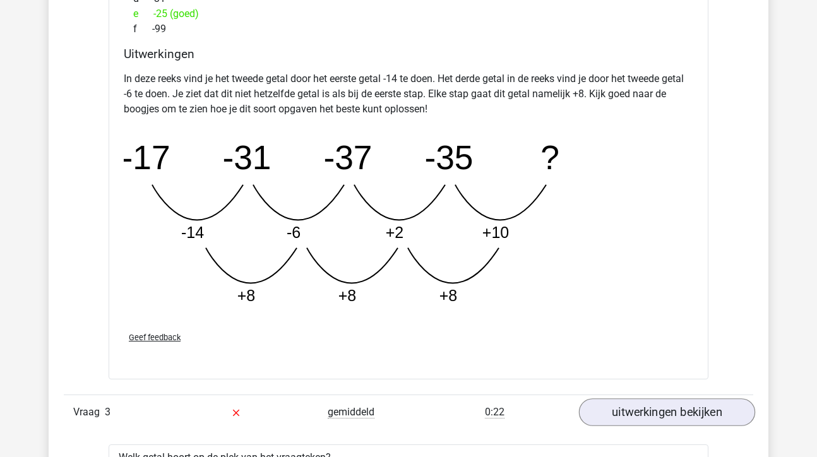
click at [666, 412] on link "uitwerkingen bekijken" at bounding box center [667, 413] width 176 height 28
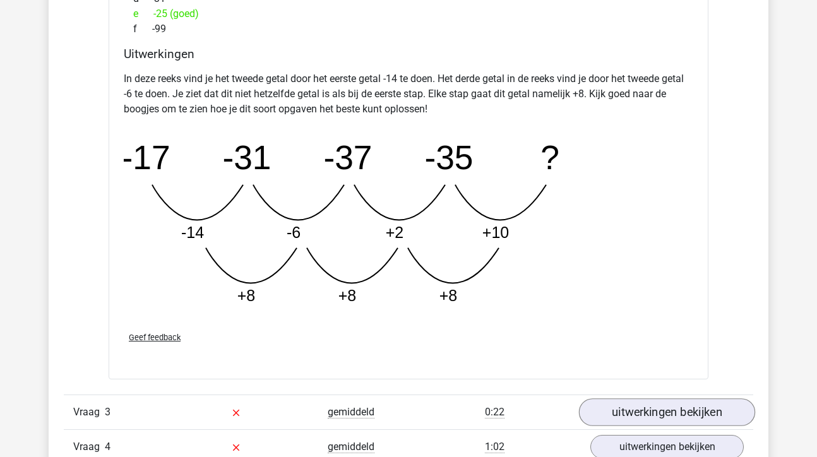
click at [663, 411] on link "uitwerkingen bekijken" at bounding box center [667, 413] width 176 height 28
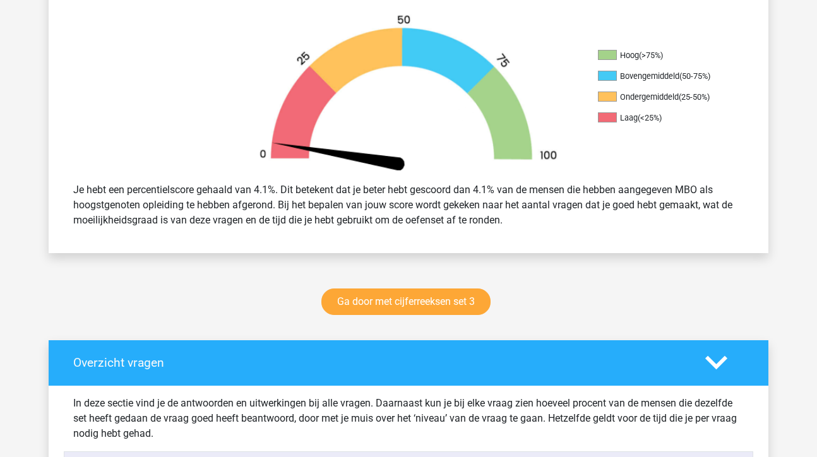
scroll to position [381, 0]
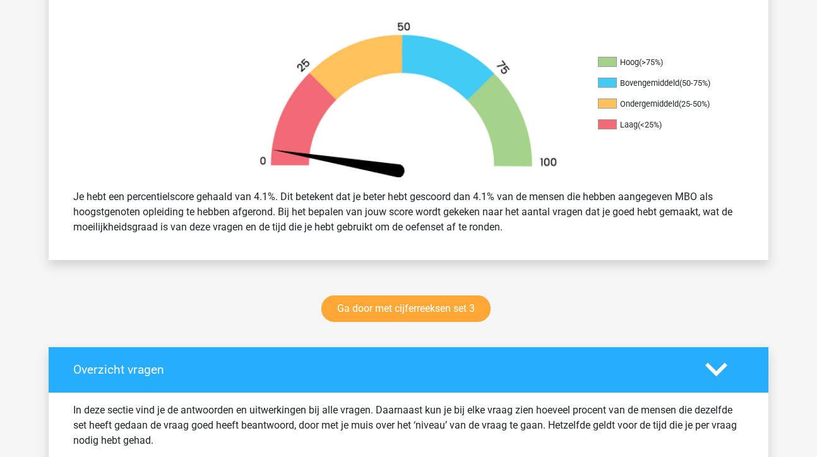
click at [725, 363] on icon at bounding box center [716, 370] width 22 height 22
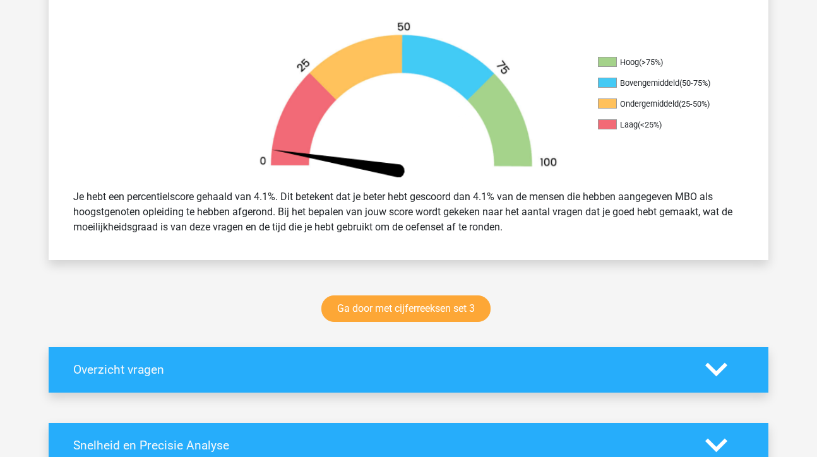
click at [610, 375] on h4 "Overzicht vragen" at bounding box center [379, 369] width 613 height 15
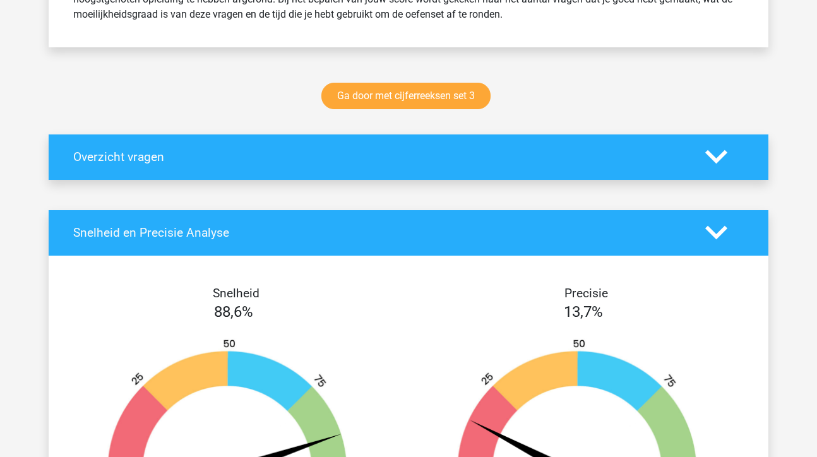
scroll to position [594, 0]
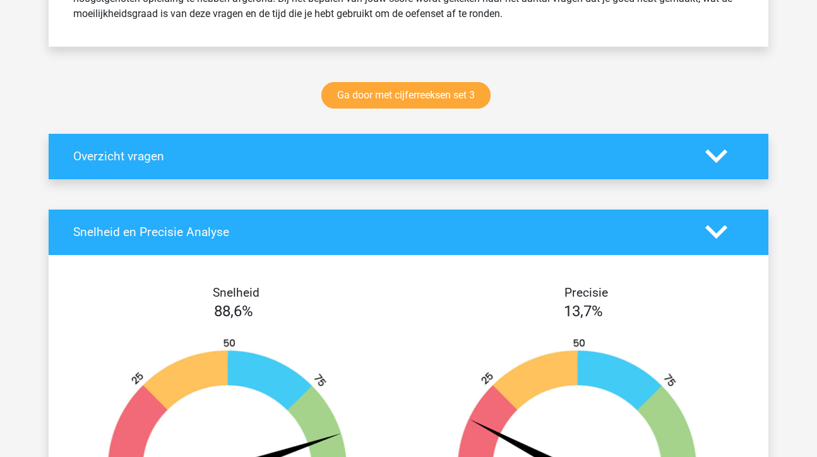
click at [721, 150] on icon at bounding box center [716, 156] width 22 height 22
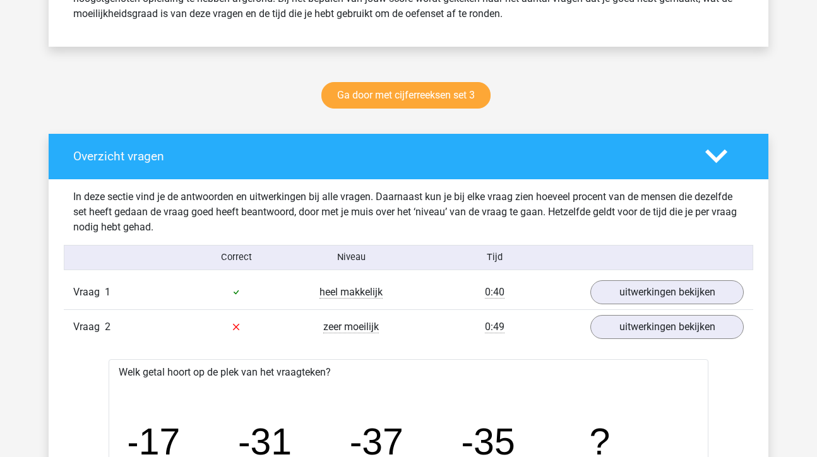
click at [640, 167] on div "Overzicht vragen" at bounding box center [409, 156] width 720 height 45
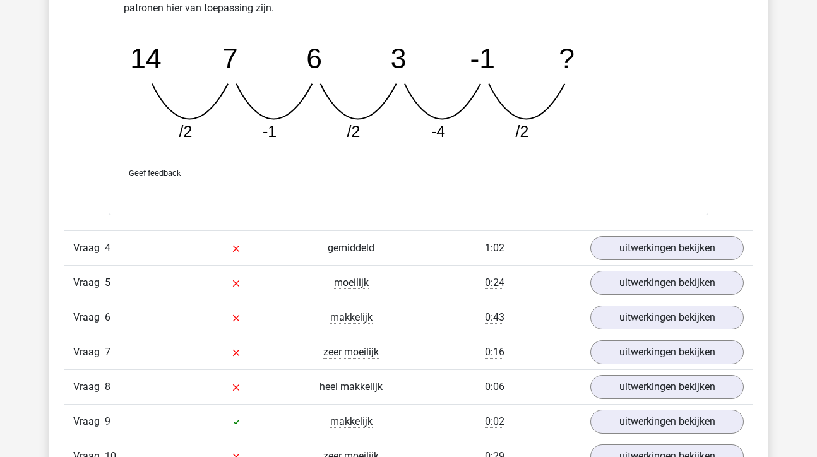
scroll to position [1978, 0]
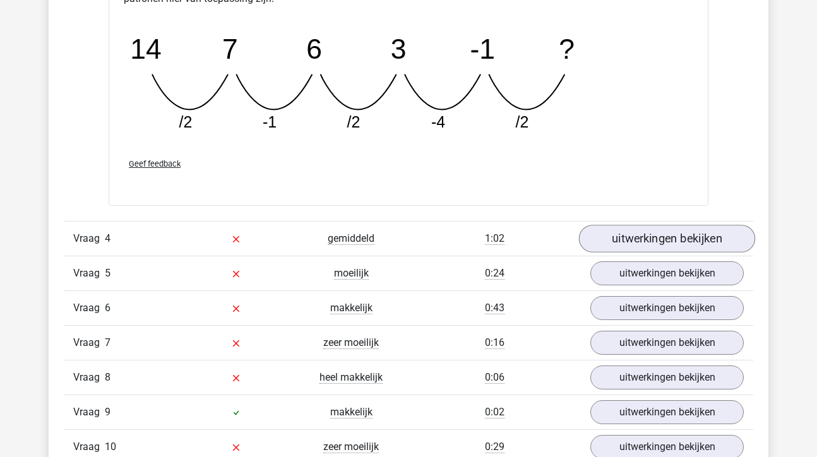
click at [684, 245] on link "uitwerkingen bekijken" at bounding box center [667, 239] width 176 height 28
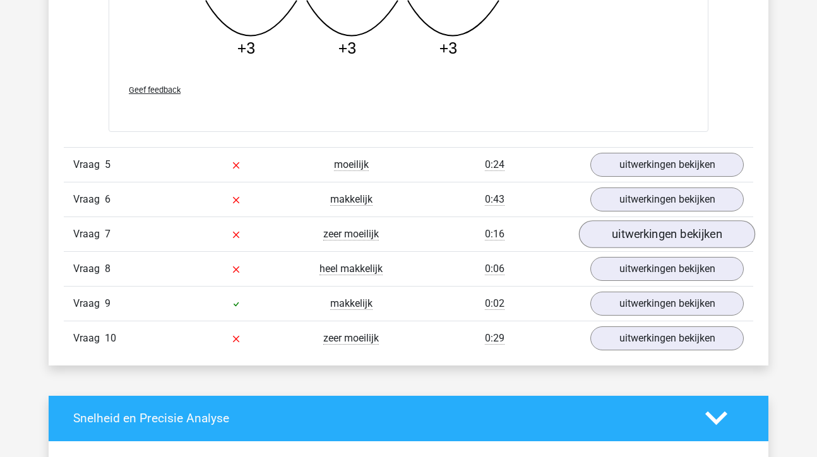
scroll to position [2733, 0]
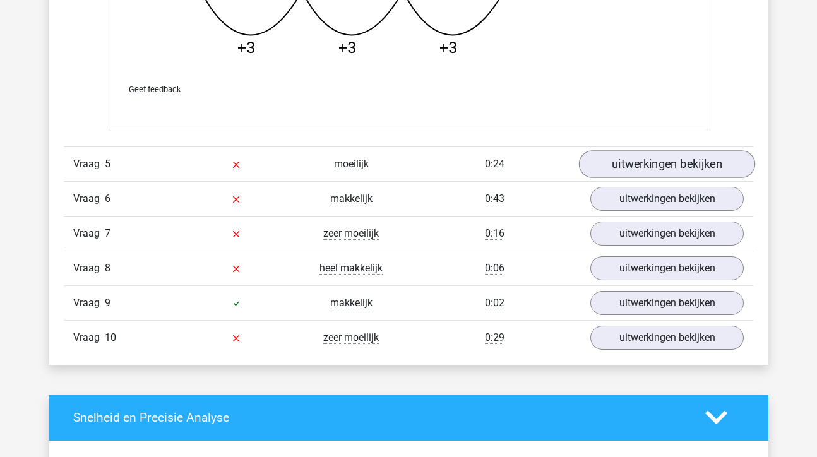
click at [679, 162] on link "uitwerkingen bekijken" at bounding box center [667, 164] width 176 height 28
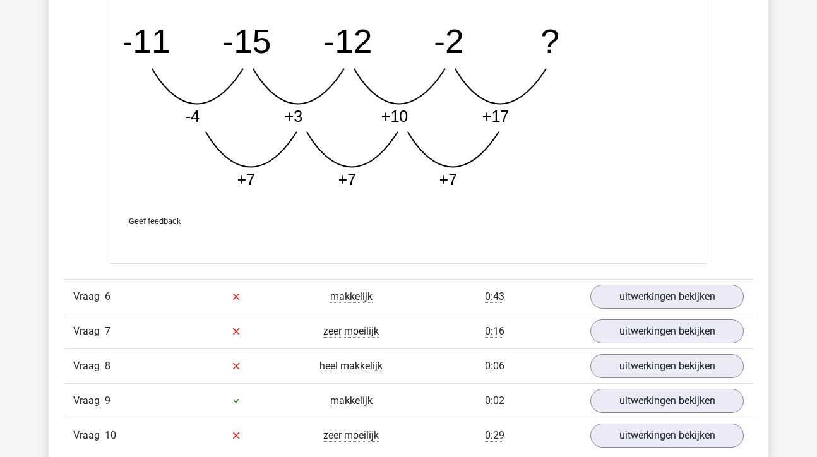
scroll to position [3286, 0]
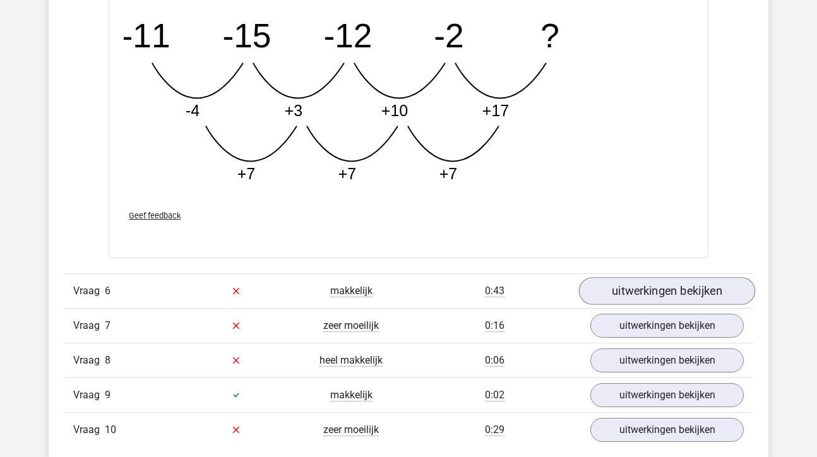
click at [667, 293] on link "uitwerkingen bekijken" at bounding box center [667, 291] width 176 height 28
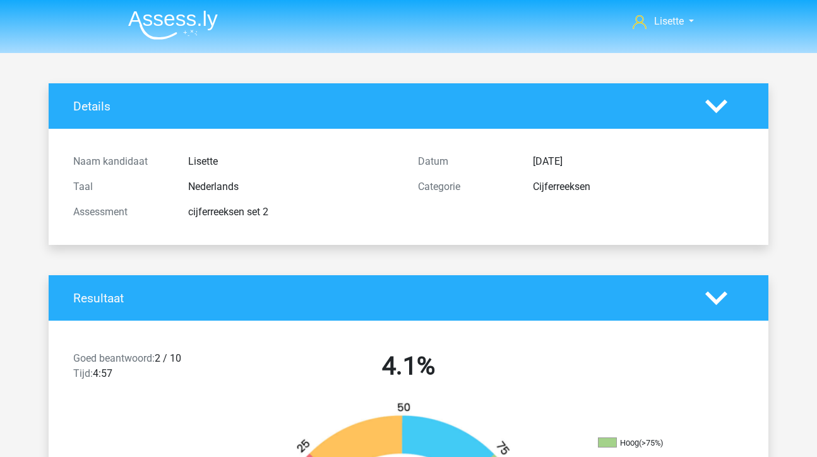
scroll to position [0, 0]
click at [112, 218] on div "Assessment" at bounding box center [121, 212] width 115 height 15
click at [93, 107] on h4 "Details" at bounding box center [379, 106] width 613 height 15
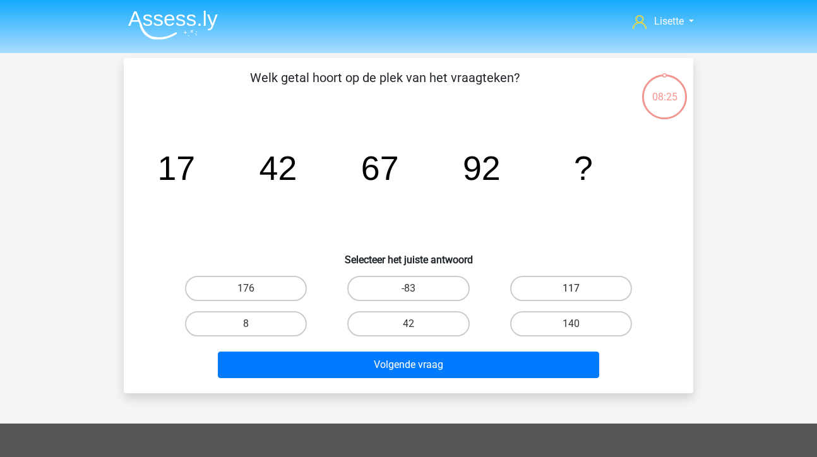
click at [573, 286] on label "117" at bounding box center [571, 288] width 122 height 25
click at [573, 289] on input "117" at bounding box center [575, 293] width 8 height 8
radio input "true"
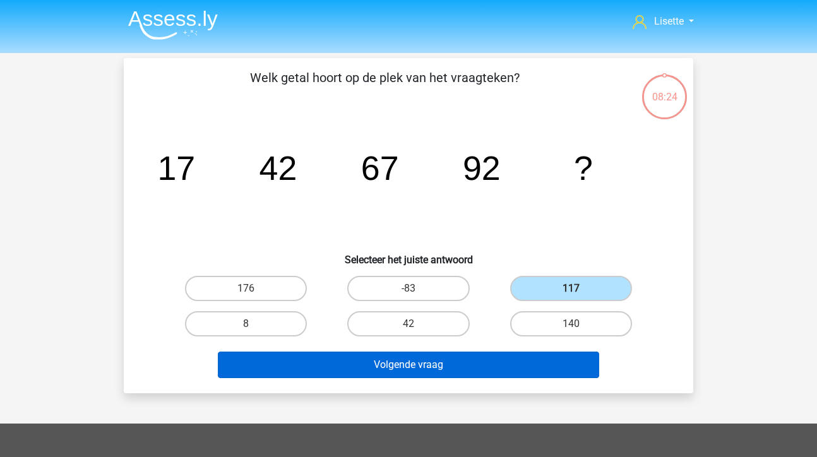
click at [435, 362] on button "Volgende vraag" at bounding box center [409, 365] width 382 height 27
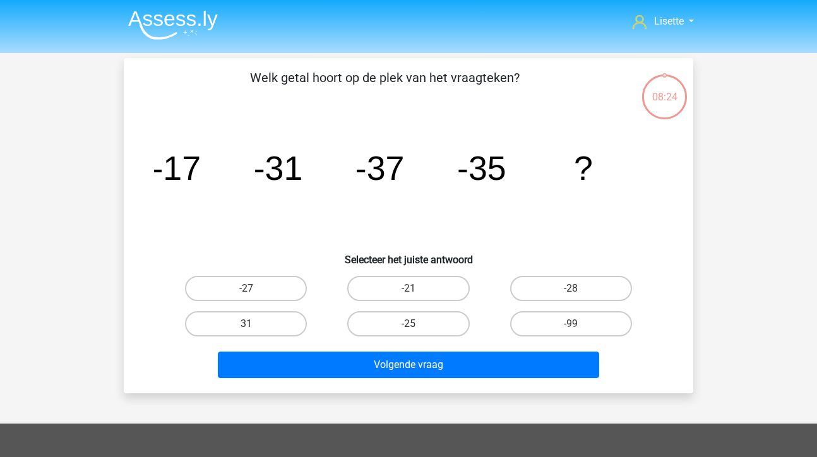
scroll to position [58, 0]
